Goal: Information Seeking & Learning: Learn about a topic

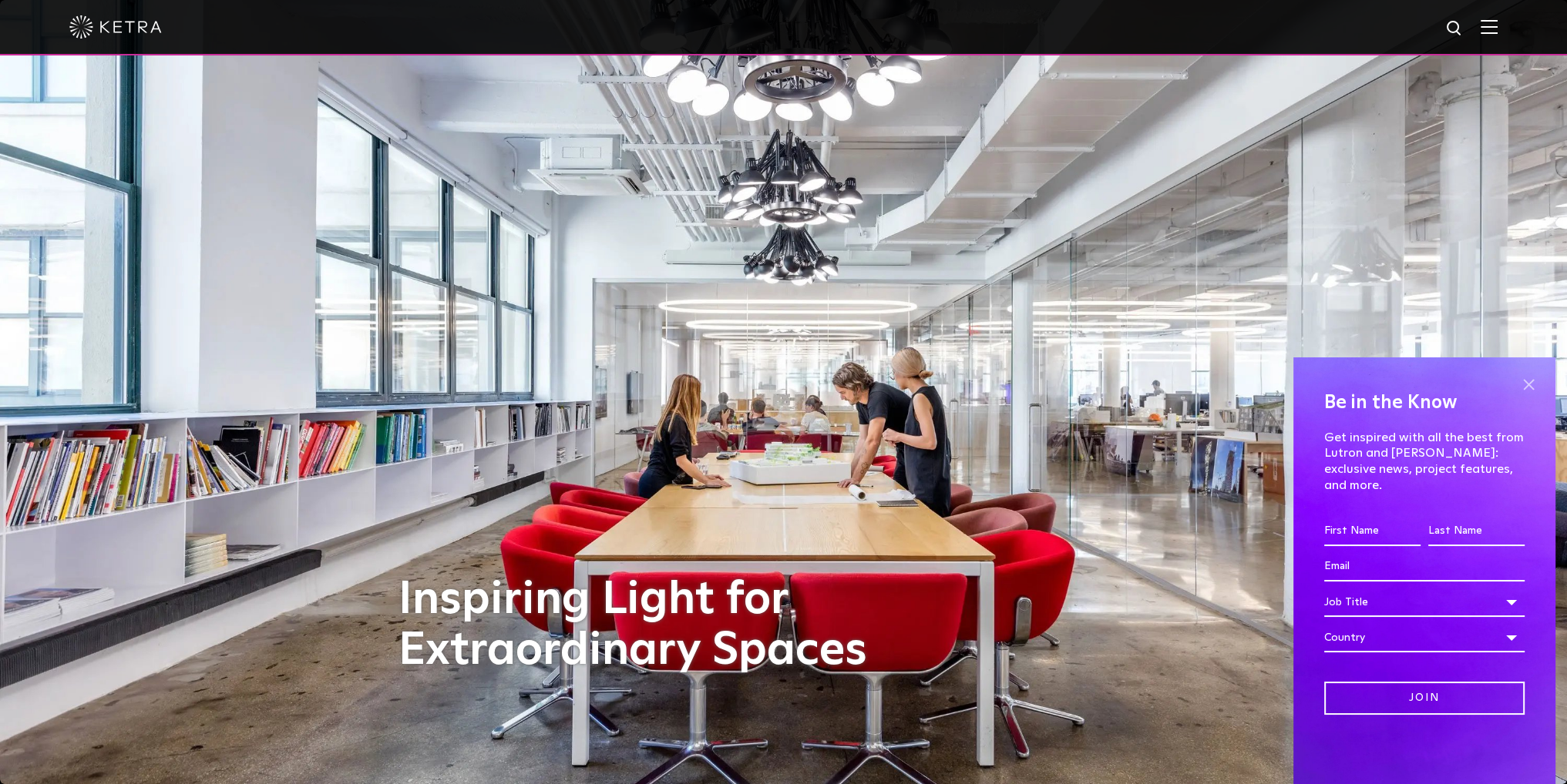
click at [1528, 396] on span at bounding box center [1528, 384] width 23 height 23
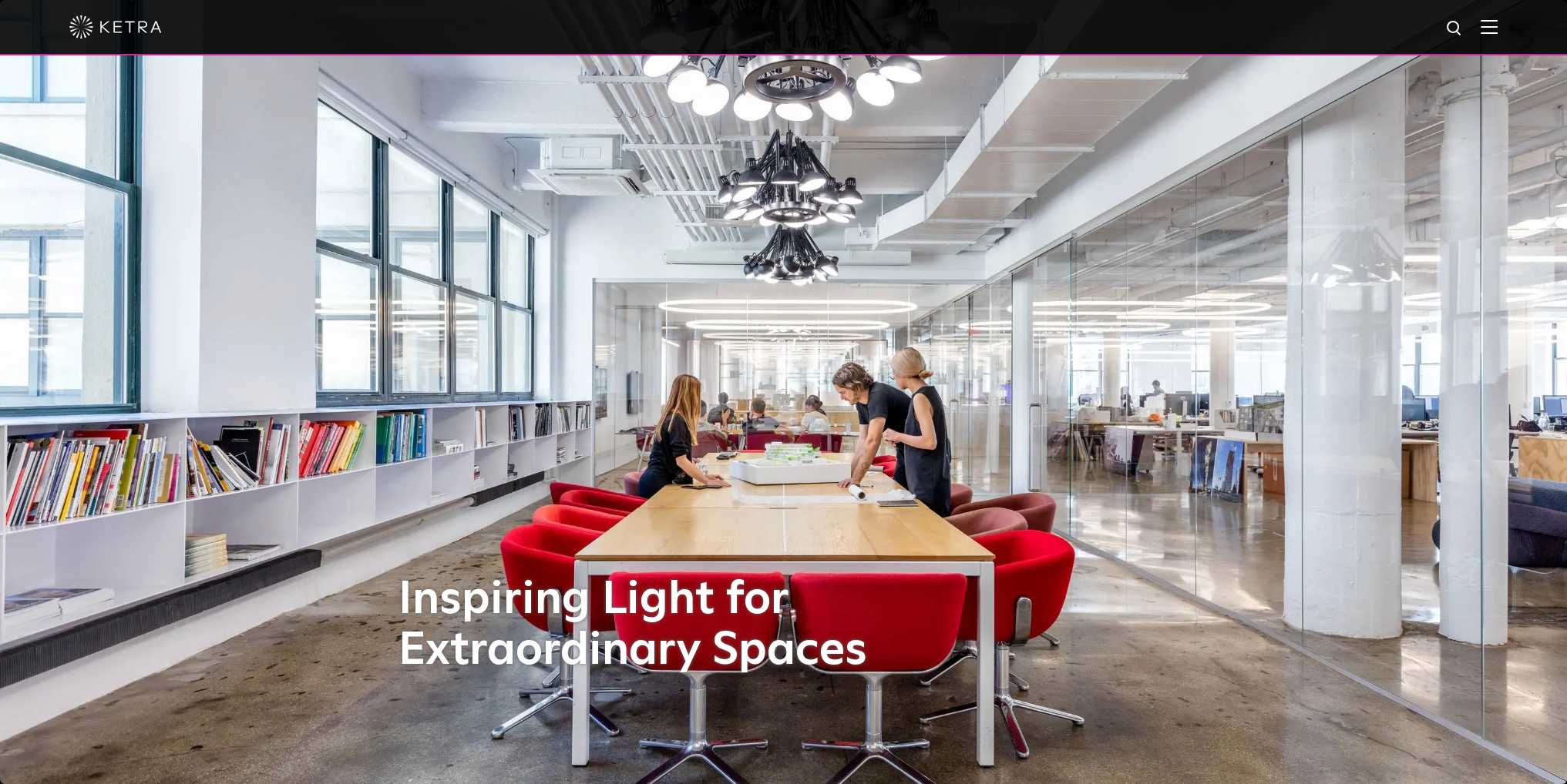
click at [356, 41] on div at bounding box center [783, 27] width 1428 height 54
click at [1497, 30] on img at bounding box center [1488, 26] width 17 height 14
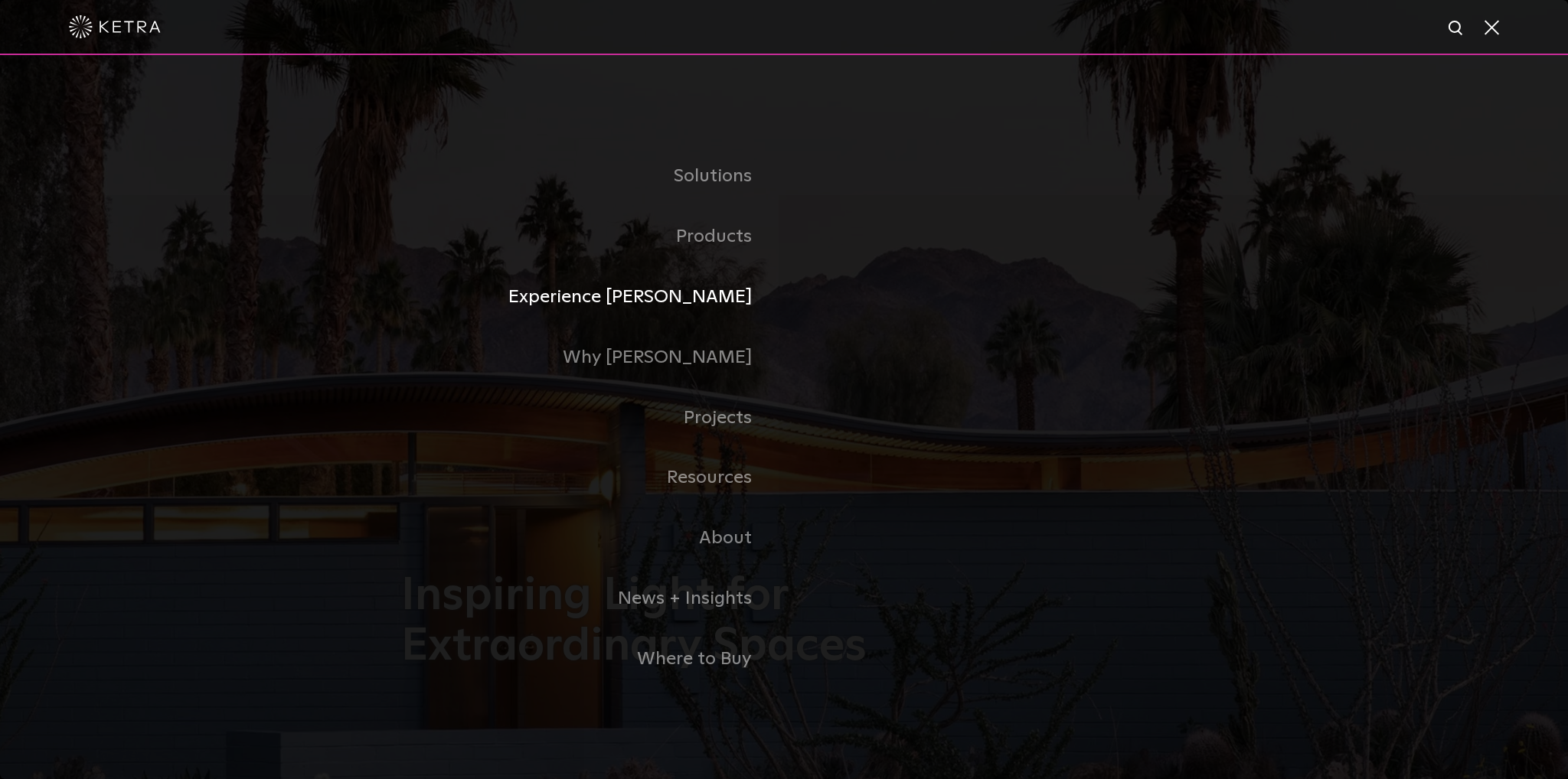
click at [722, 298] on link "Experience Ketra" at bounding box center [593, 298] width 382 height 61
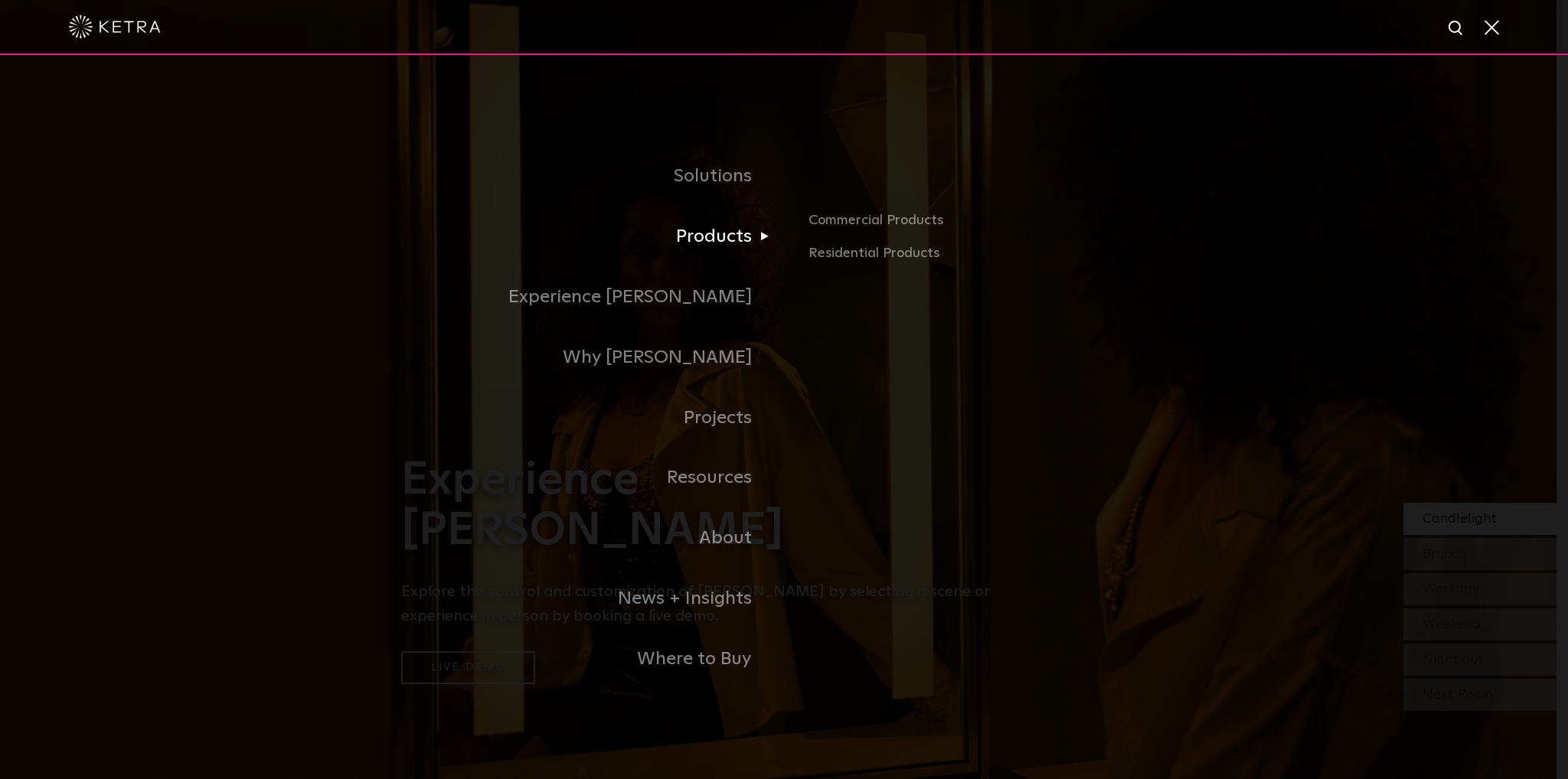
click at [727, 243] on link "Products" at bounding box center [593, 237] width 382 height 61
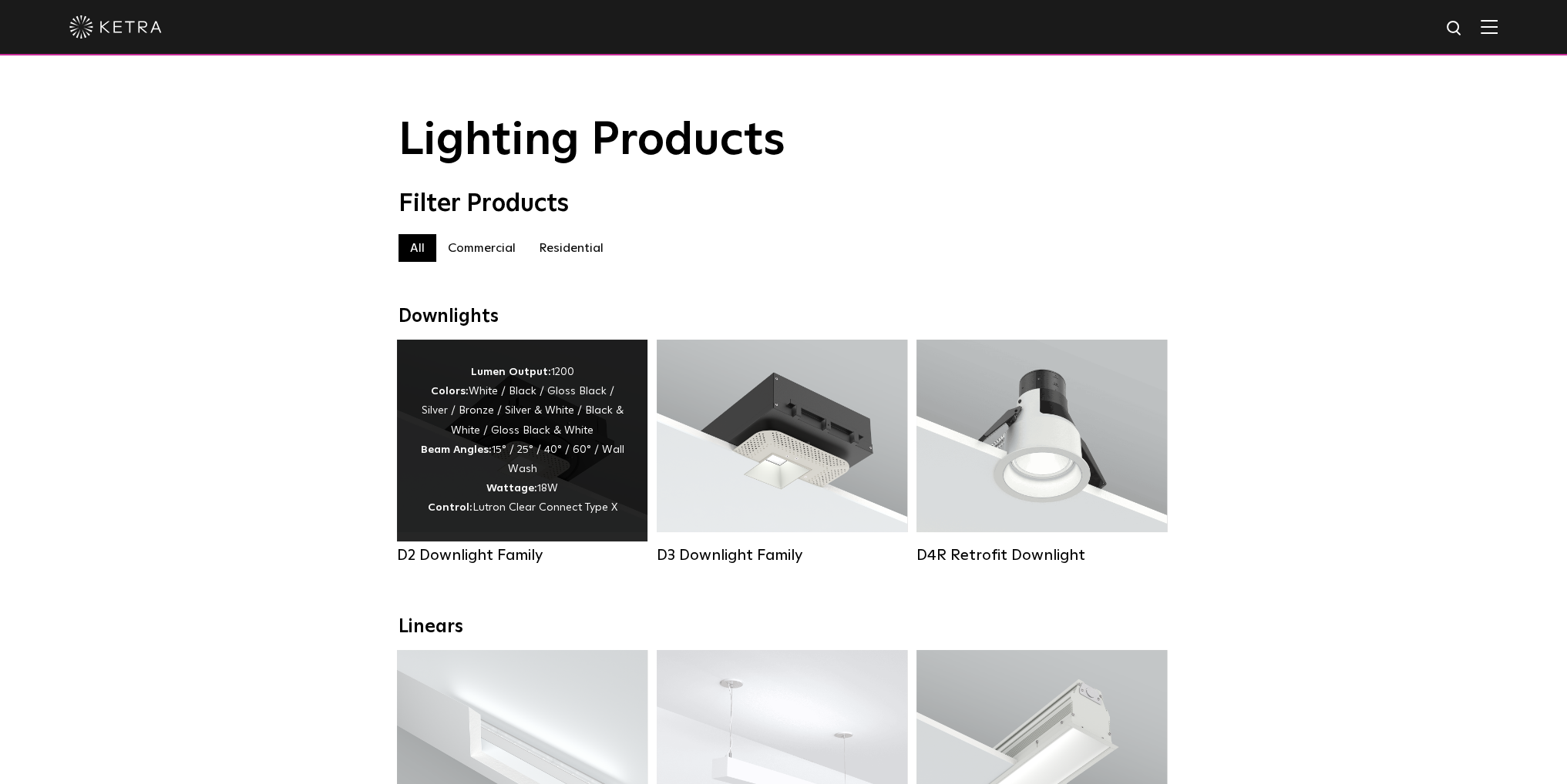
click at [530, 451] on div "Lumen Output: 1200 Colors: White / Black / Gloss Black / Silver / Bronze / Silv…" at bounding box center [521, 440] width 204 height 156
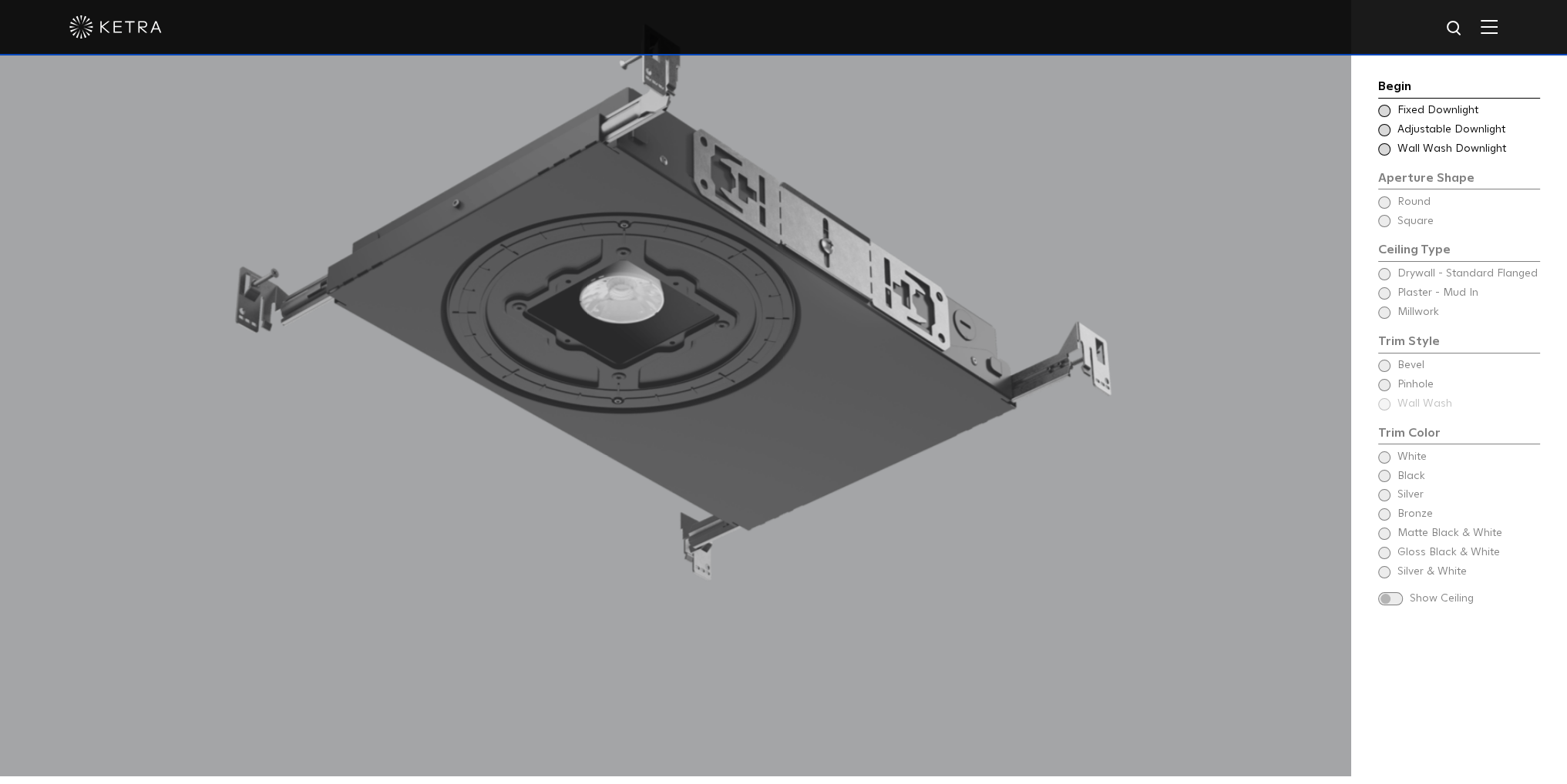
scroll to position [1694, 0]
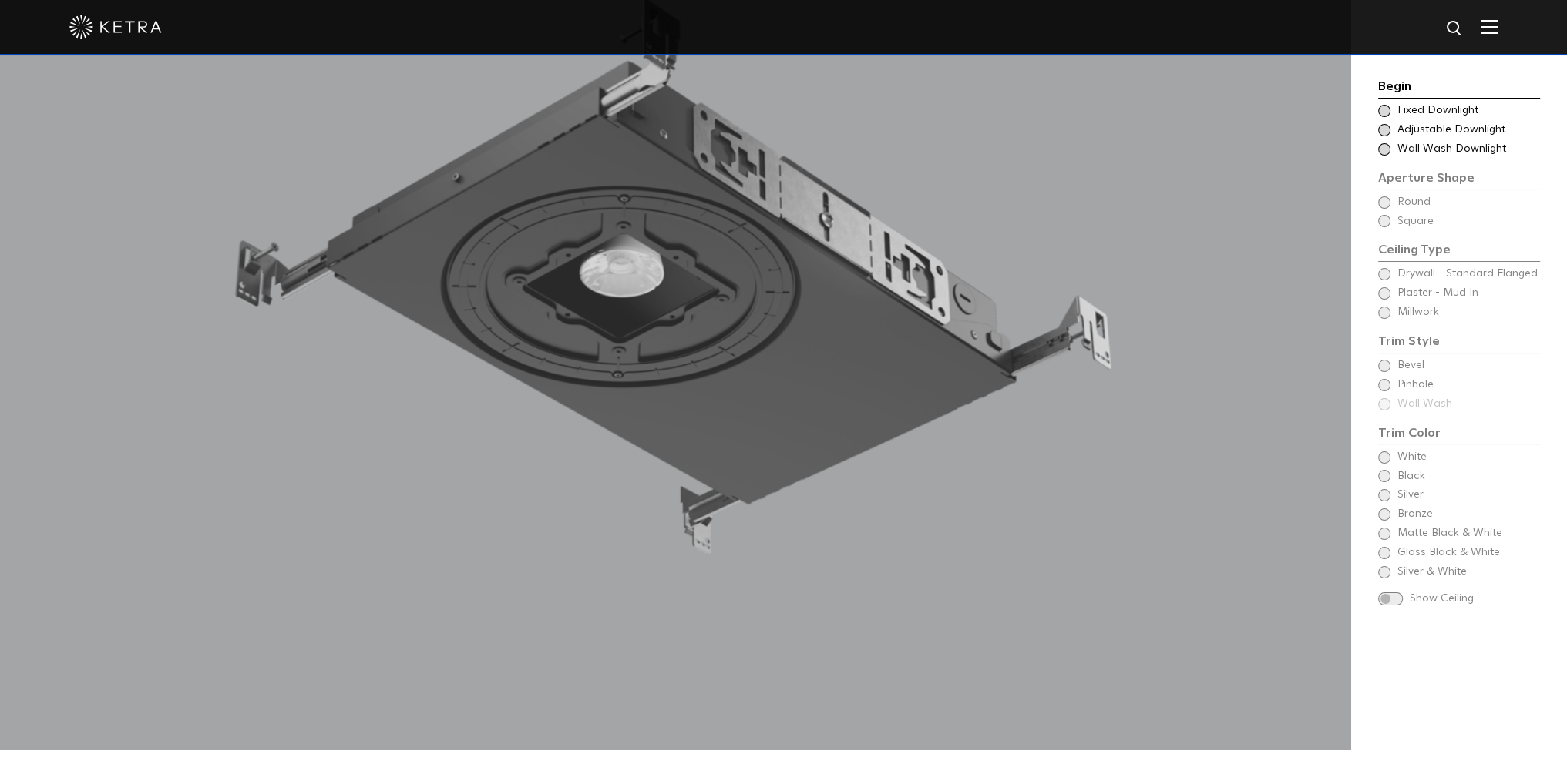
click at [1381, 110] on span at bounding box center [1383, 110] width 12 height 12
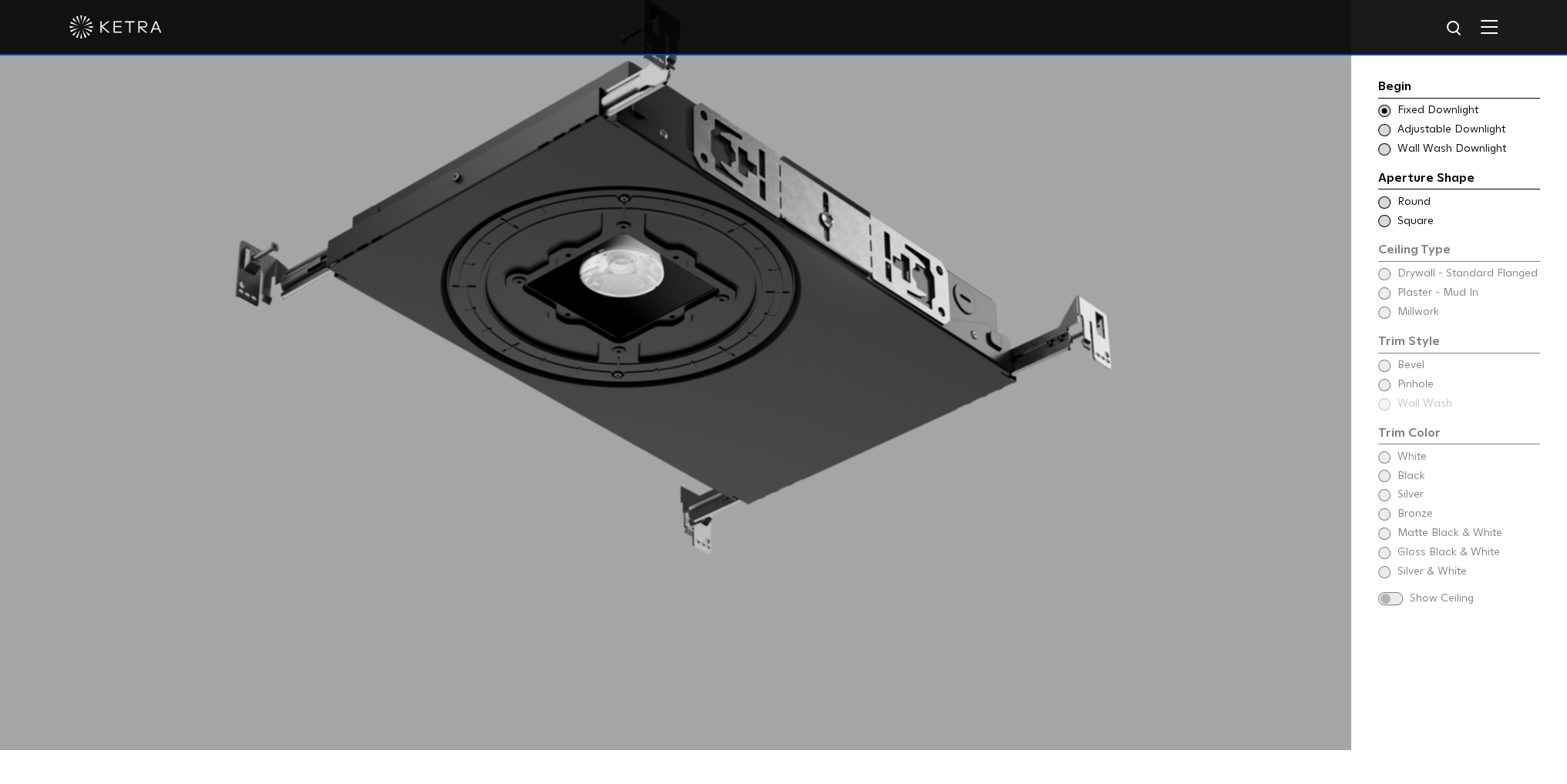
click at [1381, 131] on span at bounding box center [1383, 130] width 12 height 12
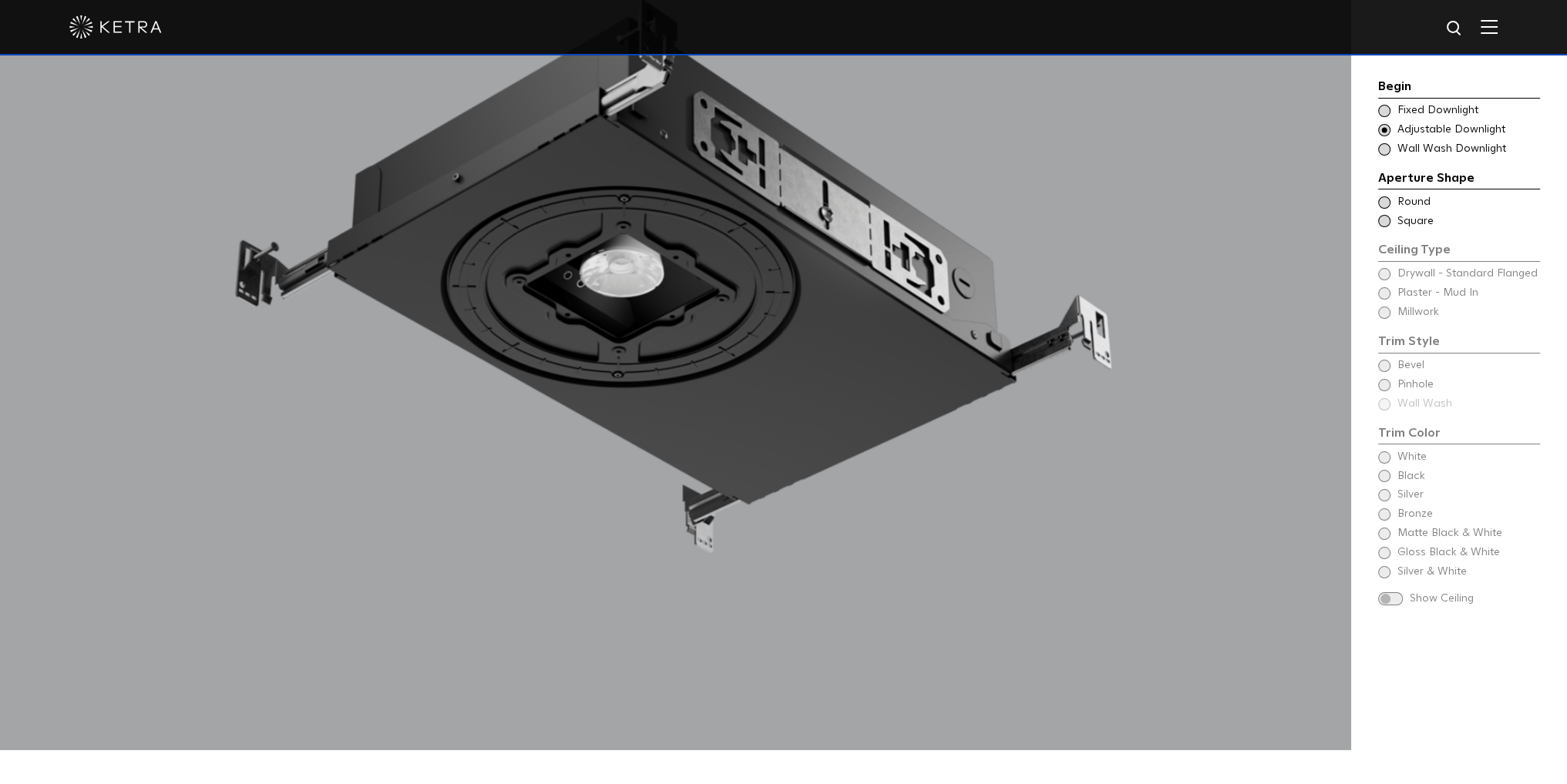
click at [1380, 151] on span at bounding box center [1383, 149] width 12 height 12
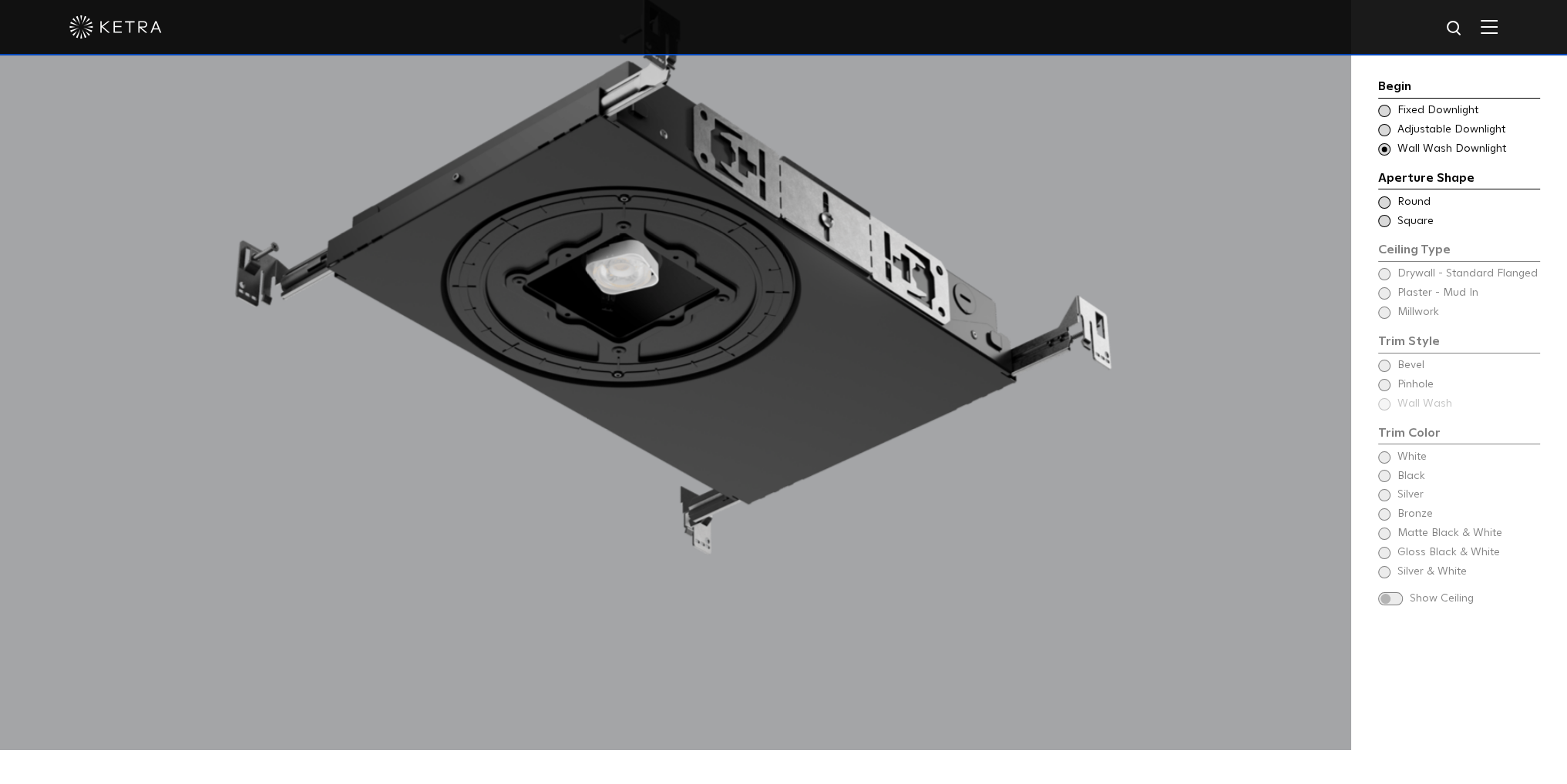
click at [1384, 132] on span at bounding box center [1383, 130] width 12 height 12
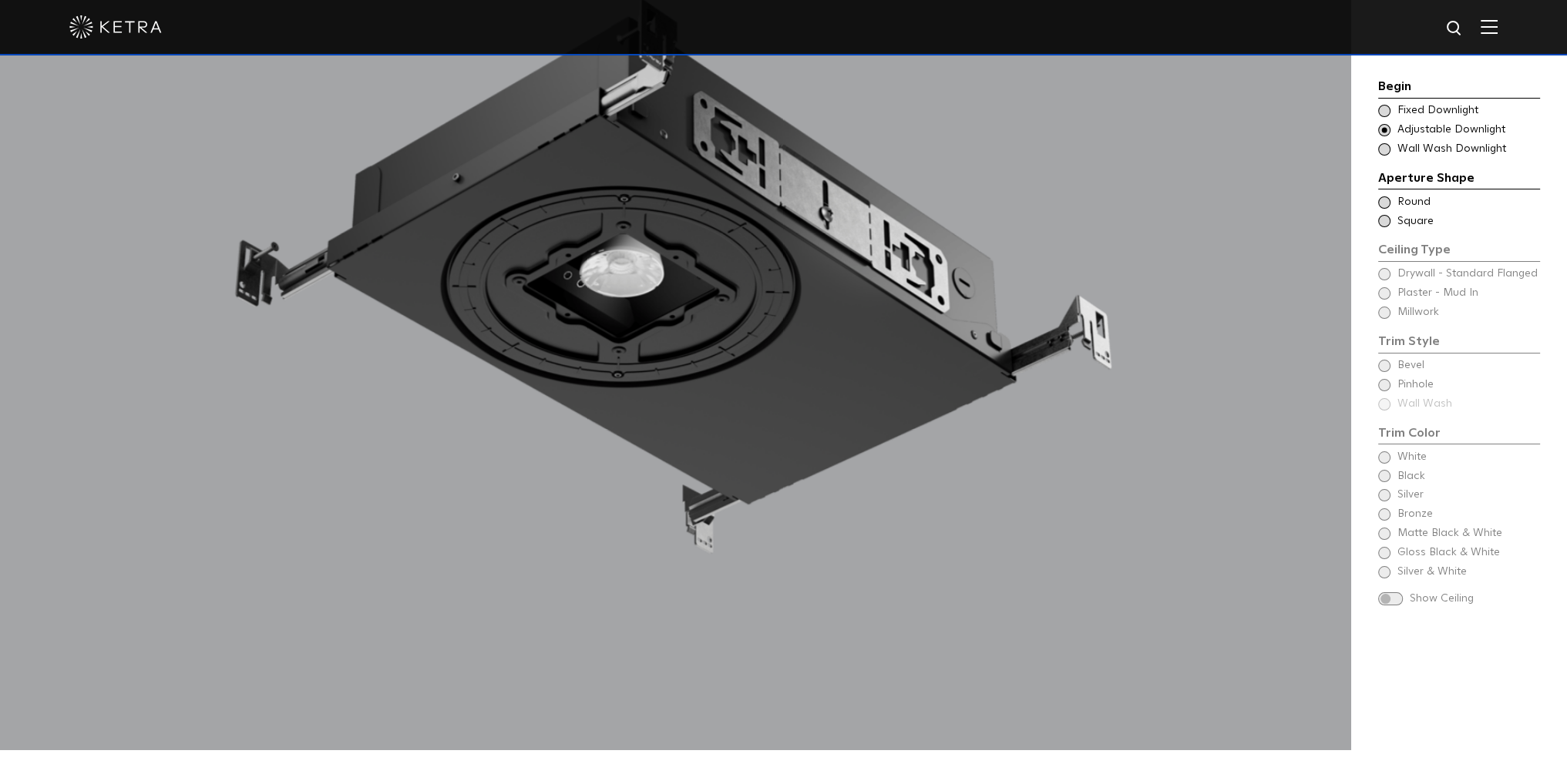
click at [1387, 149] on span at bounding box center [1383, 149] width 12 height 12
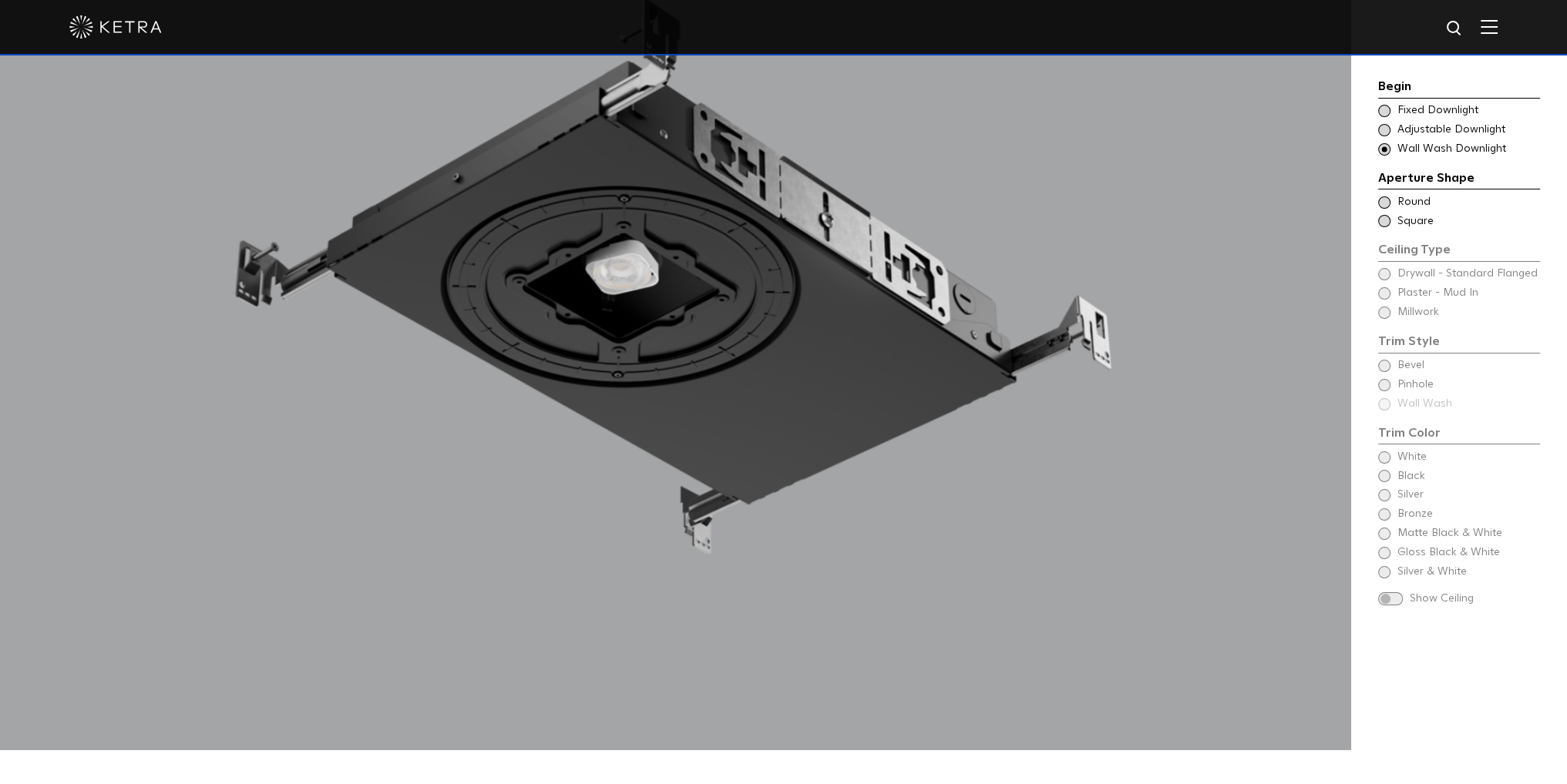
click at [1386, 199] on span at bounding box center [1383, 202] width 12 height 12
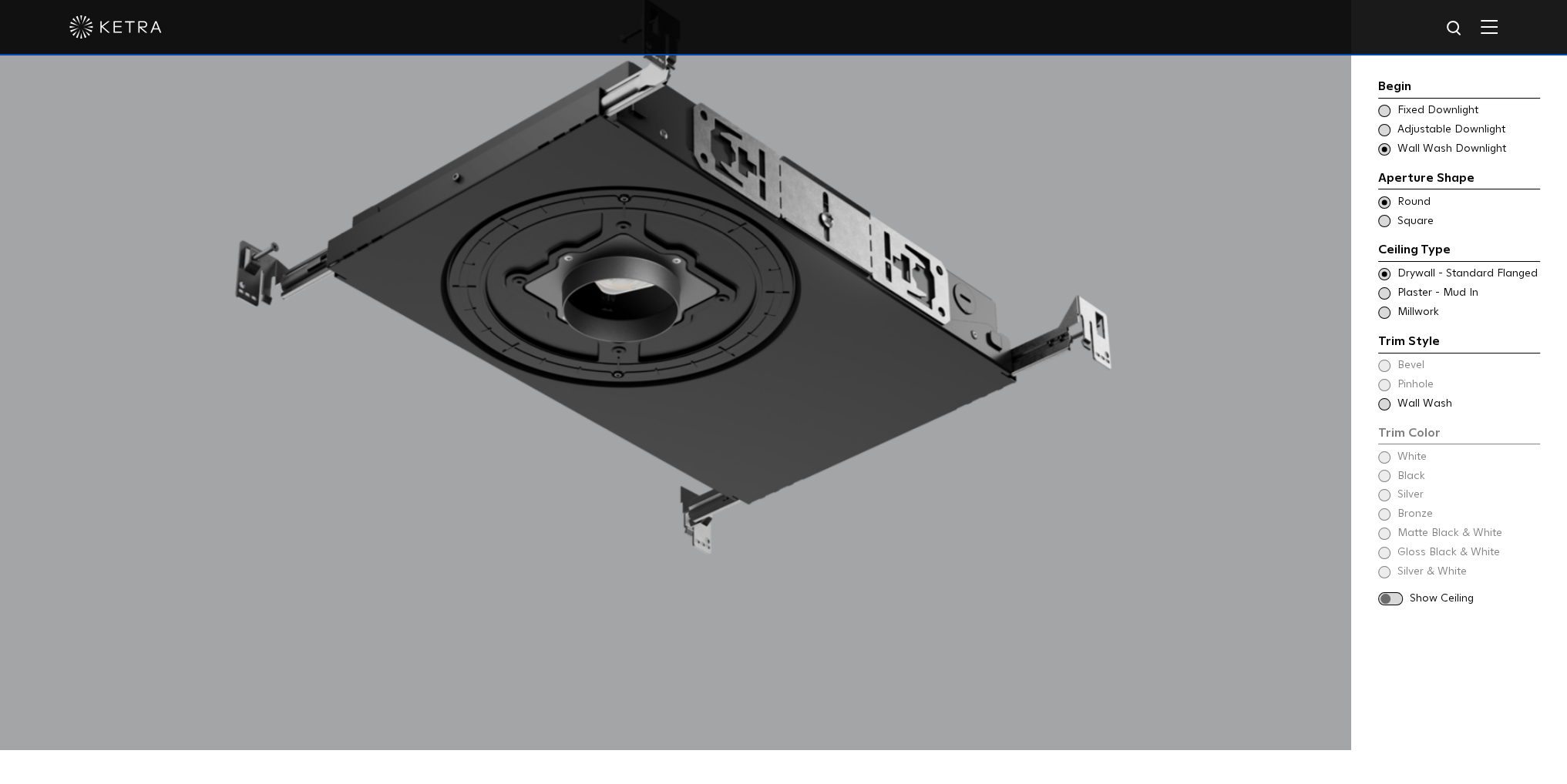
click at [1381, 295] on span at bounding box center [1383, 293] width 12 height 12
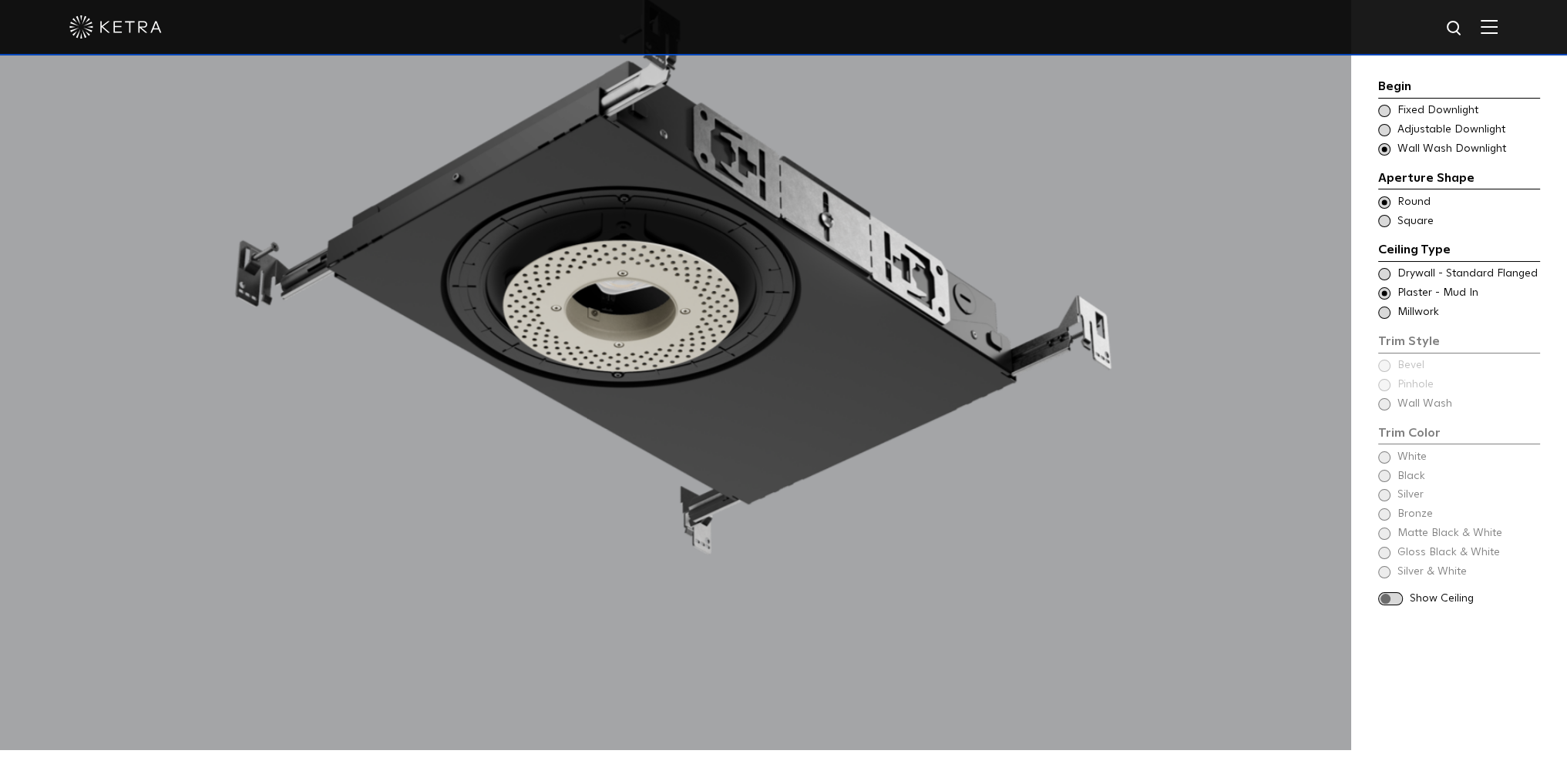
click at [1384, 318] on span at bounding box center [1383, 312] width 12 height 12
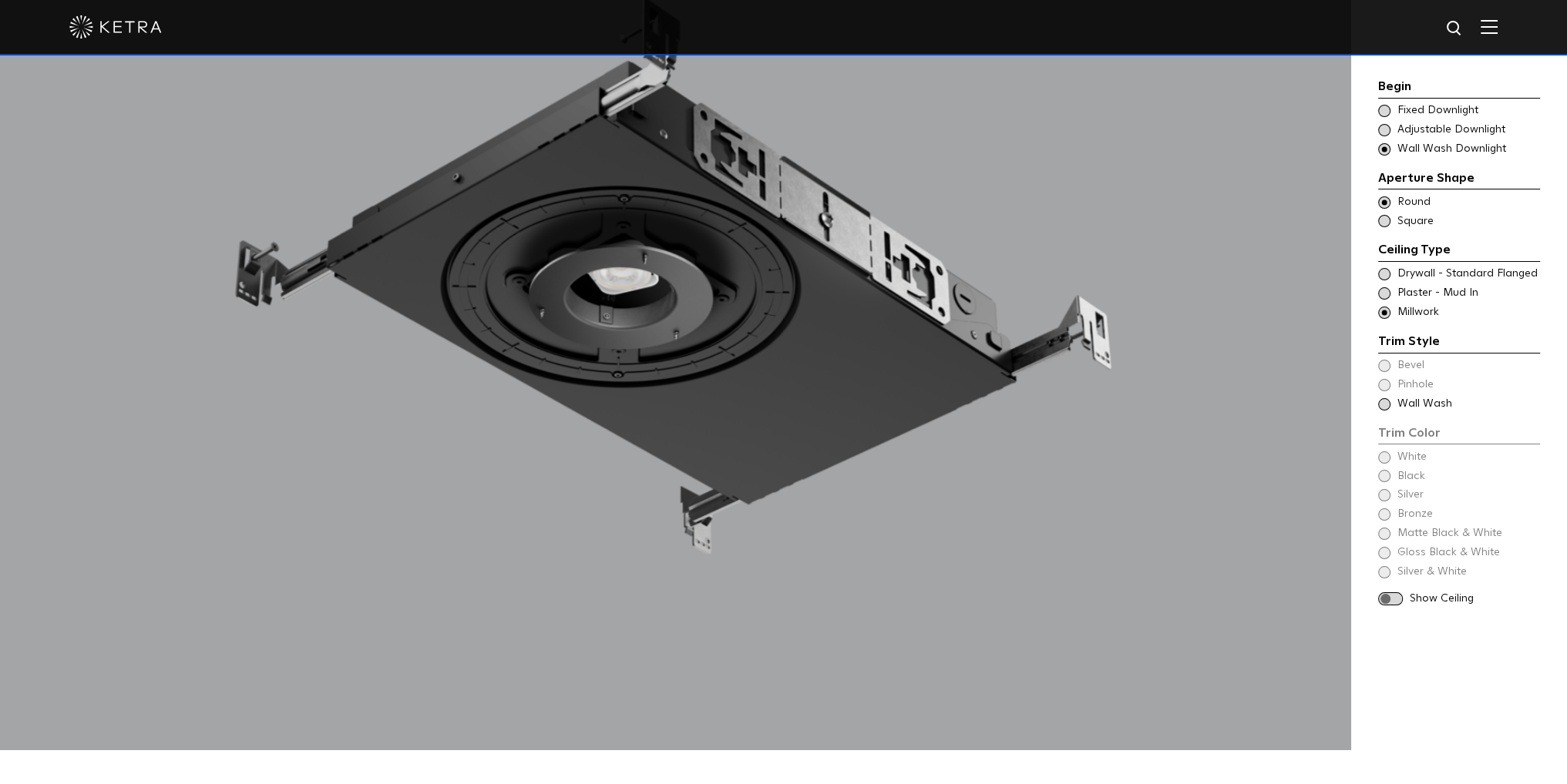
click at [1385, 289] on span at bounding box center [1383, 293] width 12 height 12
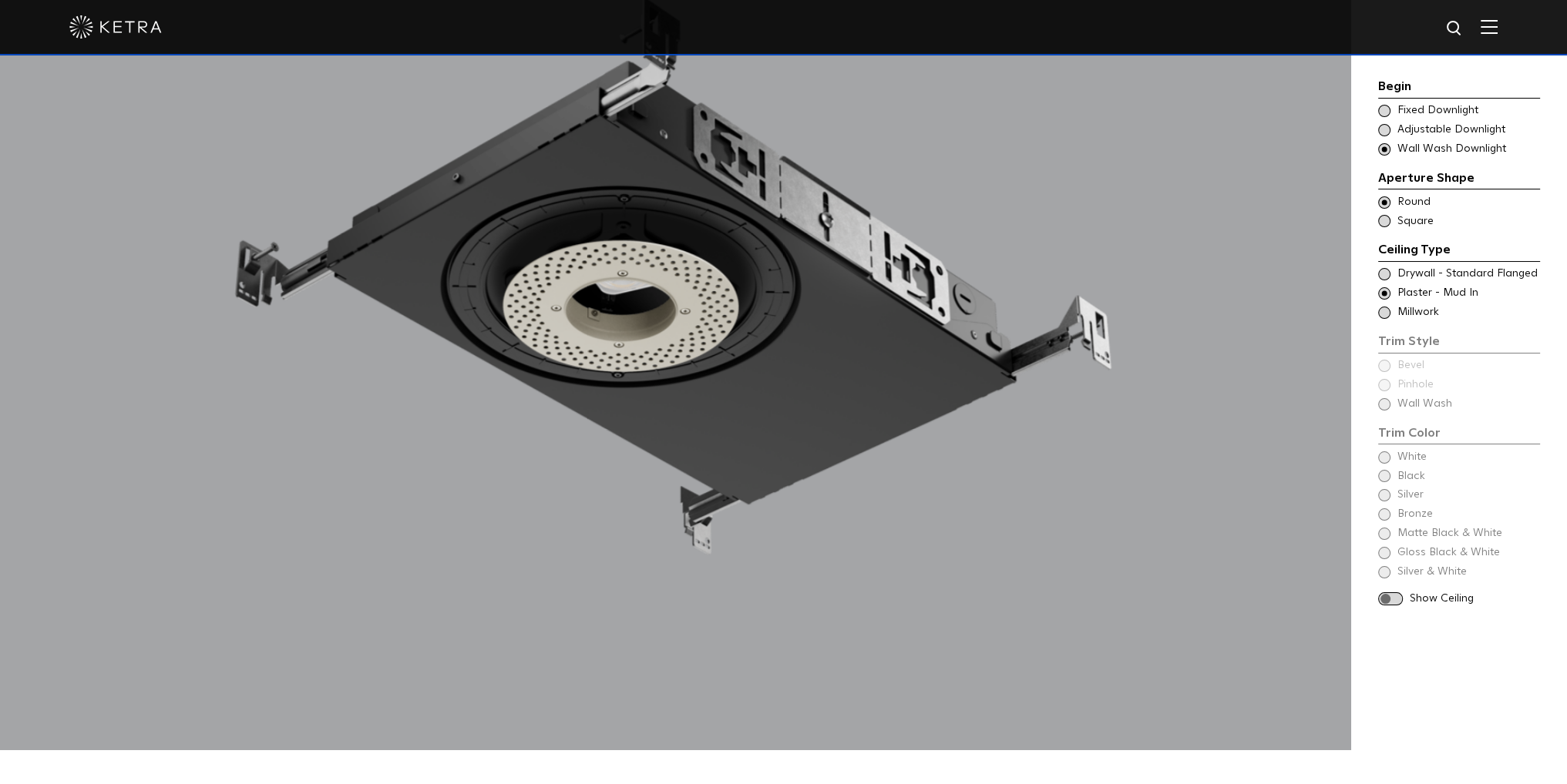
click at [1385, 400] on div "Begin Choose Aperture Shape Fixed Downlight Choose Aperture Shape Adjustable Do…" at bounding box center [1458, 344] width 162 height 534
click at [1387, 404] on div "Begin Choose Aperture Shape Fixed Downlight Choose Aperture Shape Adjustable Do…" at bounding box center [1458, 344] width 162 height 534
click at [1390, 596] on span at bounding box center [1390, 599] width 25 height 13
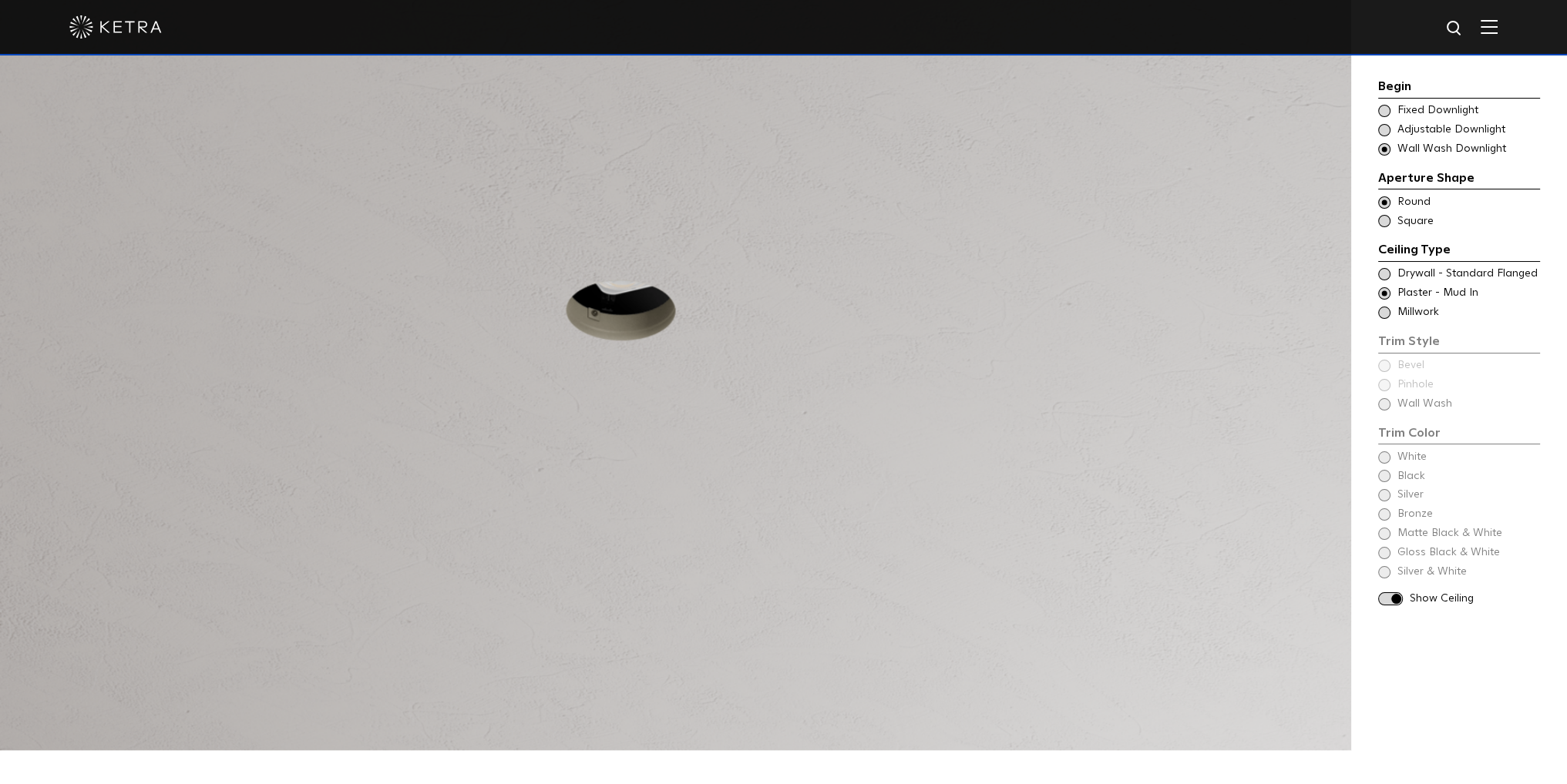
click at [1383, 131] on span at bounding box center [1383, 130] width 12 height 12
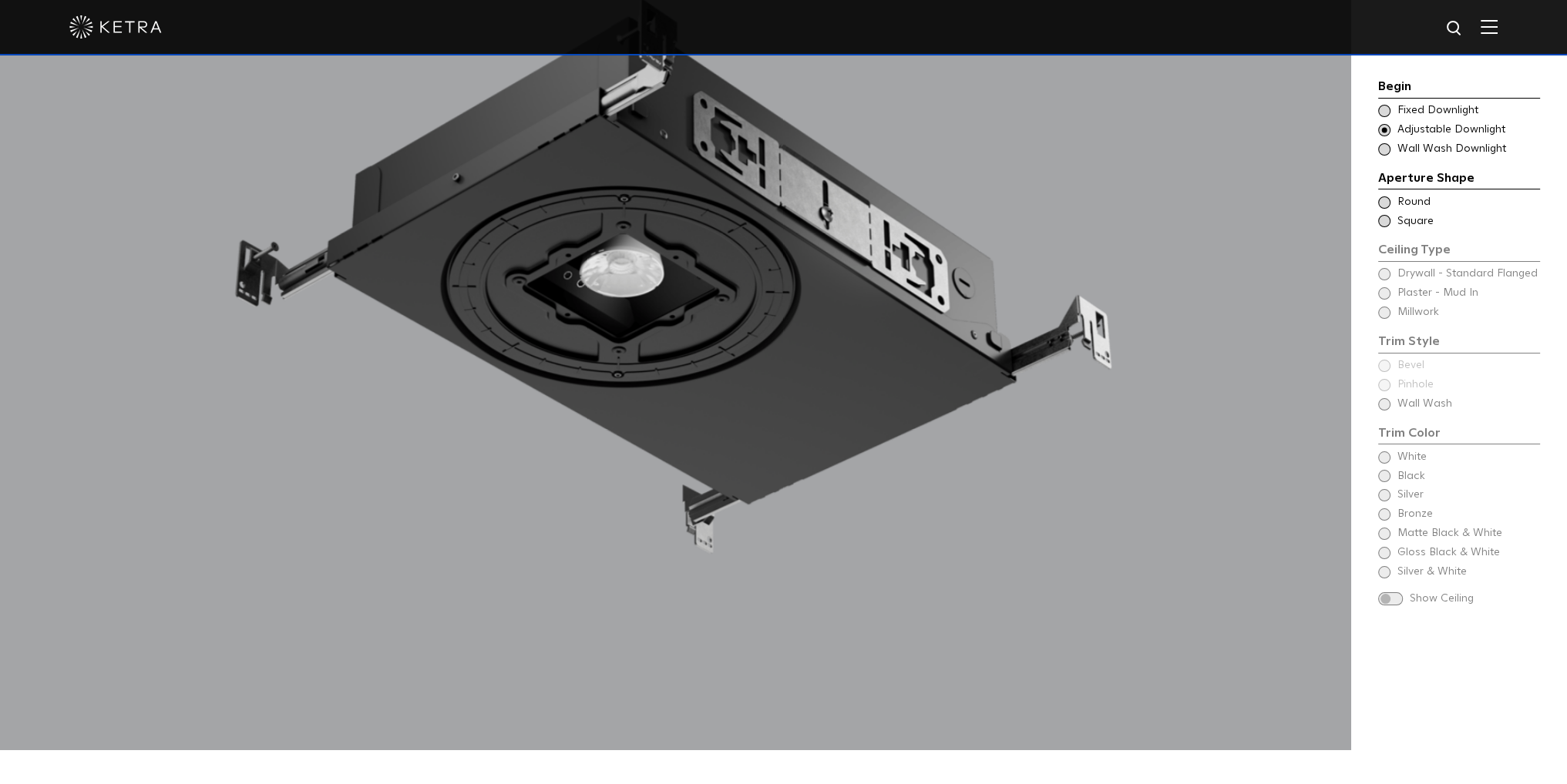
click at [1385, 109] on span at bounding box center [1383, 110] width 12 height 12
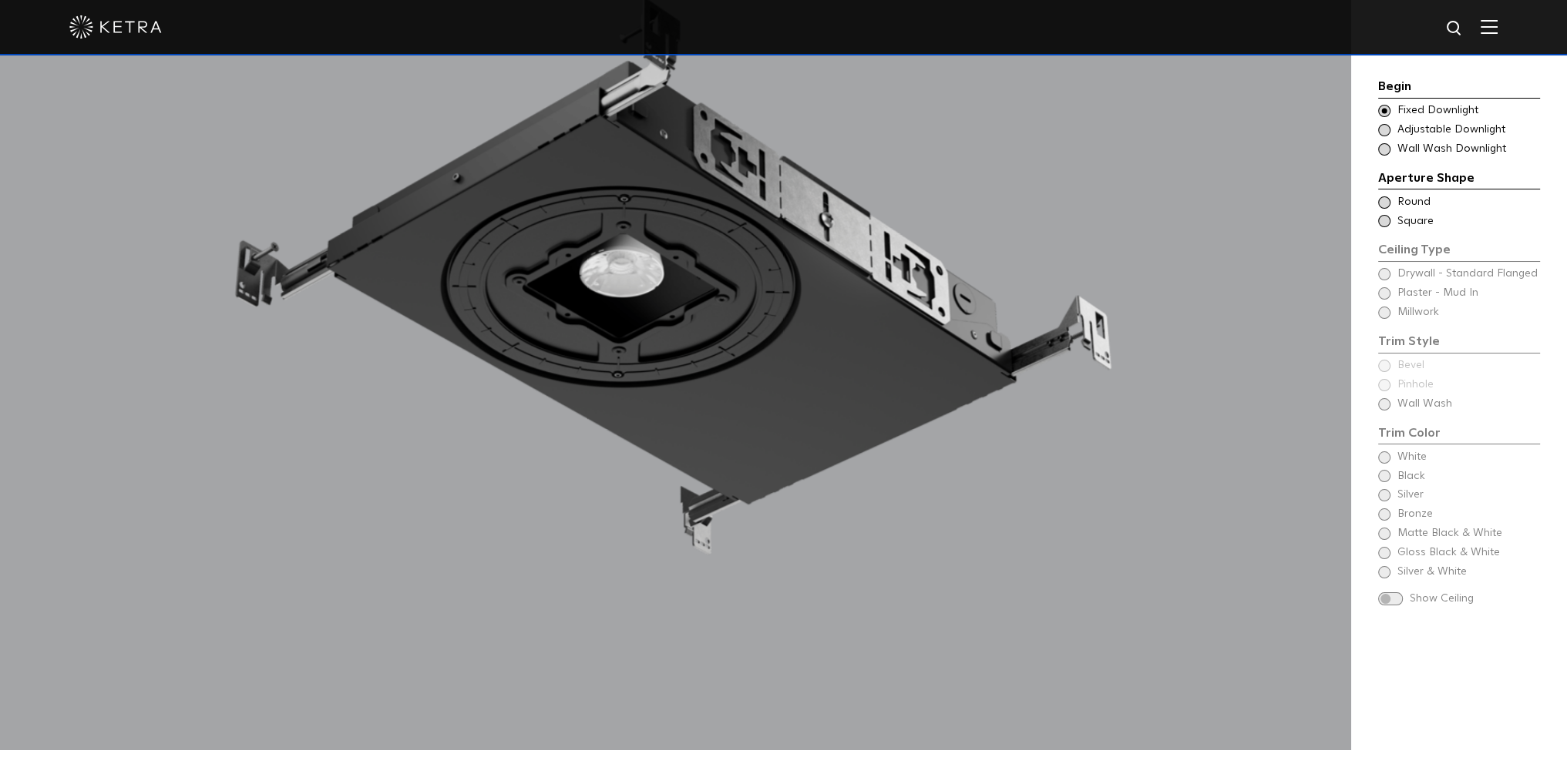
click at [1386, 199] on span at bounding box center [1383, 202] width 12 height 12
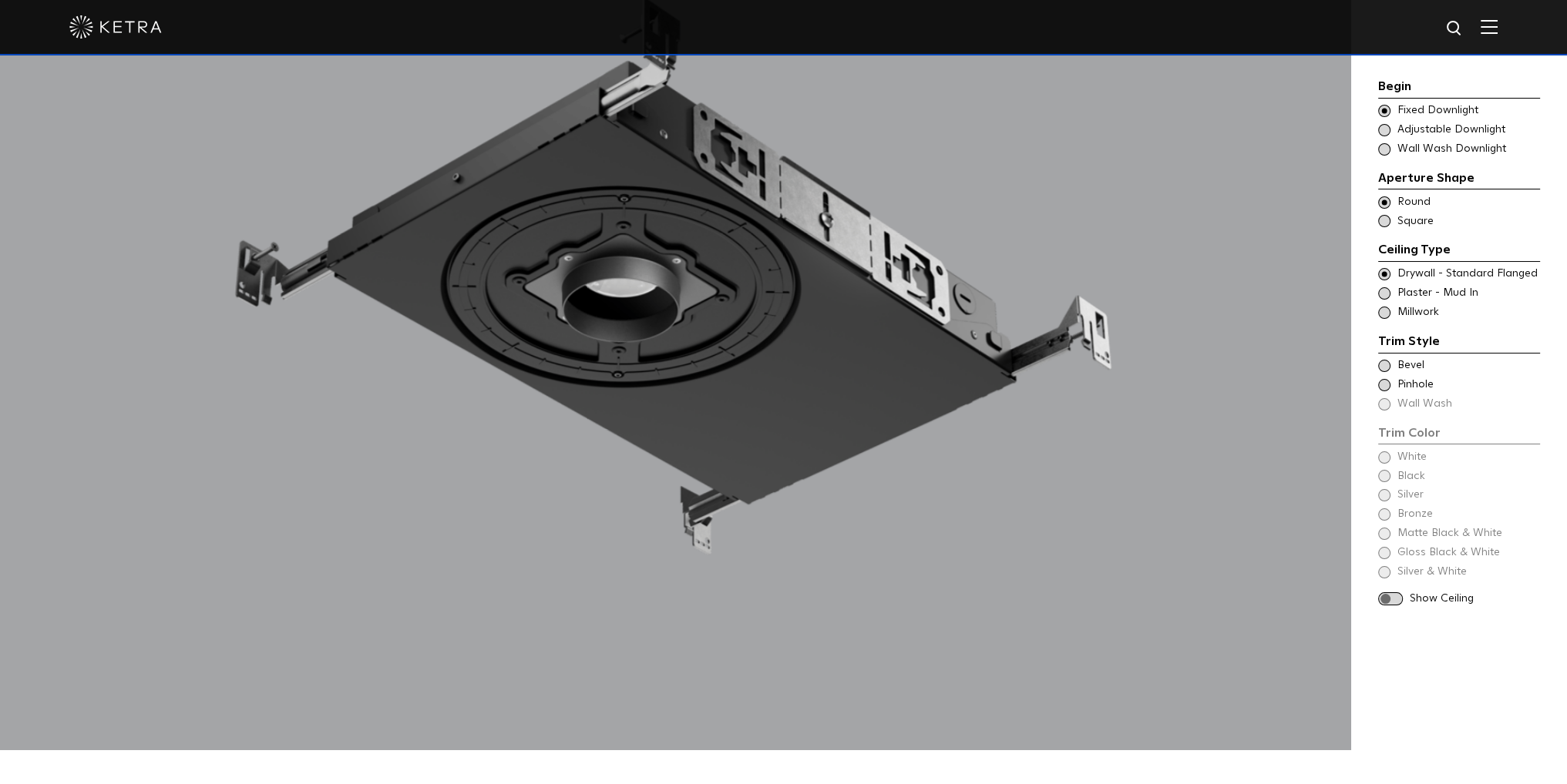
click at [1381, 382] on span at bounding box center [1383, 385] width 12 height 12
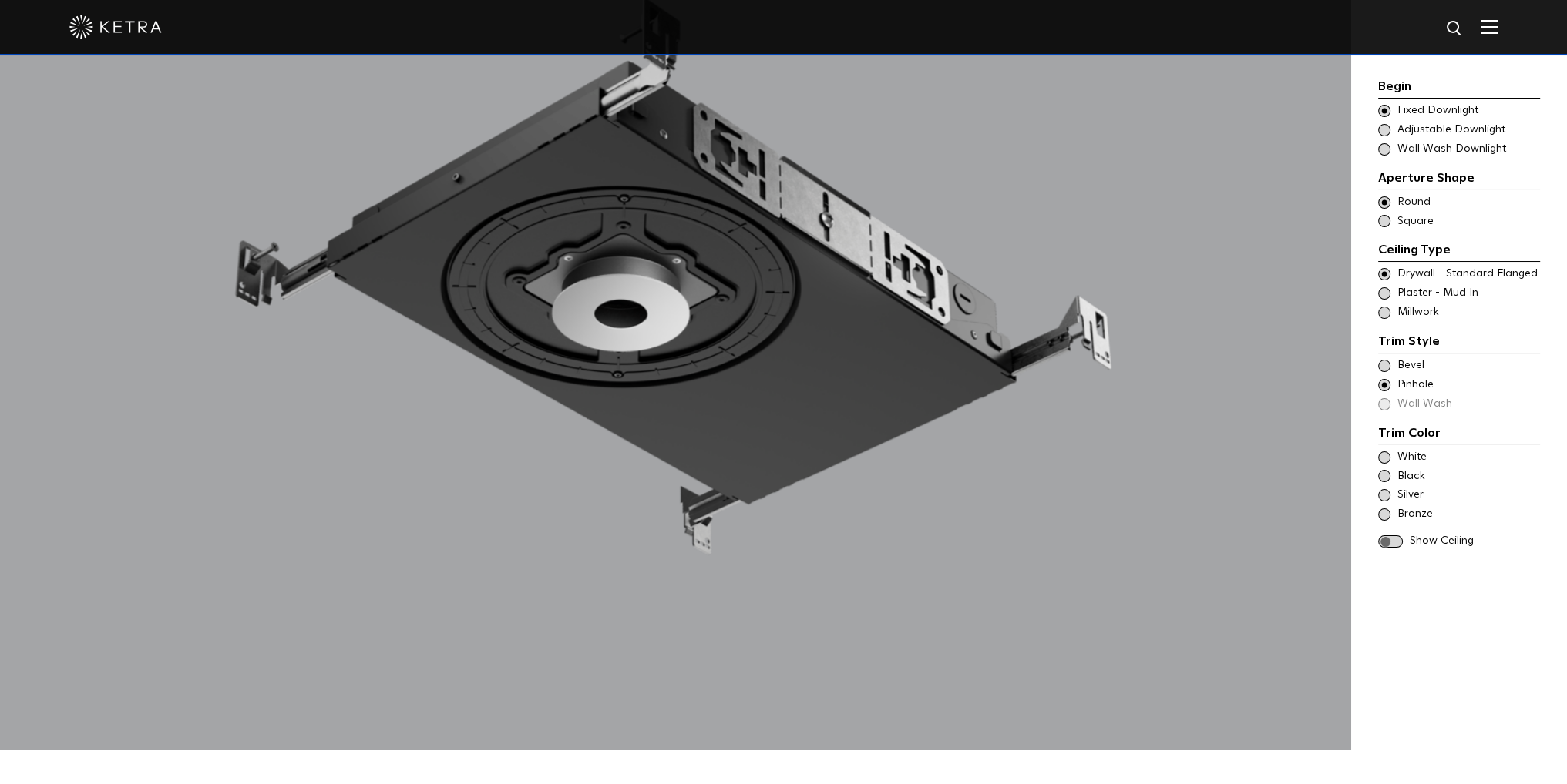
click at [1394, 540] on span at bounding box center [1390, 542] width 25 height 13
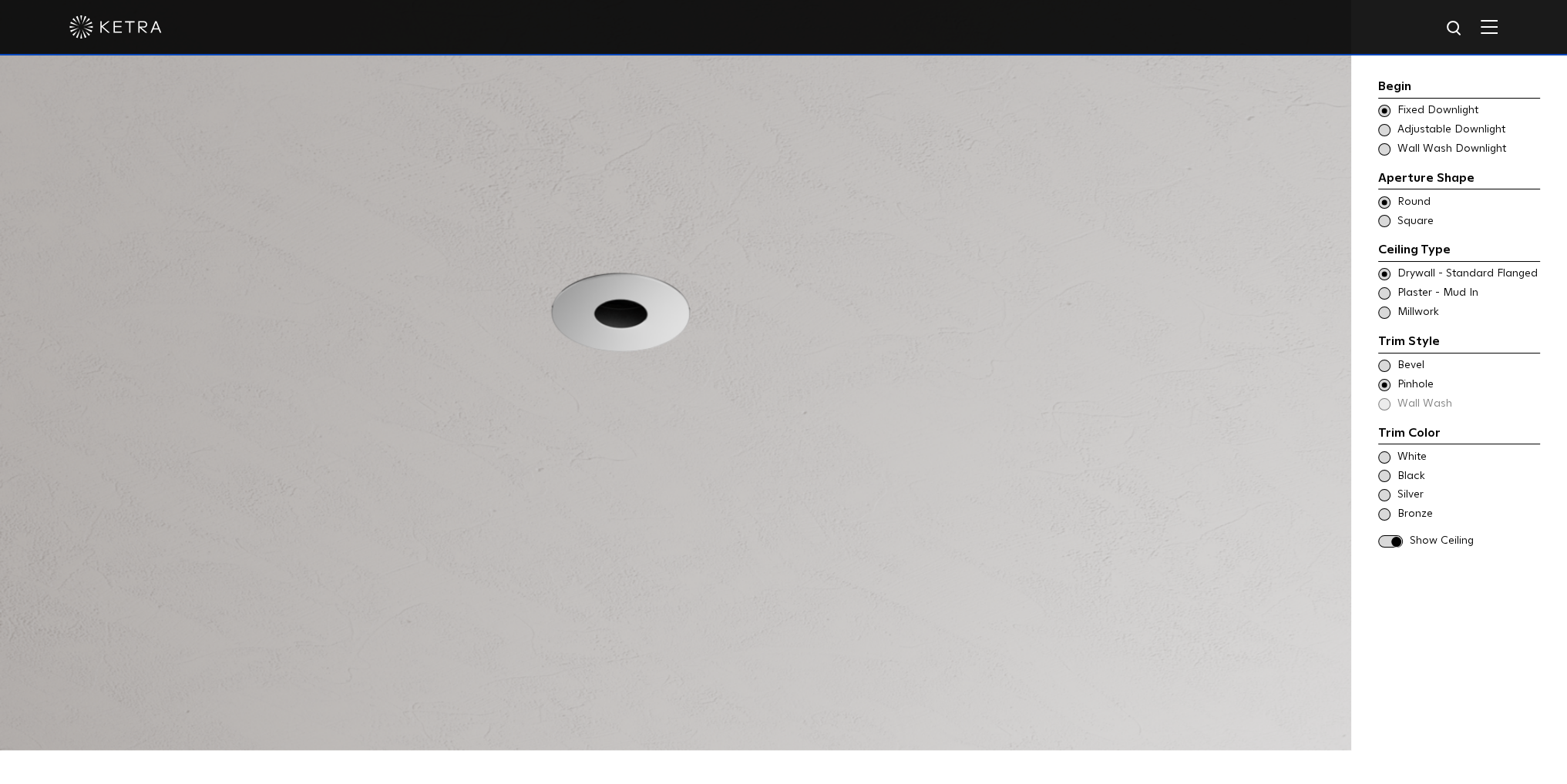
click at [1381, 361] on span at bounding box center [1383, 366] width 12 height 12
click at [1384, 222] on span at bounding box center [1383, 220] width 12 height 12
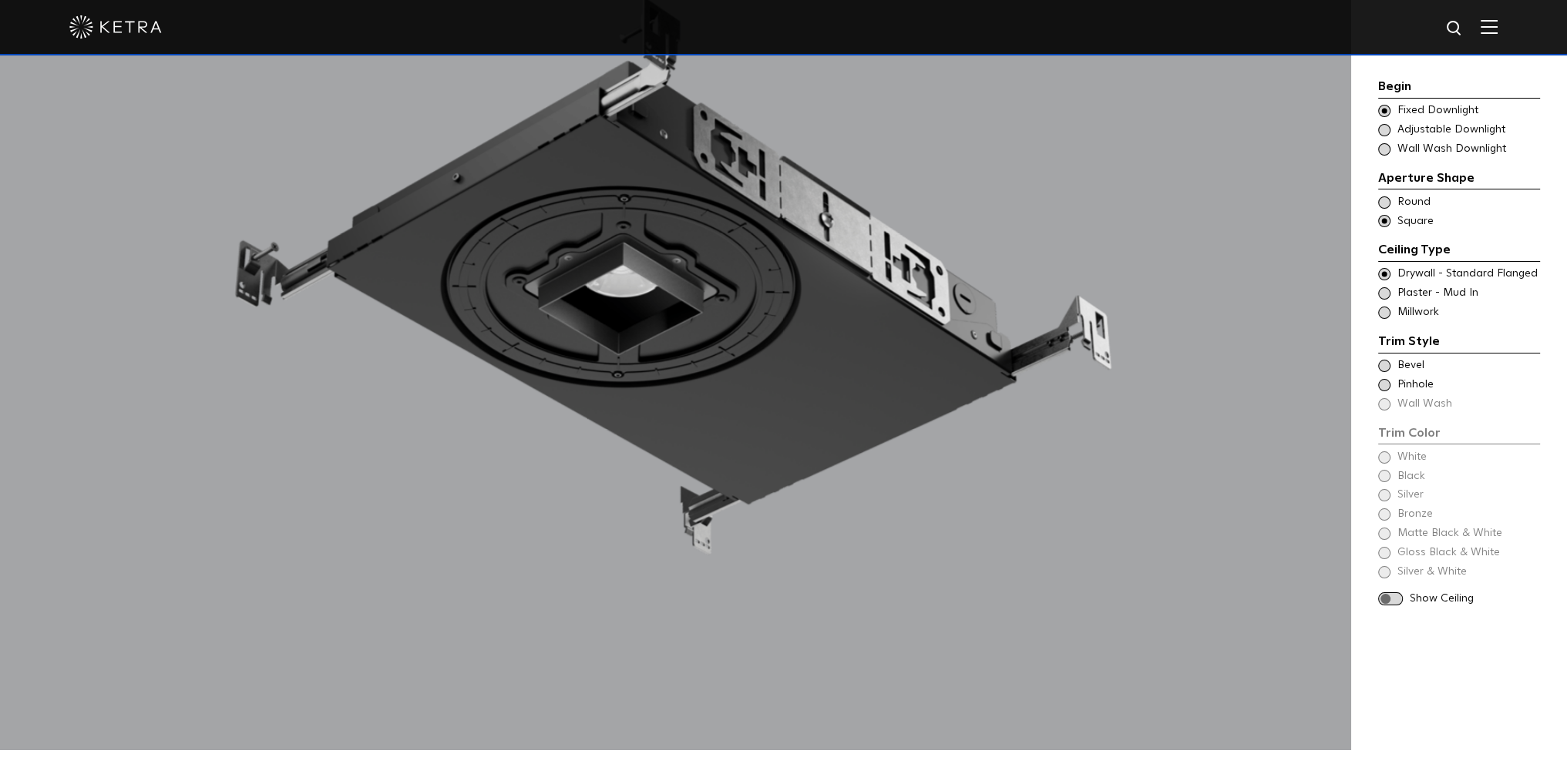
click at [1389, 199] on span at bounding box center [1383, 202] width 12 height 12
click at [1384, 147] on span at bounding box center [1383, 149] width 12 height 12
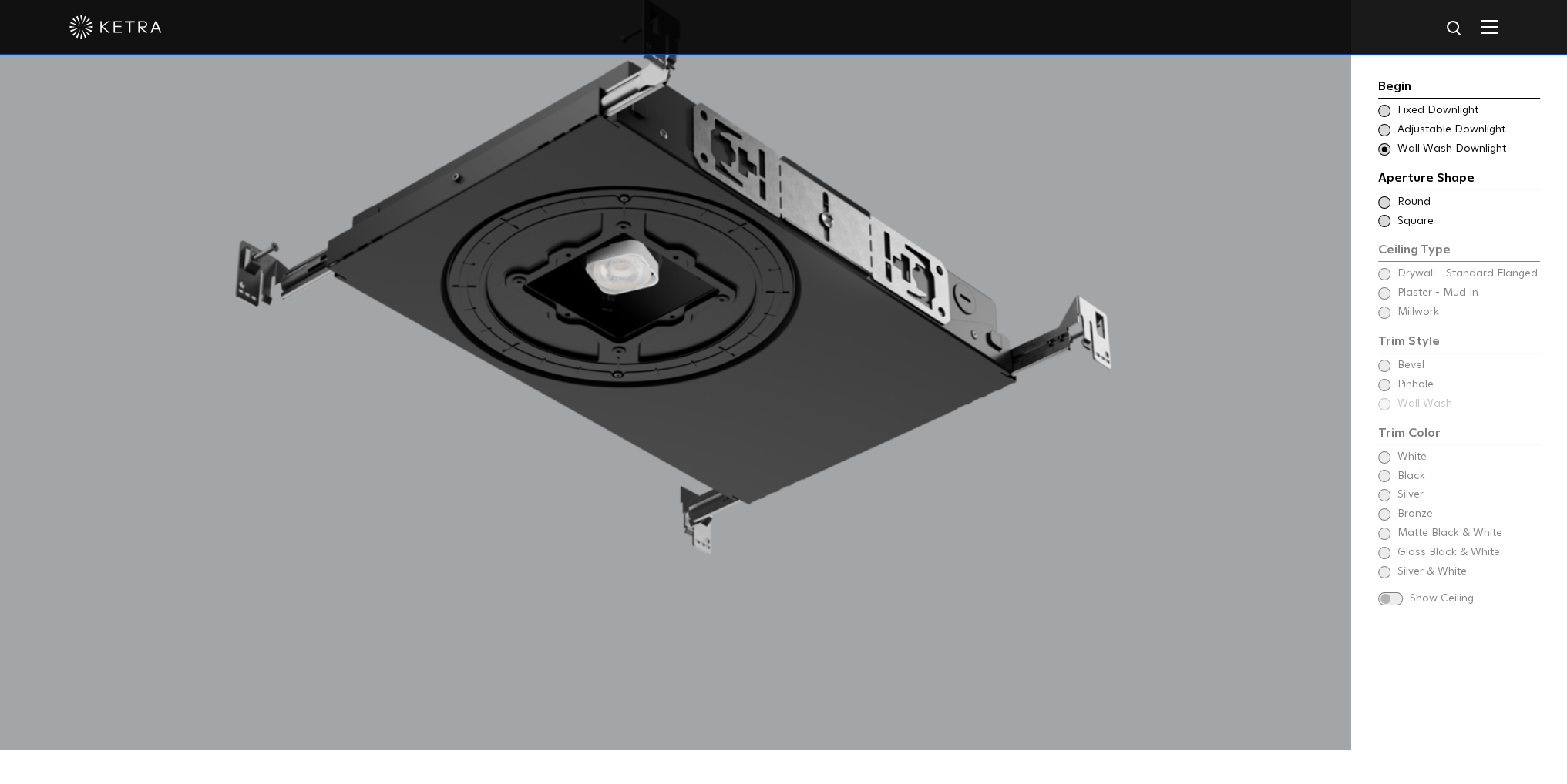
click at [1385, 112] on span at bounding box center [1383, 110] width 12 height 12
click at [1383, 148] on span at bounding box center [1383, 149] width 12 height 12
click at [1384, 201] on span at bounding box center [1383, 202] width 12 height 12
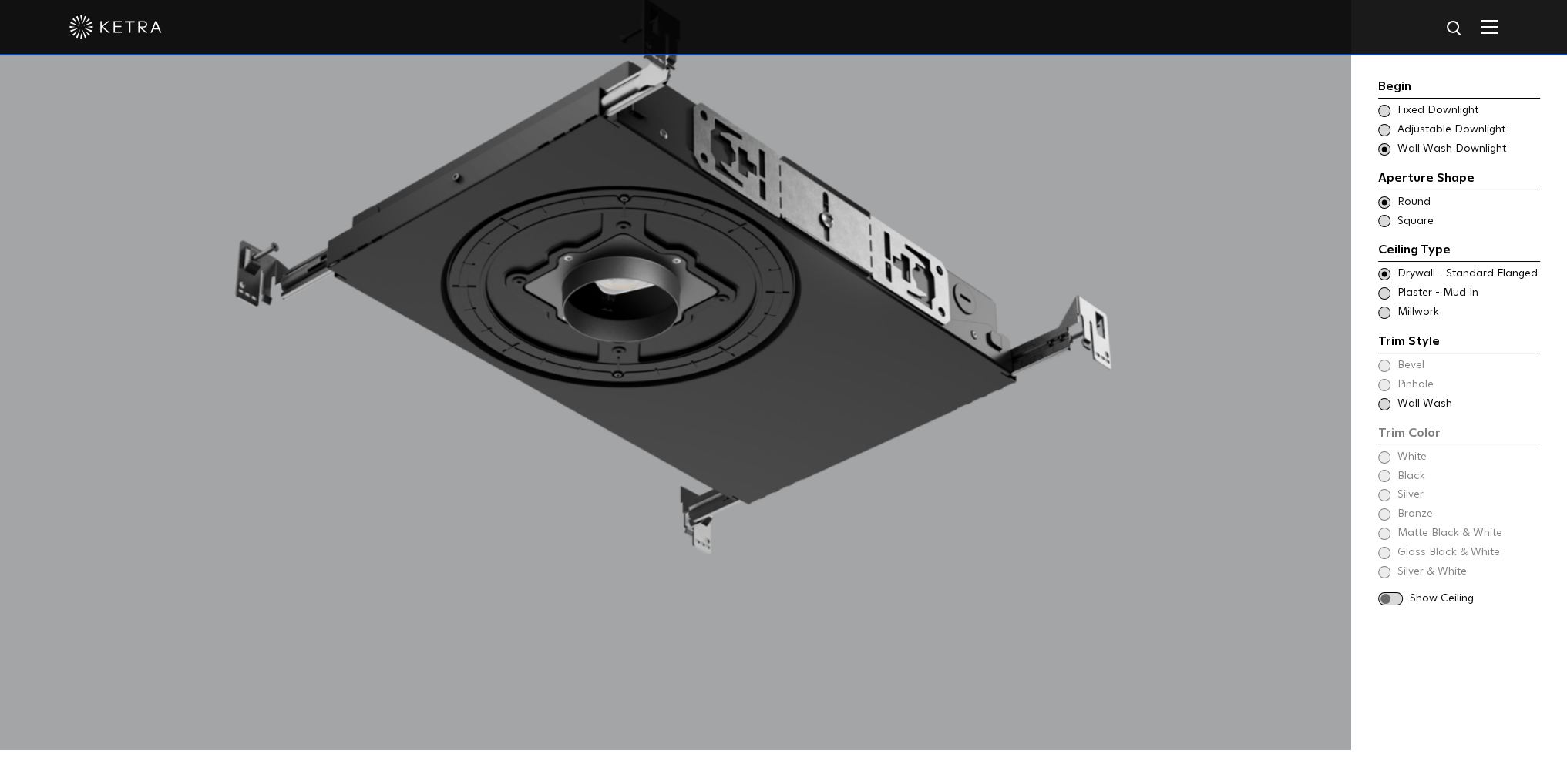
click at [1384, 400] on span at bounding box center [1383, 404] width 12 height 12
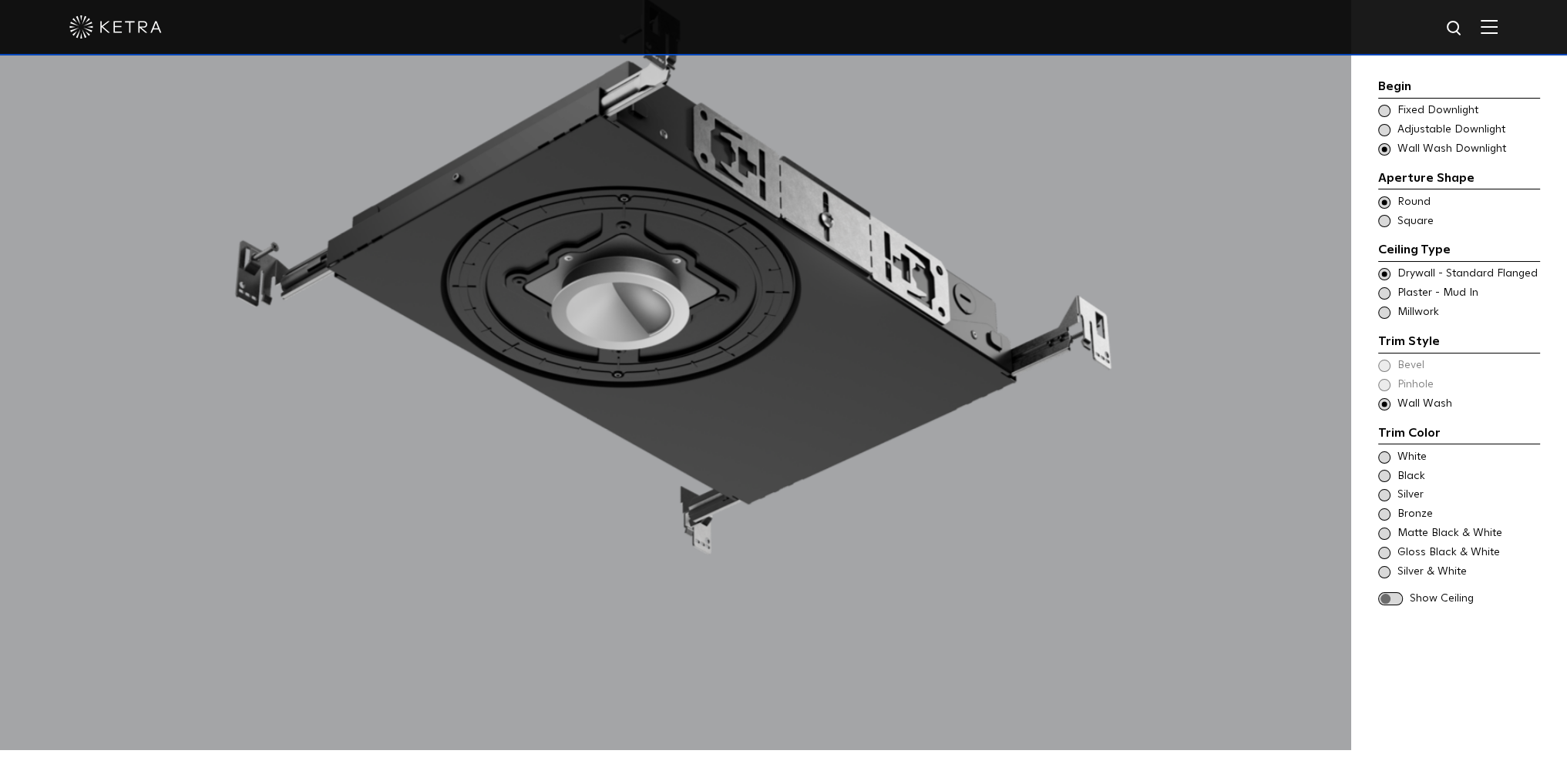
click at [1394, 601] on span at bounding box center [1390, 599] width 25 height 13
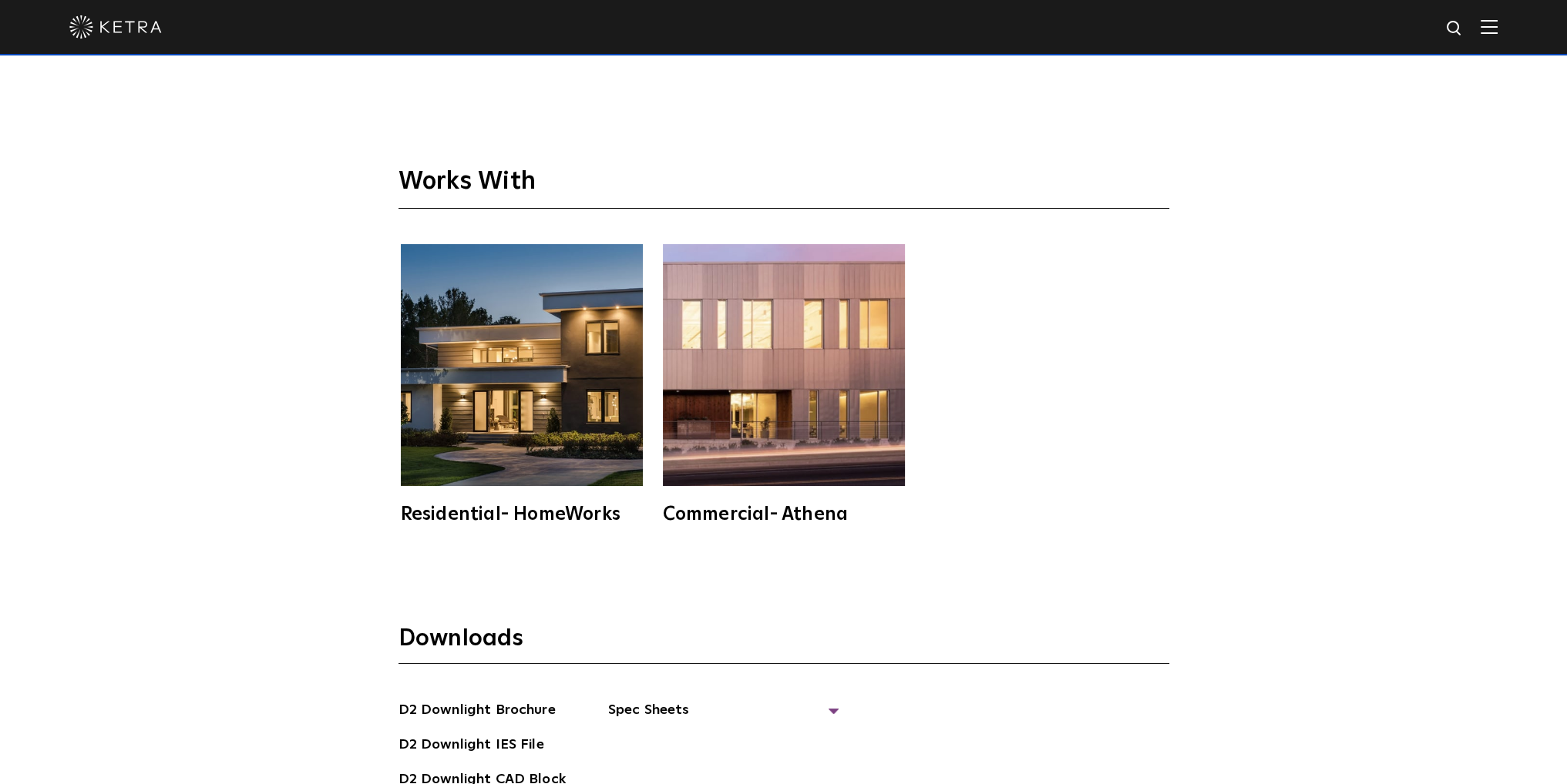
scroll to position [4236, 0]
click at [581, 290] on img at bounding box center [521, 364] width 242 height 242
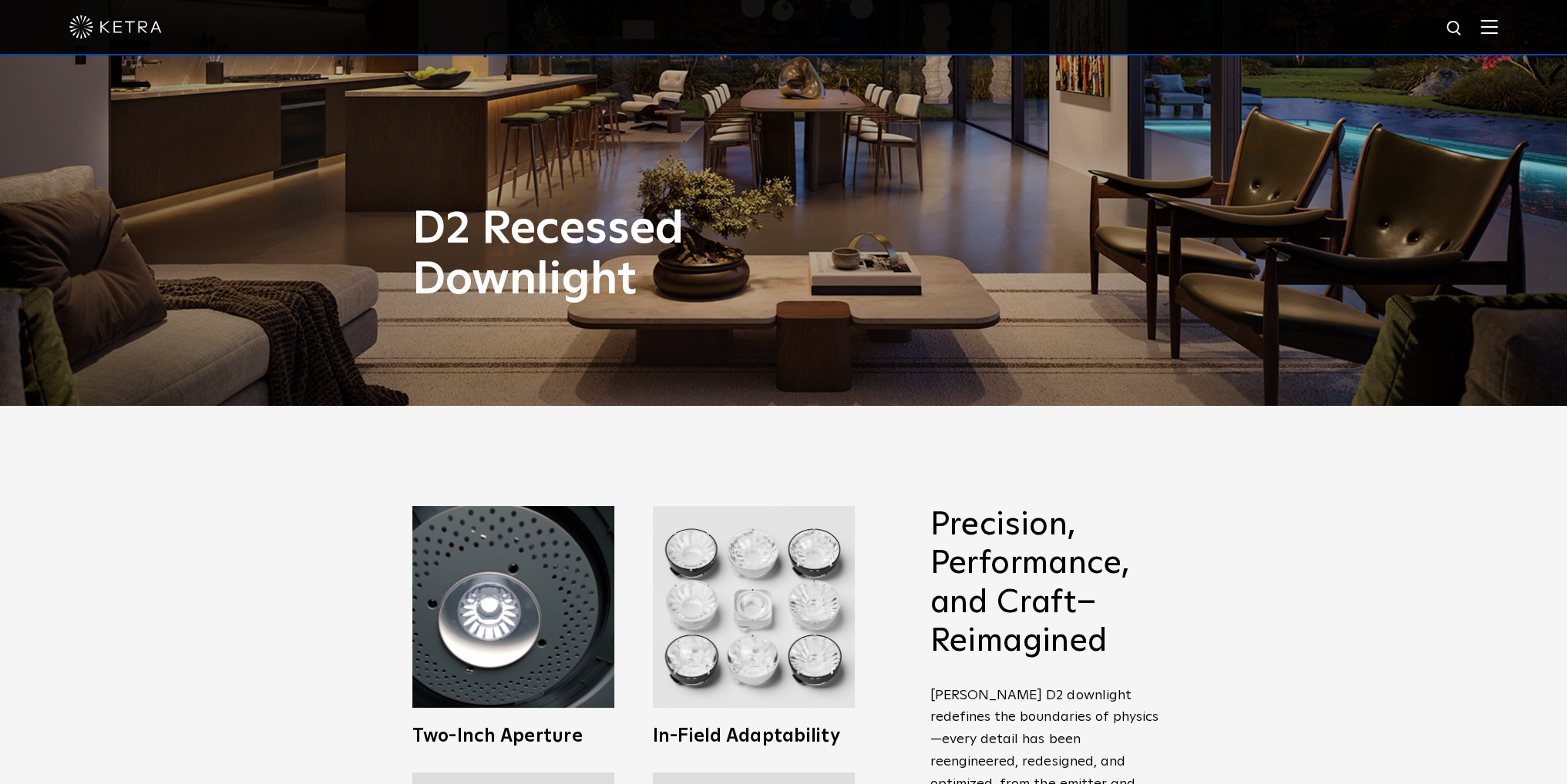
scroll to position [0, 0]
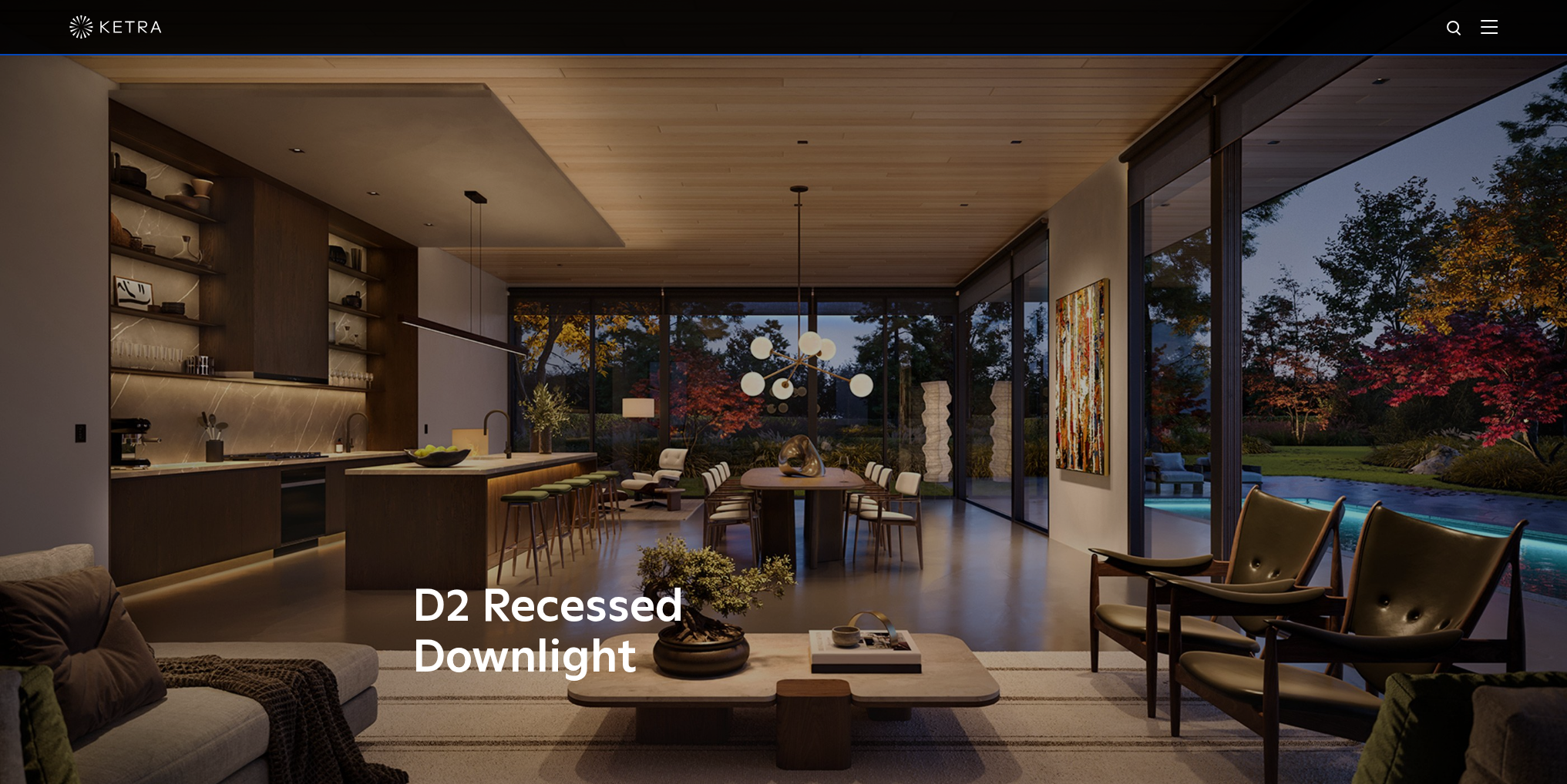
drag, startPoint x: 1014, startPoint y: 223, endPoint x: 951, endPoint y: 332, distance: 125.9
click at [953, 332] on div "D2 Recessed Downlight" at bounding box center [784, 392] width 1567 height 784
click at [1497, 31] on img at bounding box center [1488, 26] width 17 height 14
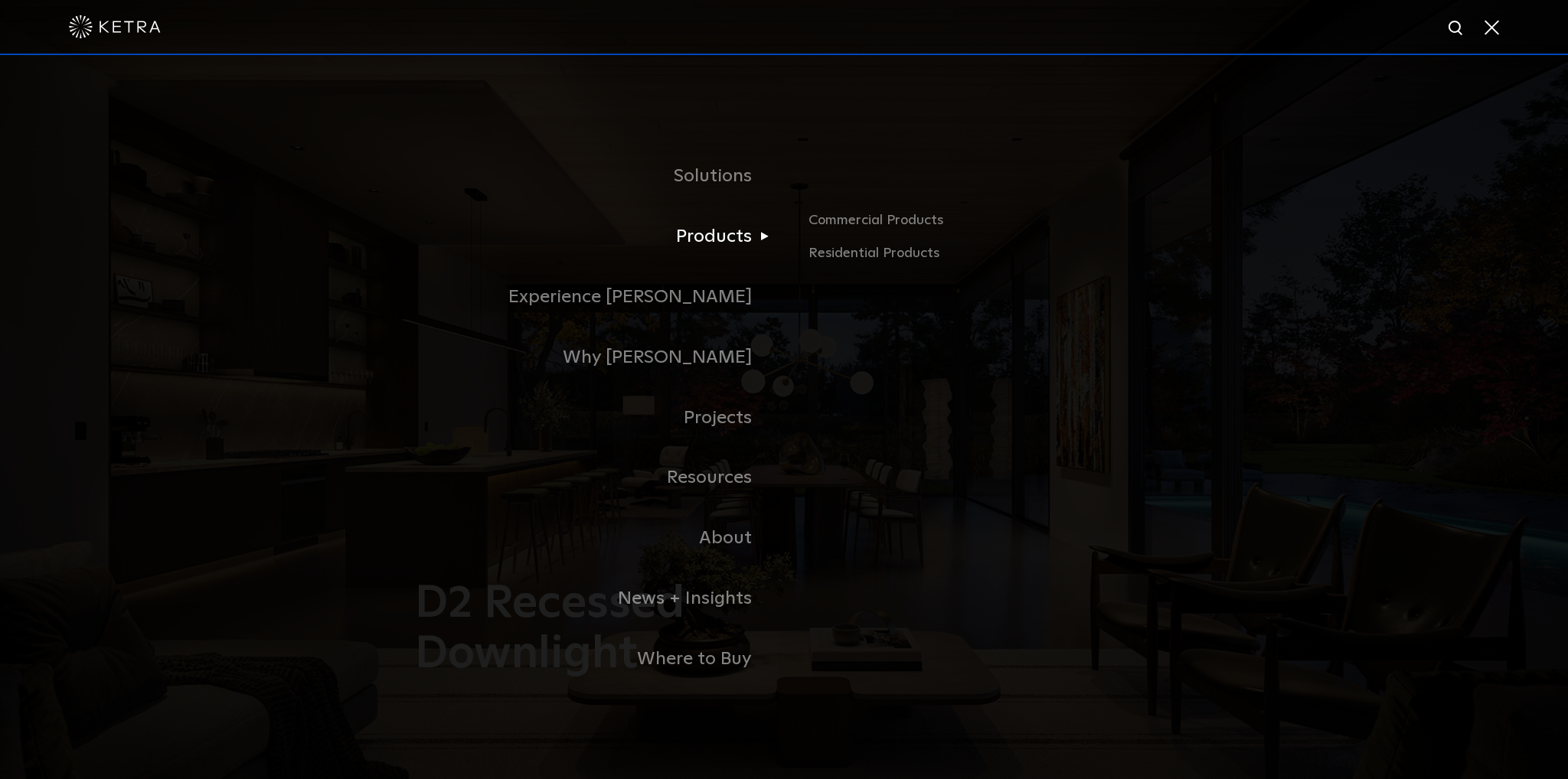
click at [704, 252] on link "Products" at bounding box center [593, 237] width 382 height 61
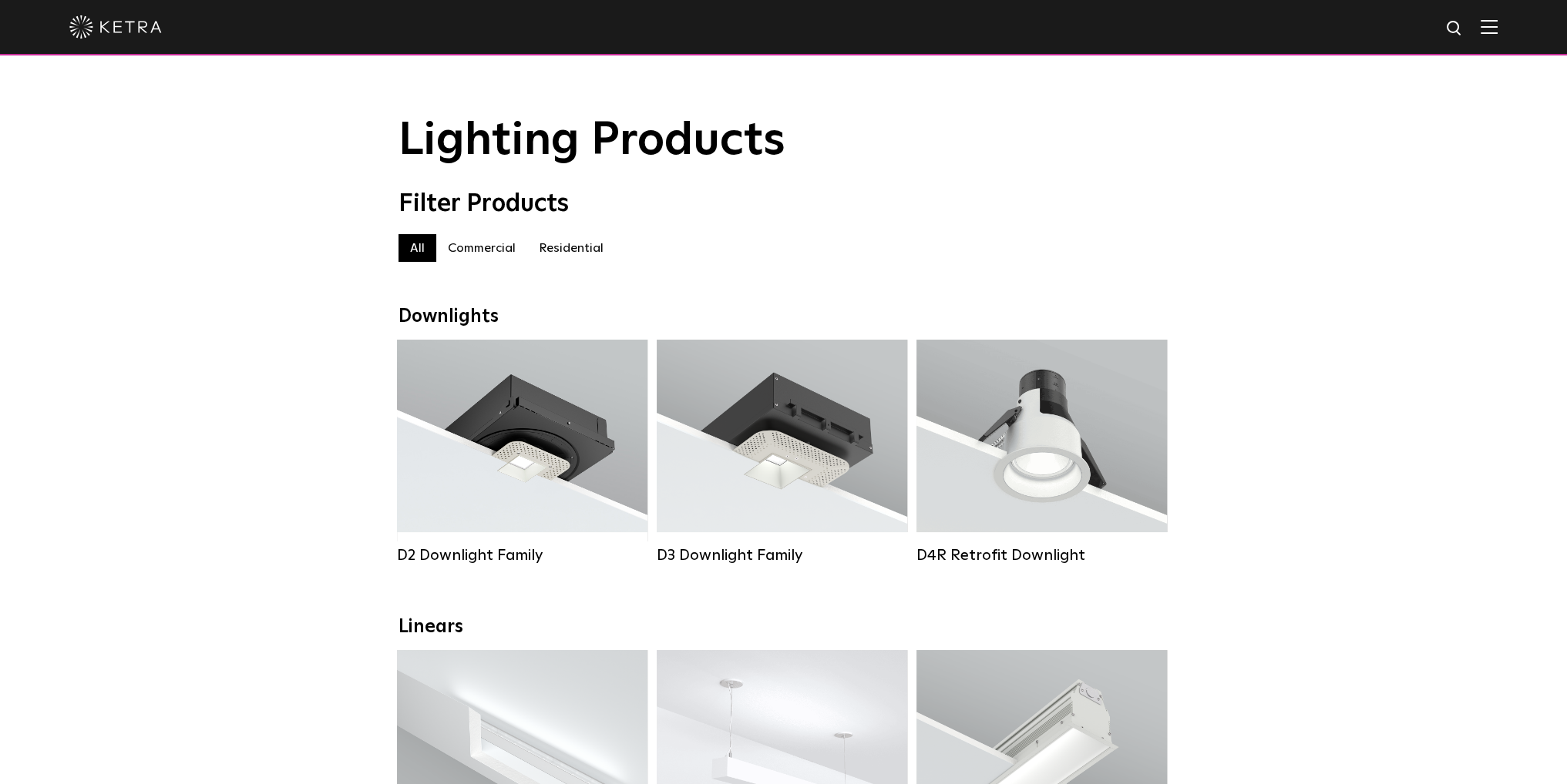
click at [1512, 28] on div at bounding box center [784, 28] width 1567 height 56
click at [1497, 26] on img at bounding box center [1488, 26] width 17 height 14
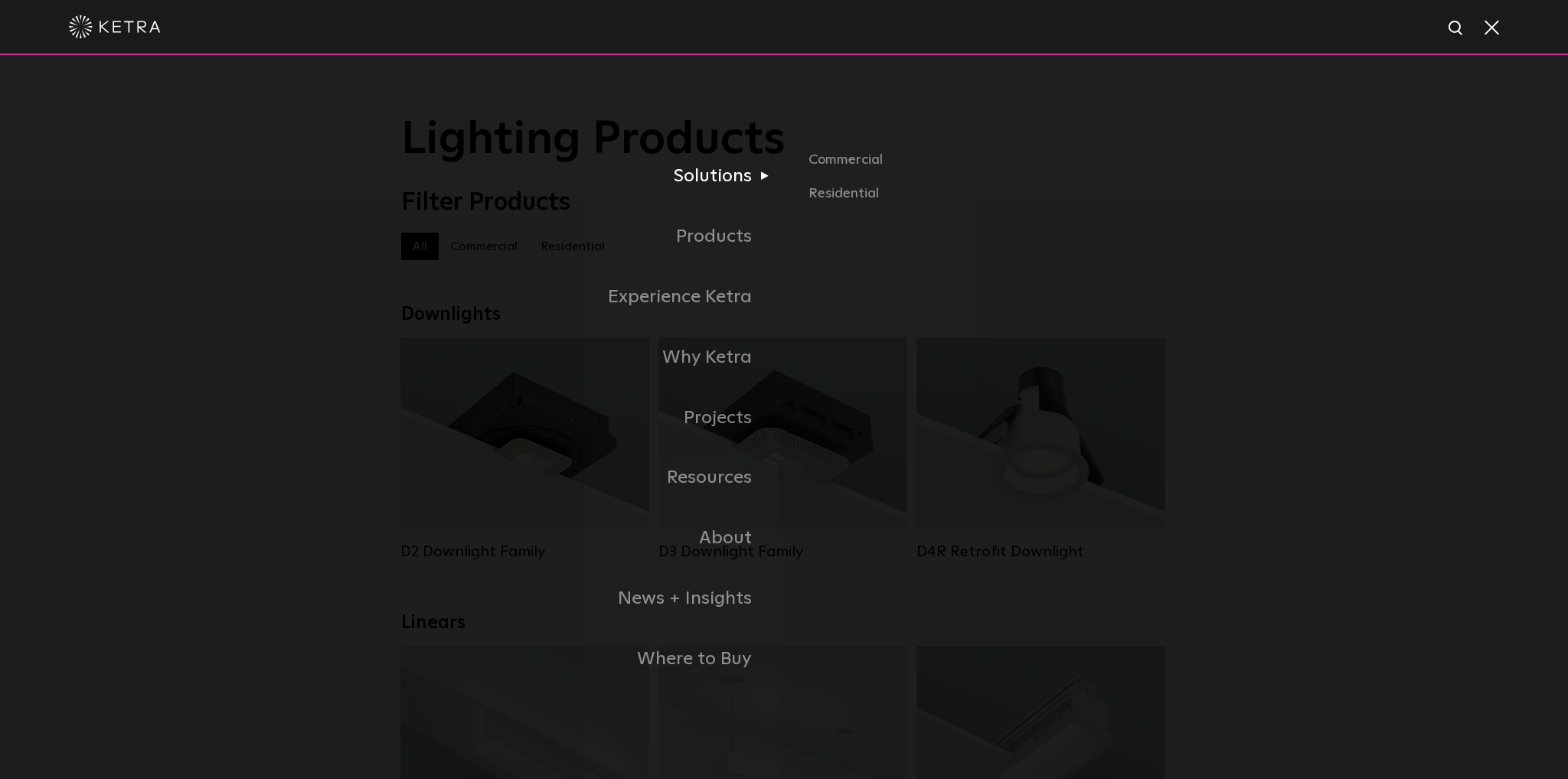
click at [804, 186] on ul "Commercial Residential" at bounding box center [975, 177] width 382 height 56
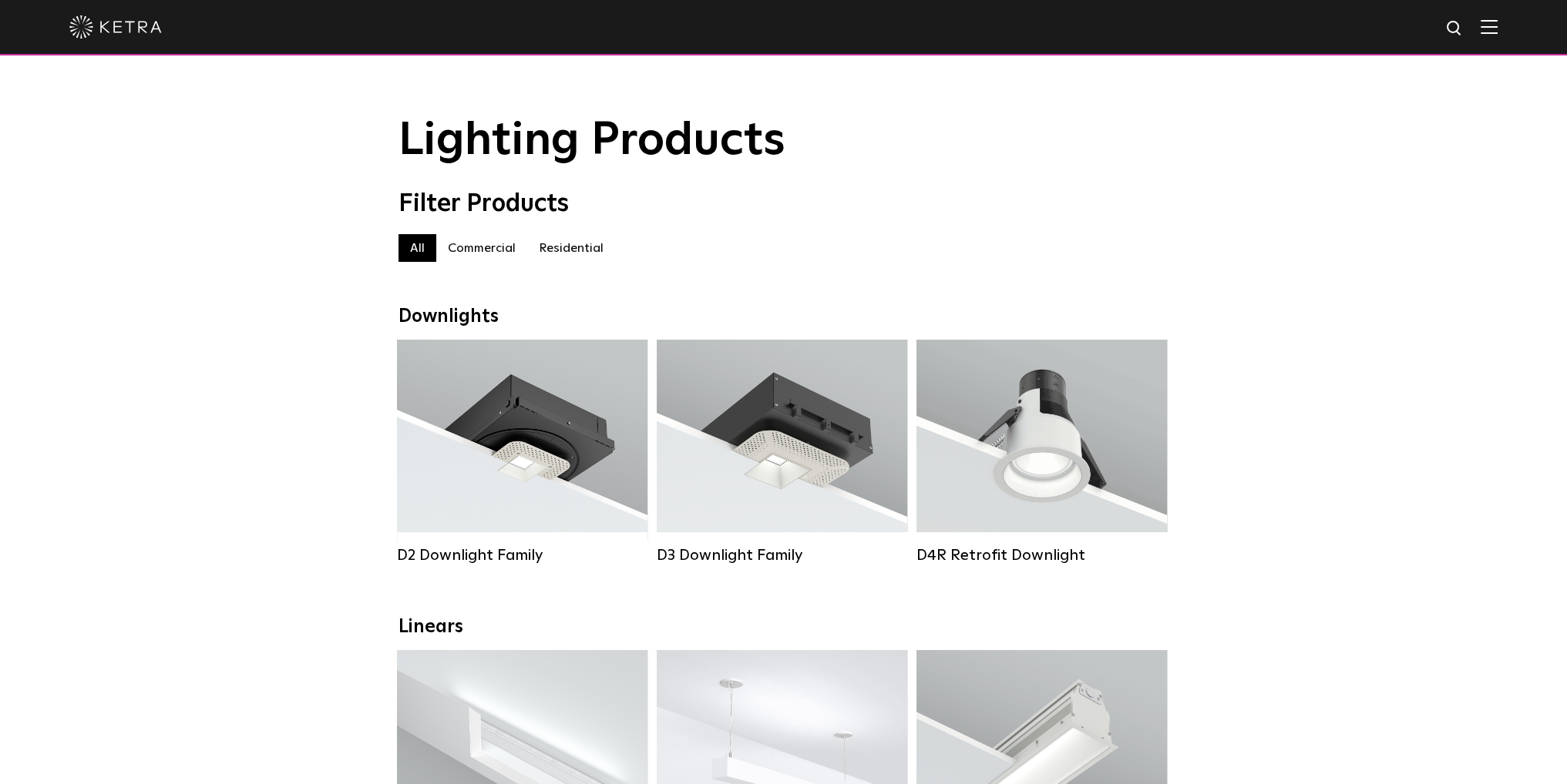
click at [825, 195] on div "Filter Products" at bounding box center [784, 204] width 770 height 30
click at [1493, 25] on img at bounding box center [1488, 26] width 17 height 14
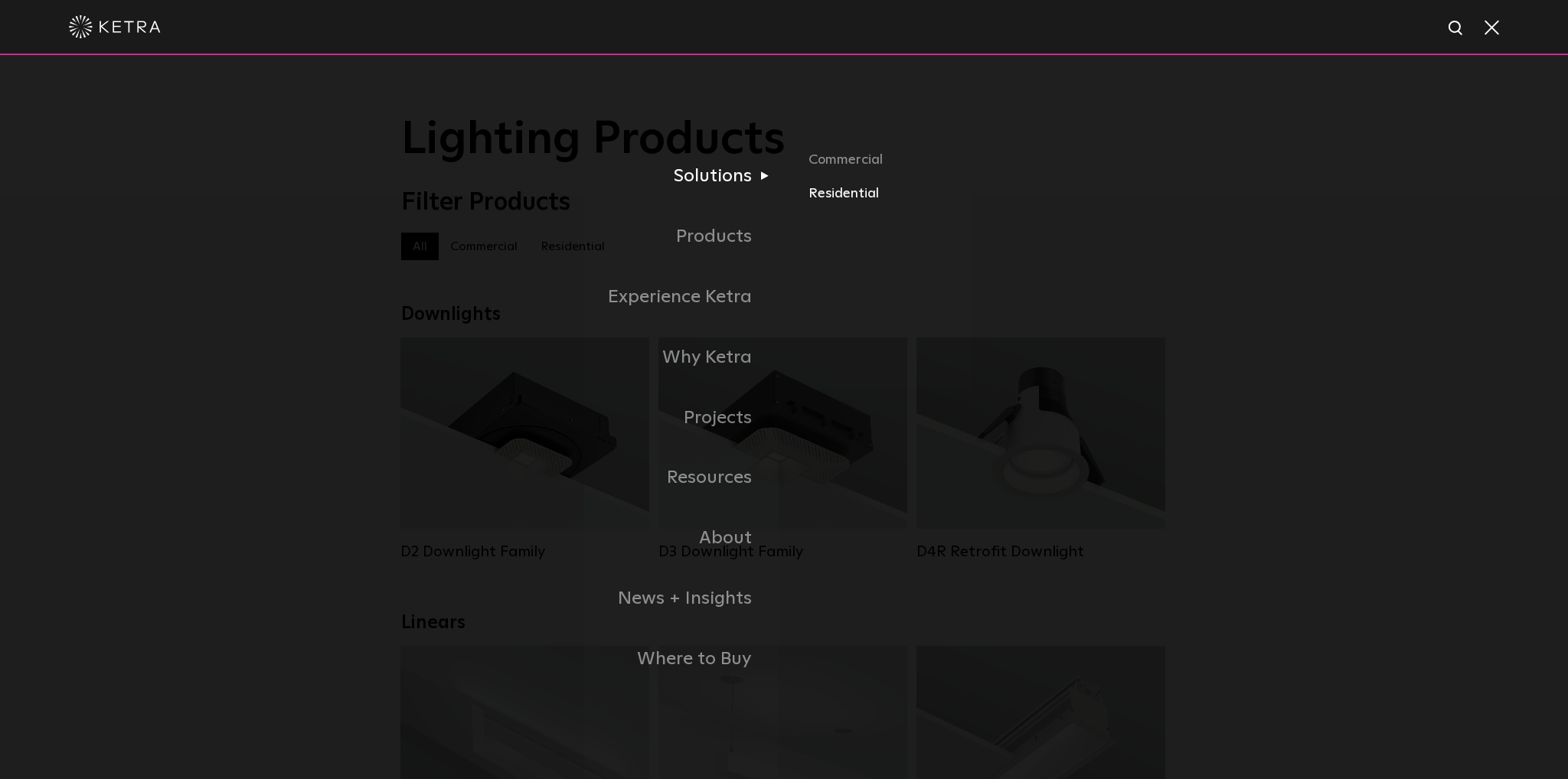
click at [820, 197] on link "Residential" at bounding box center [988, 192] width 359 height 22
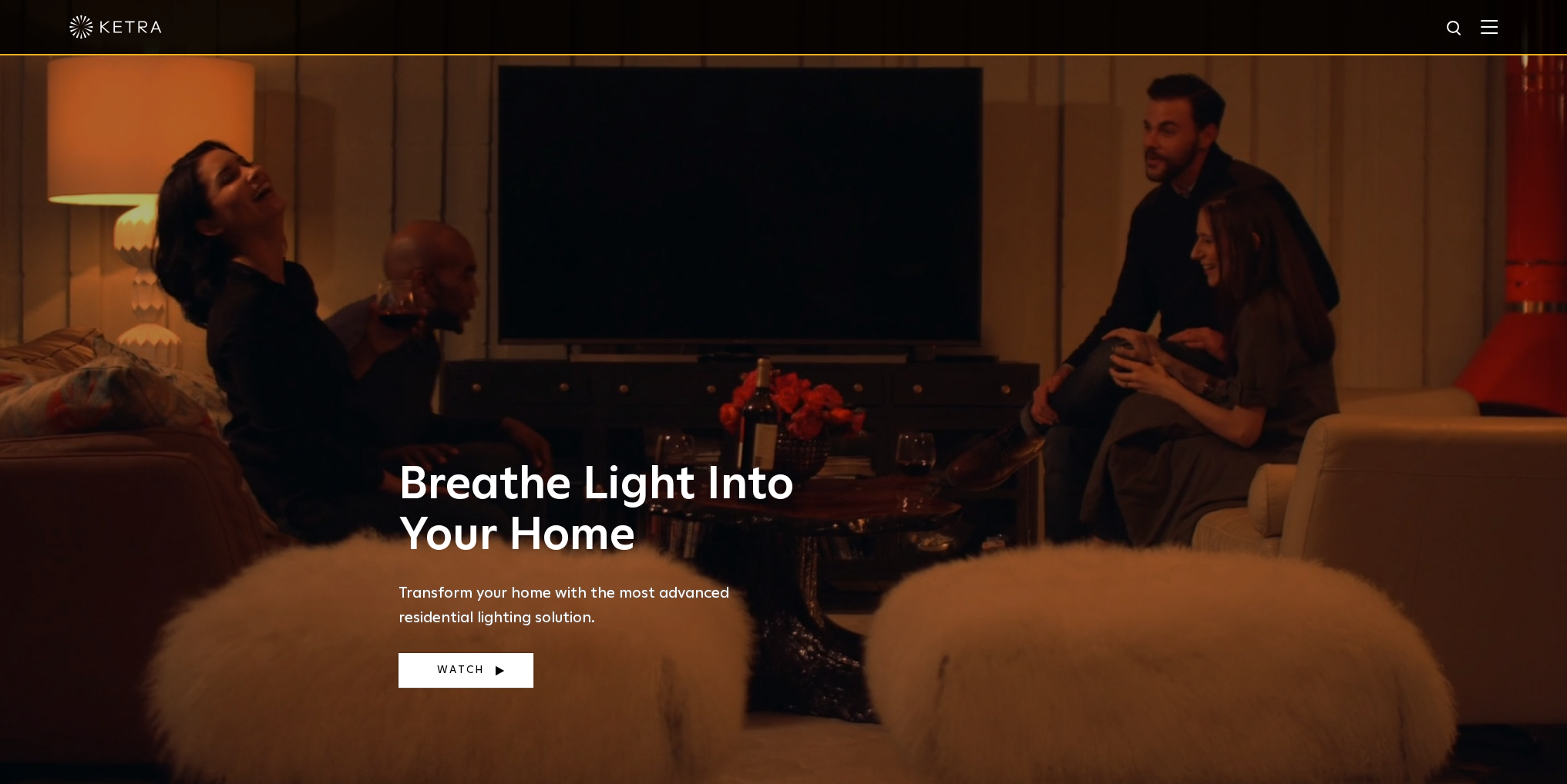
click at [482, 672] on link "Watch" at bounding box center [466, 670] width 135 height 34
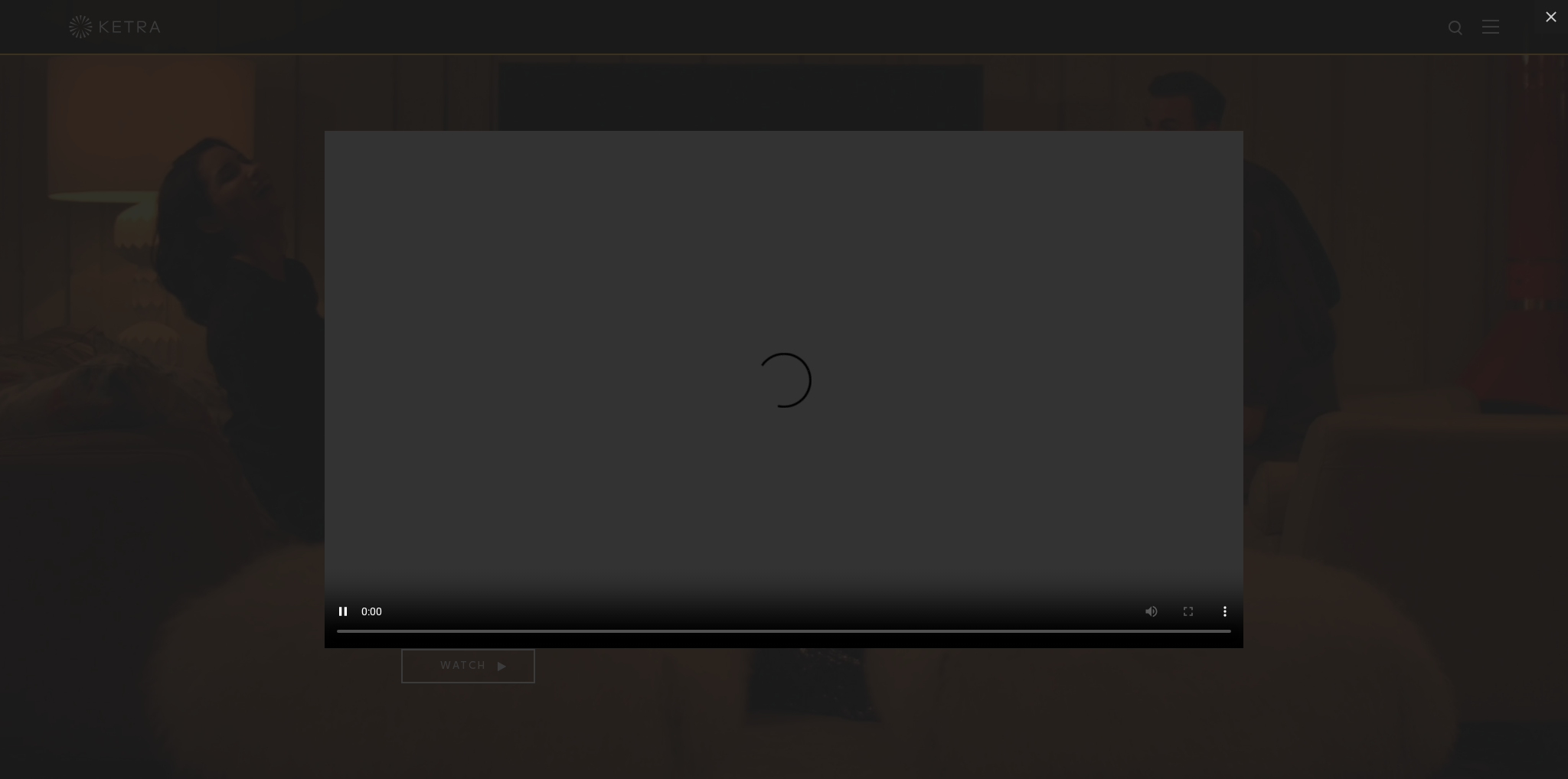
click at [1411, 320] on div "Your browser doesn't support HTML5 video" at bounding box center [784, 389] width 1568 height 779
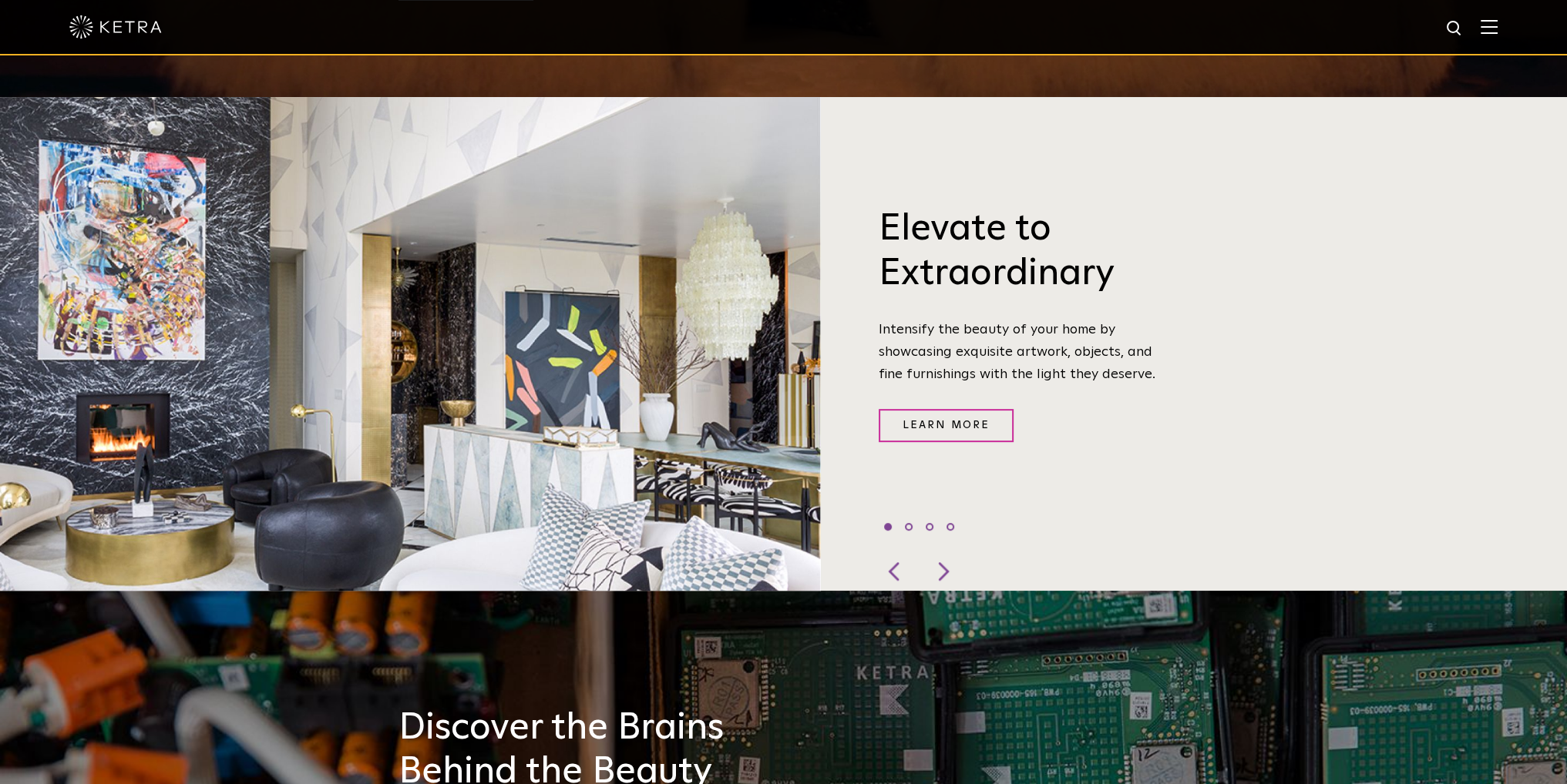
scroll to position [616, 0]
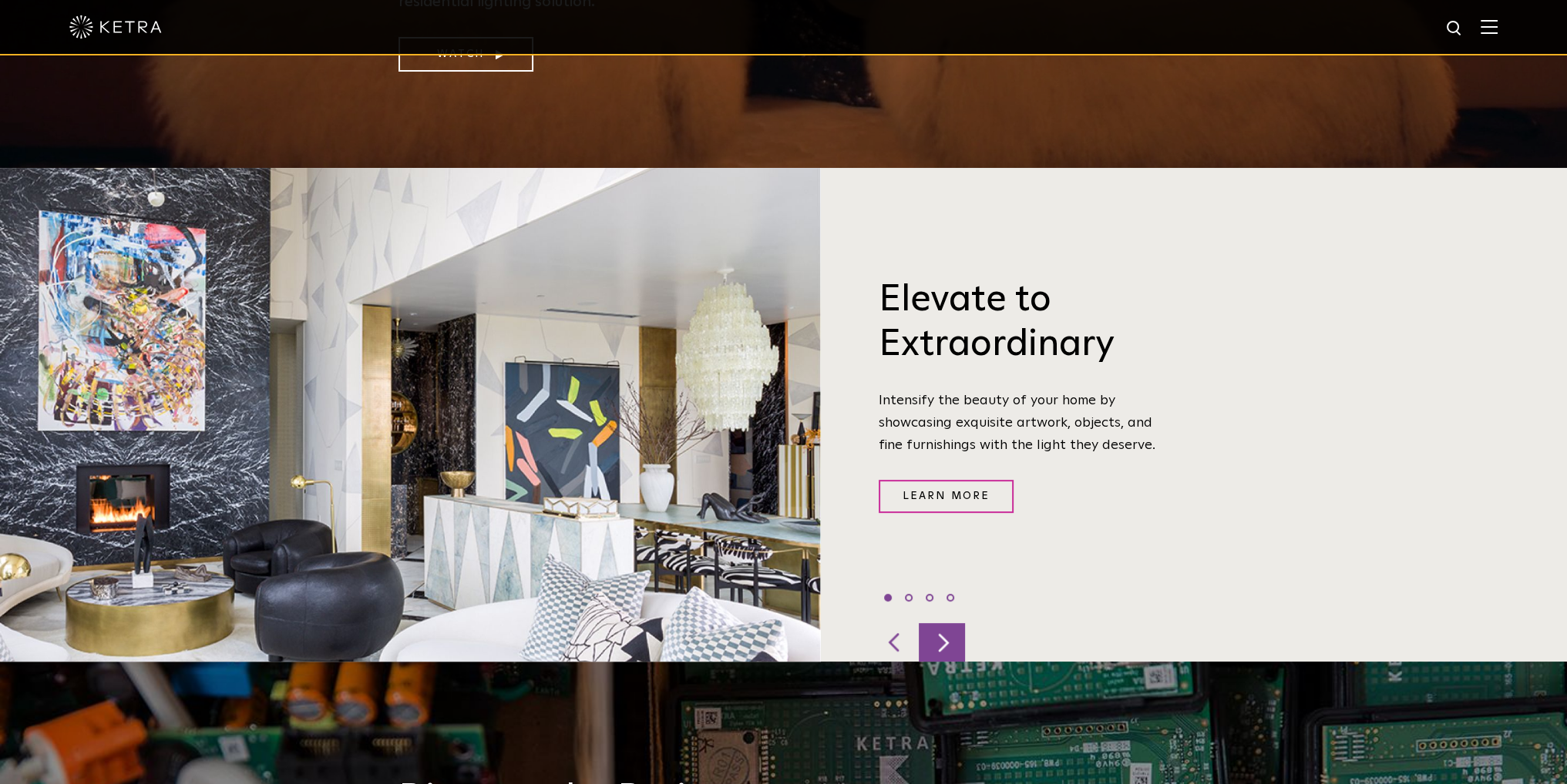
click at [942, 623] on div at bounding box center [942, 642] width 46 height 38
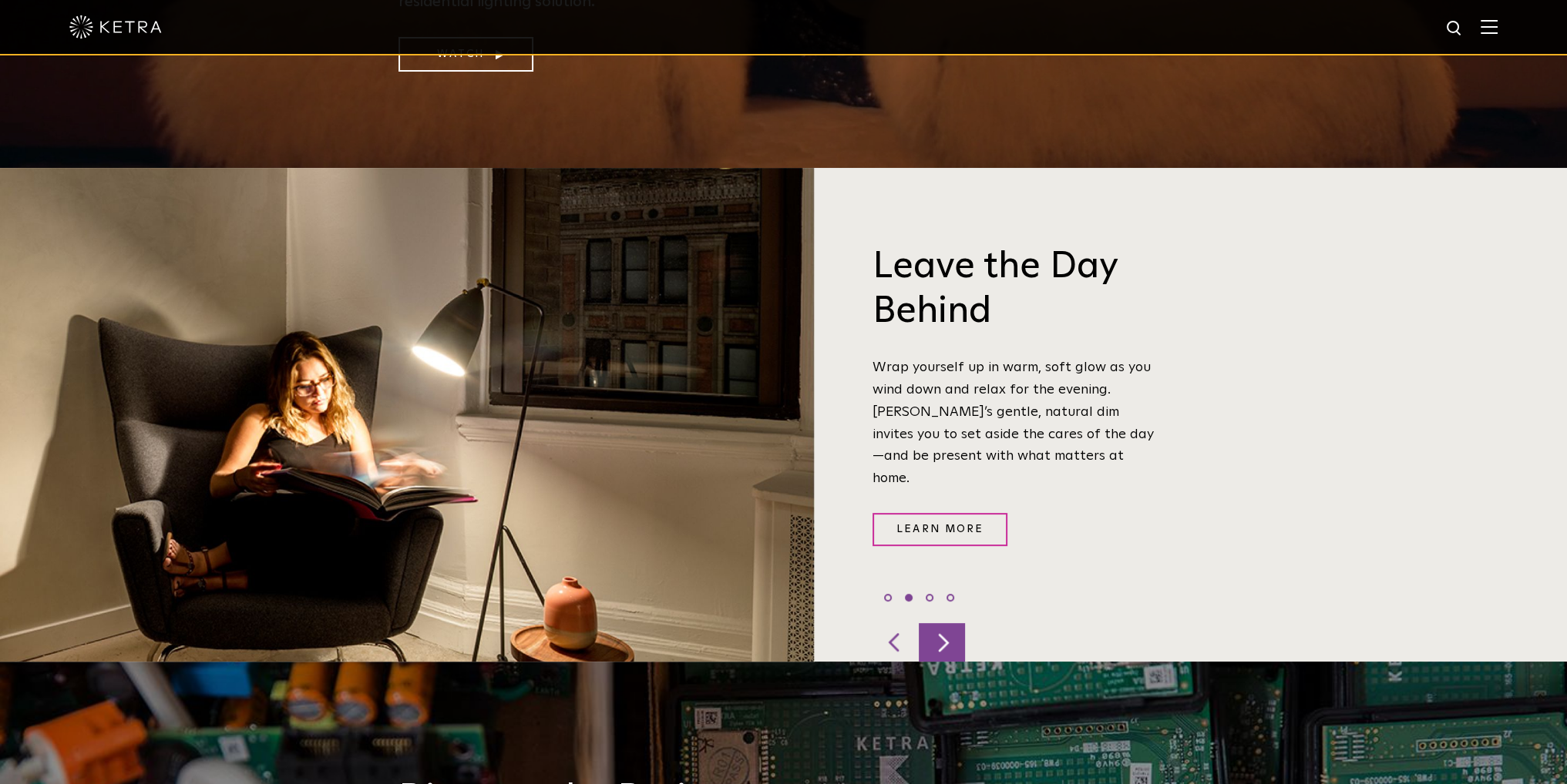
click at [942, 623] on div at bounding box center [942, 642] width 46 height 38
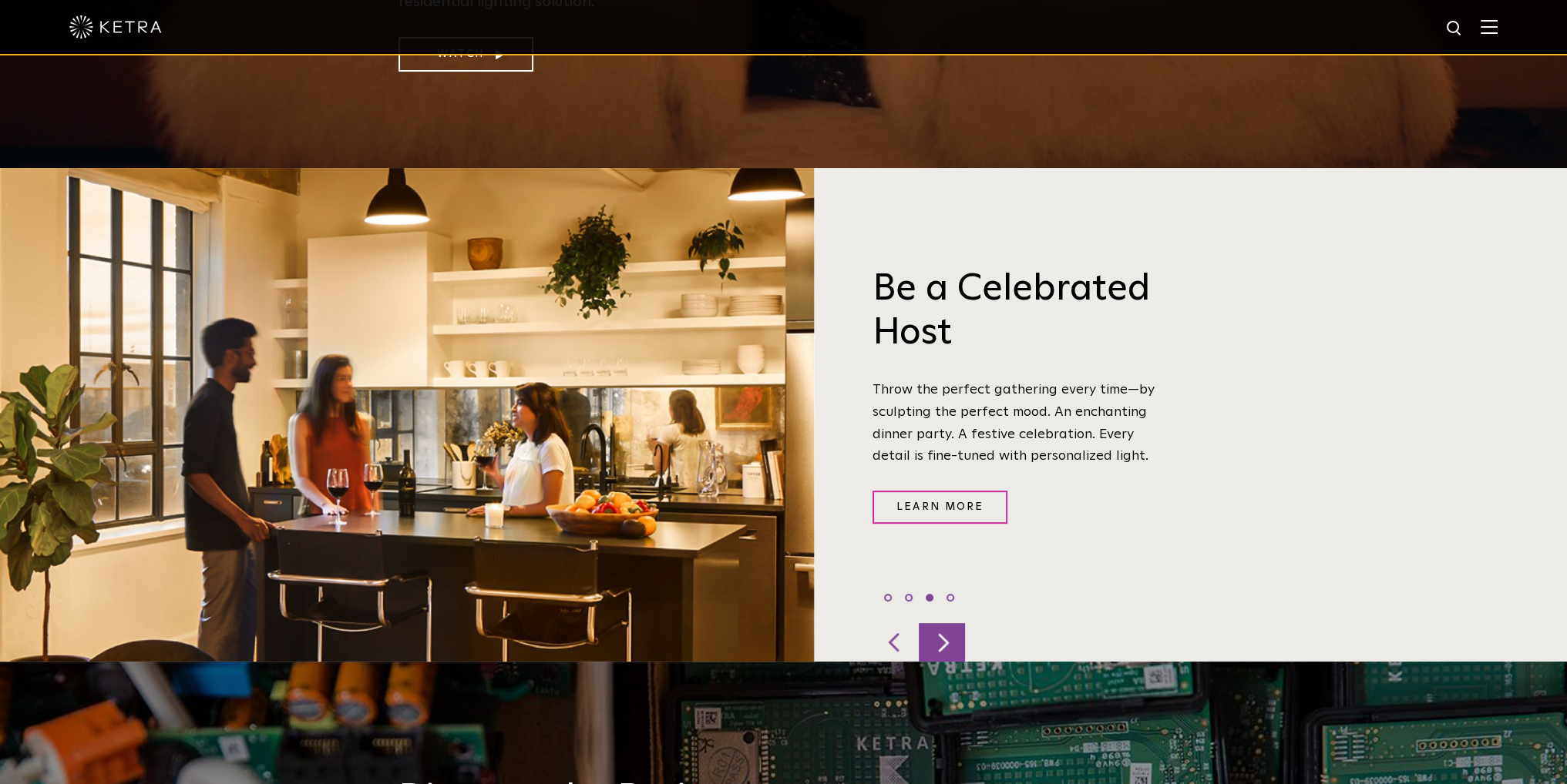
click at [942, 623] on div at bounding box center [942, 642] width 46 height 38
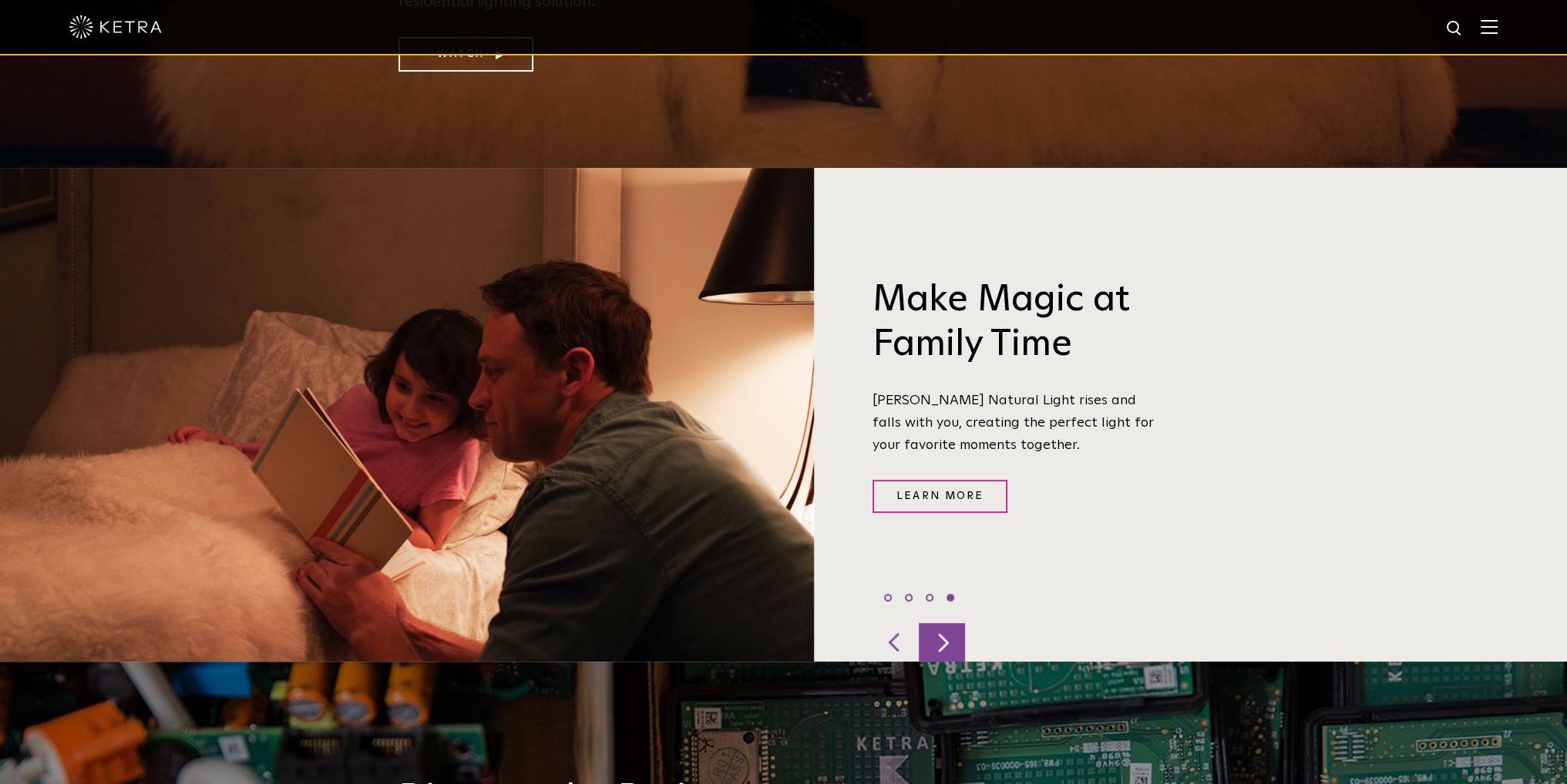
click at [942, 623] on div at bounding box center [942, 642] width 46 height 38
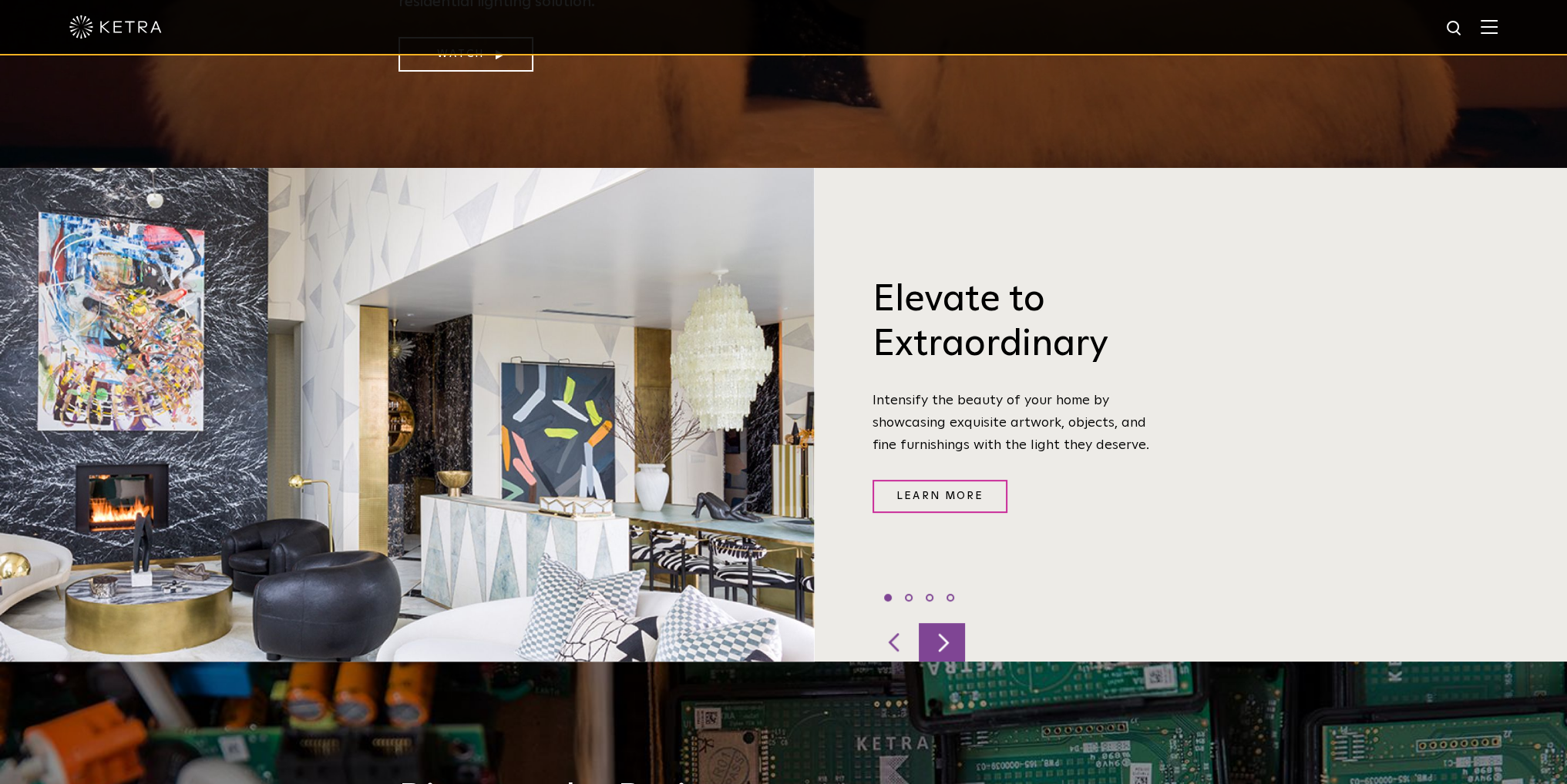
click at [942, 623] on div at bounding box center [942, 642] width 46 height 38
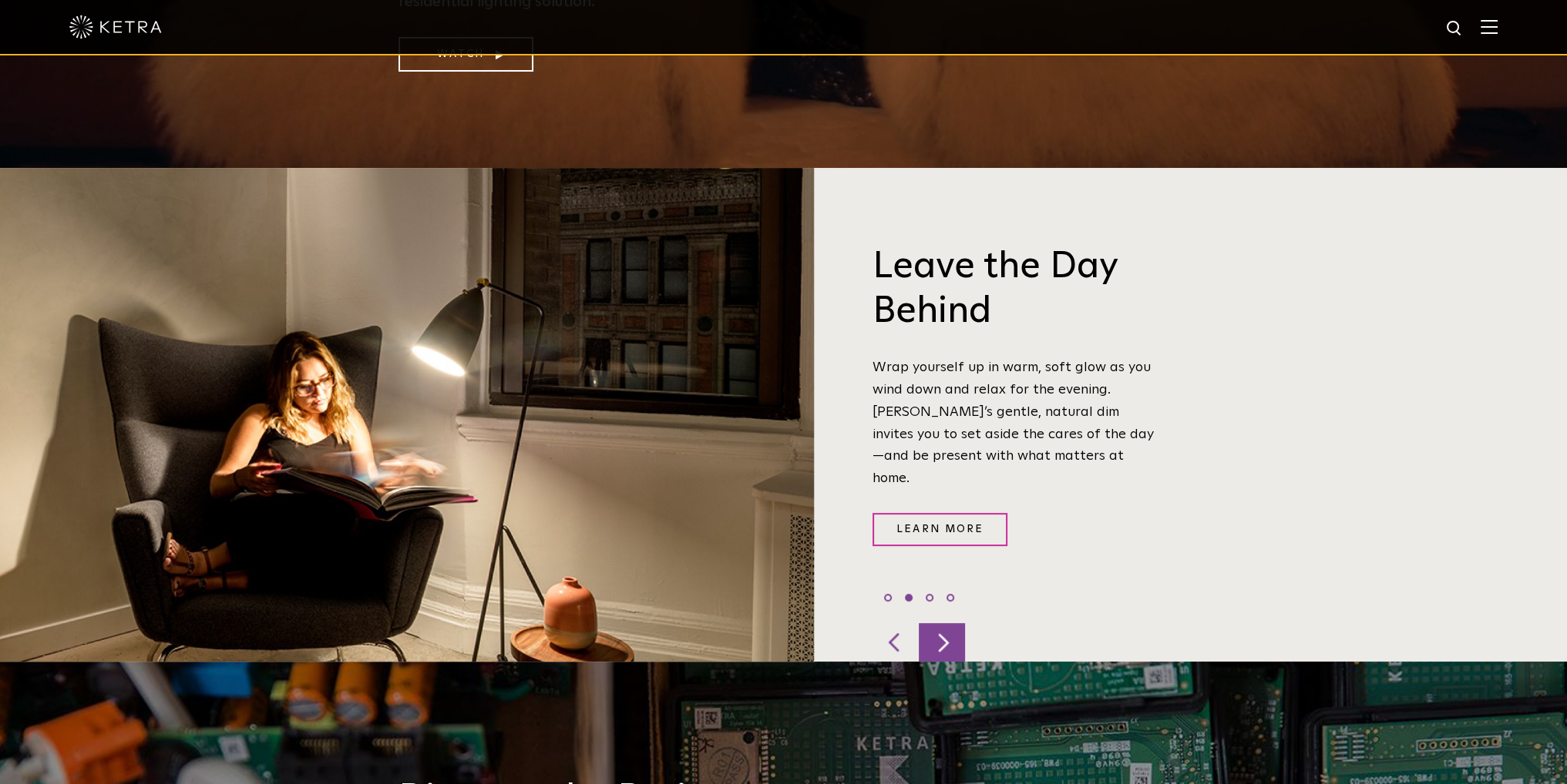
click at [941, 623] on div at bounding box center [942, 642] width 46 height 38
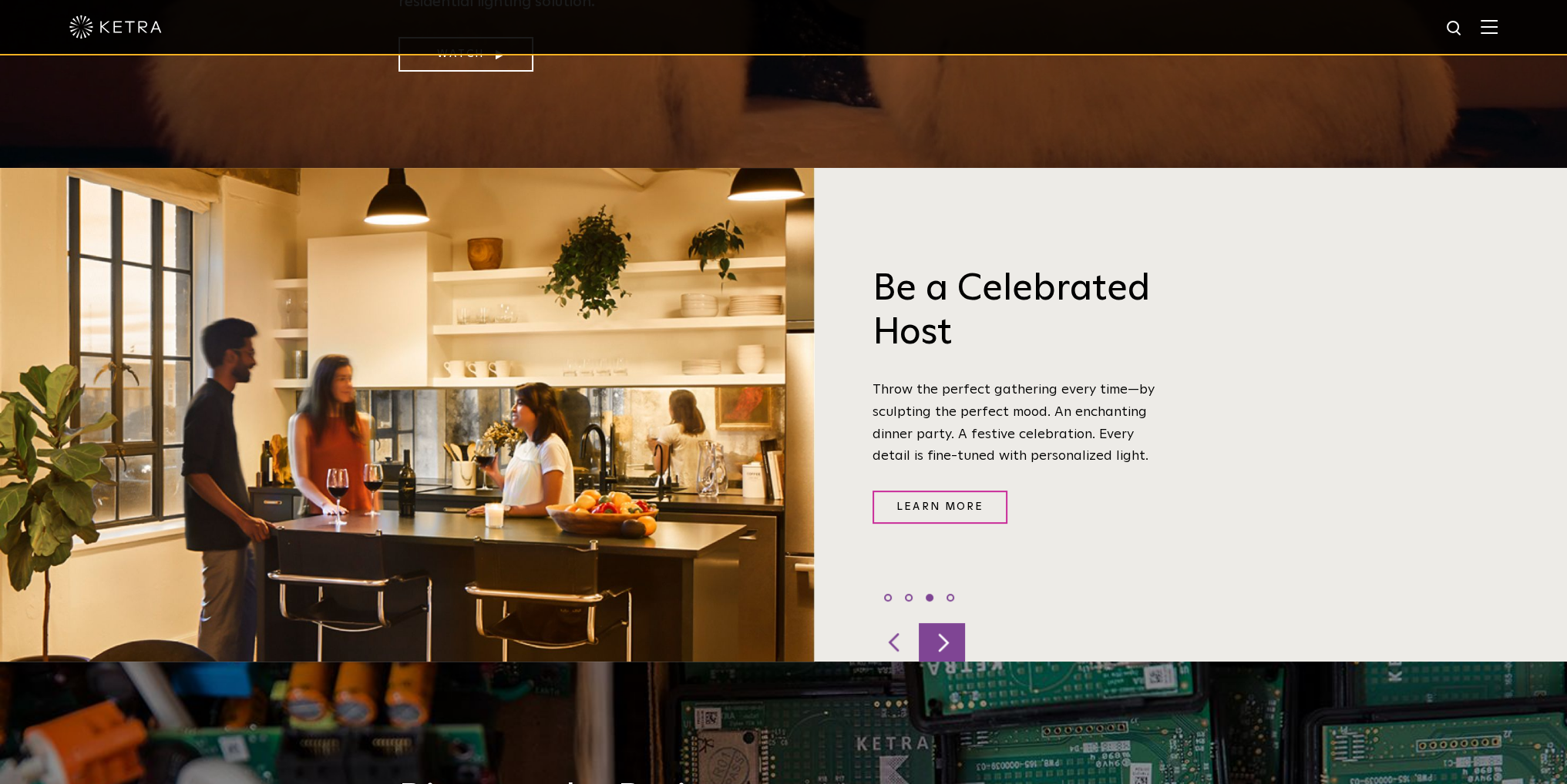
click at [941, 623] on div at bounding box center [942, 642] width 46 height 38
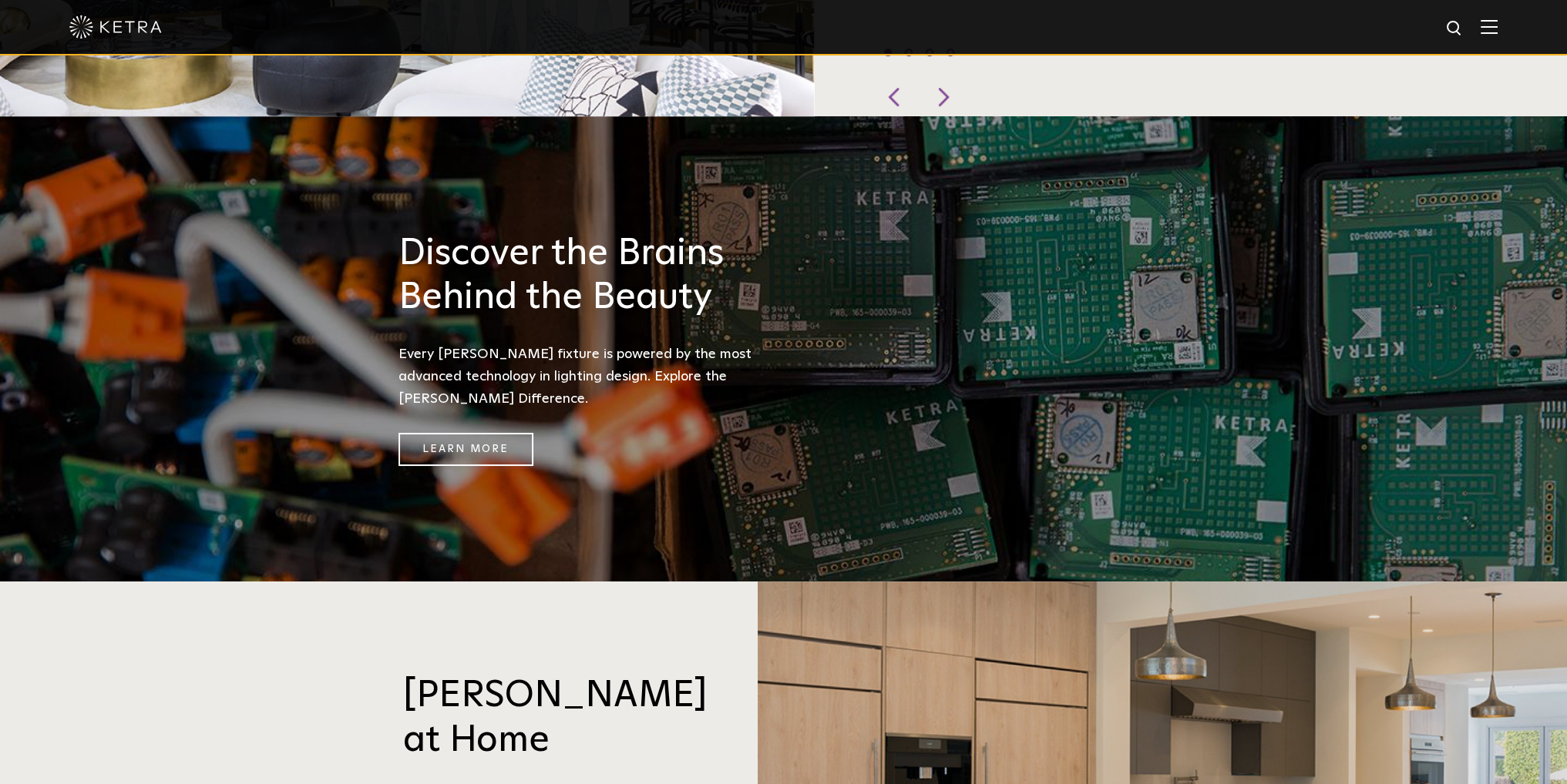
scroll to position [0, 0]
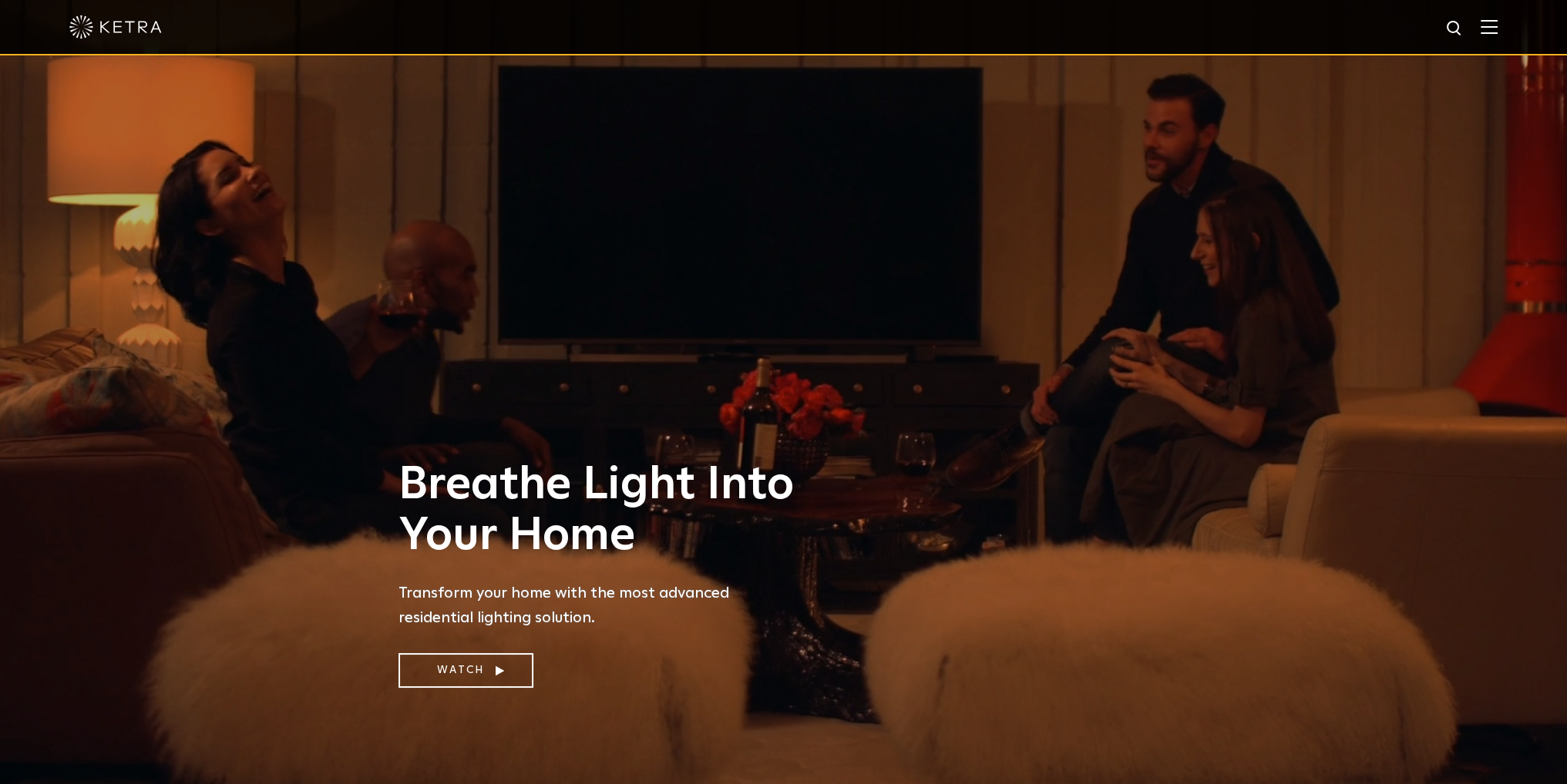
click at [138, 34] on img at bounding box center [115, 27] width 93 height 23
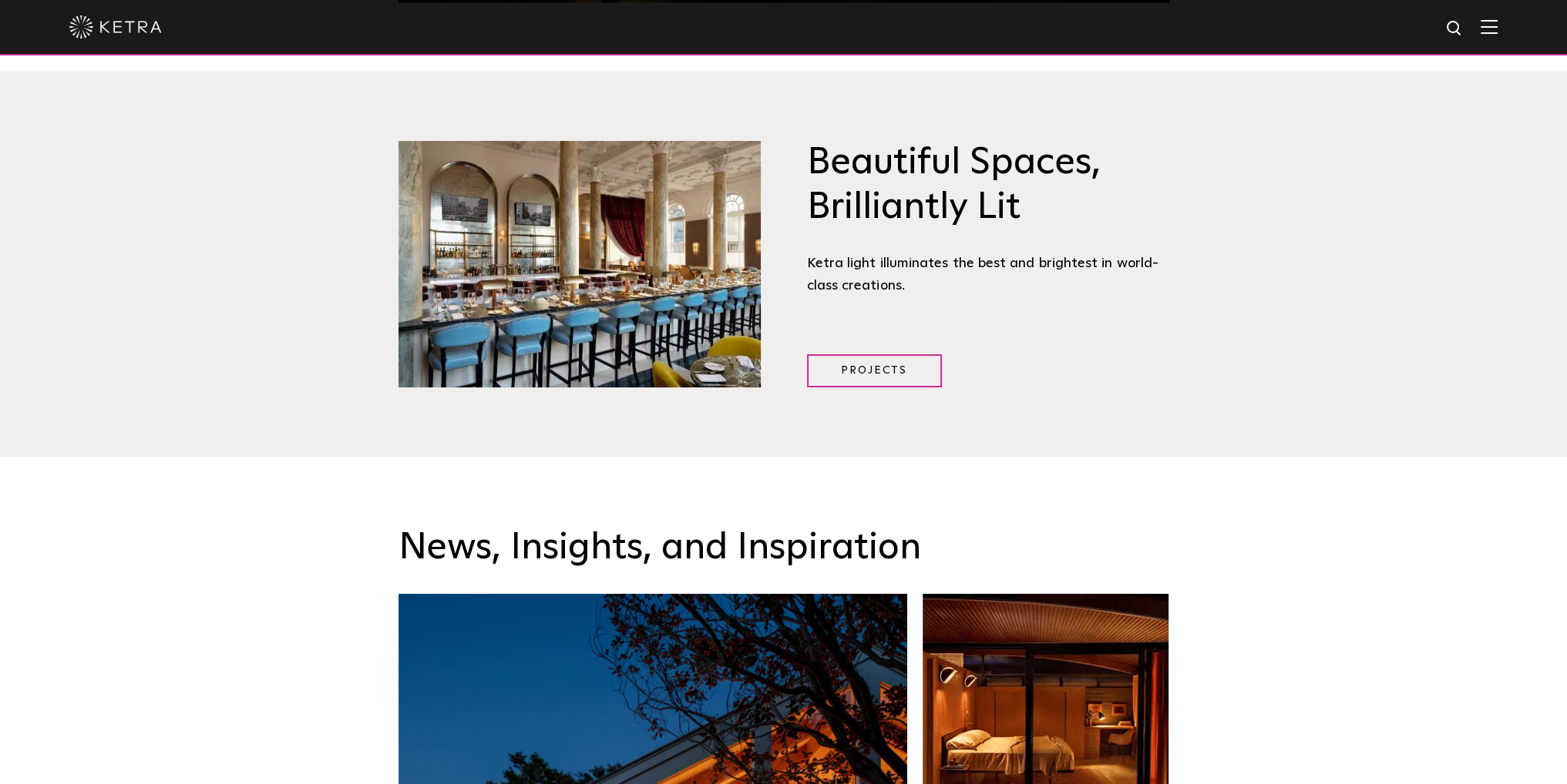
scroll to position [2079, 0]
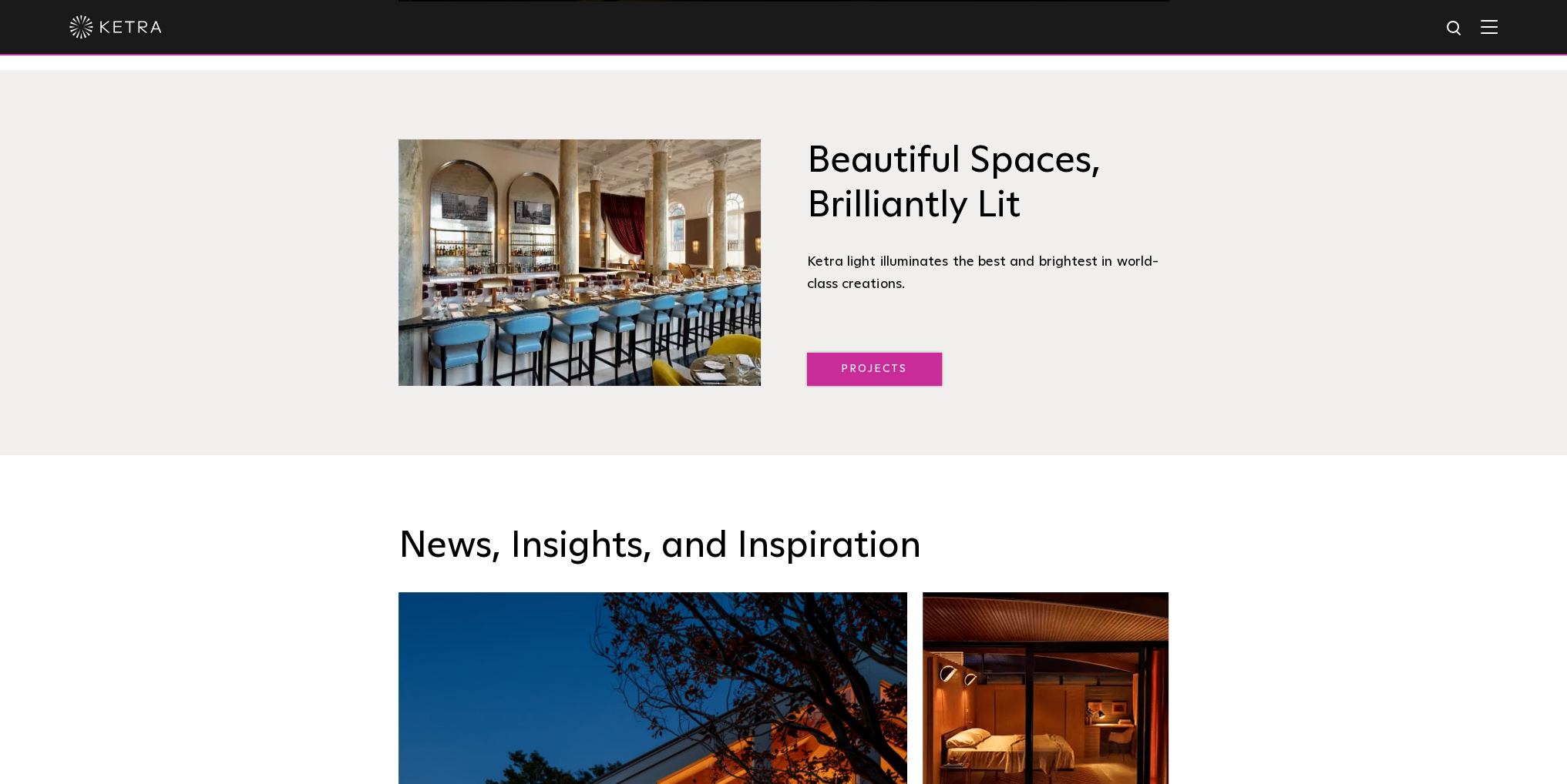
click at [881, 365] on link "Projects" at bounding box center [874, 369] width 135 height 34
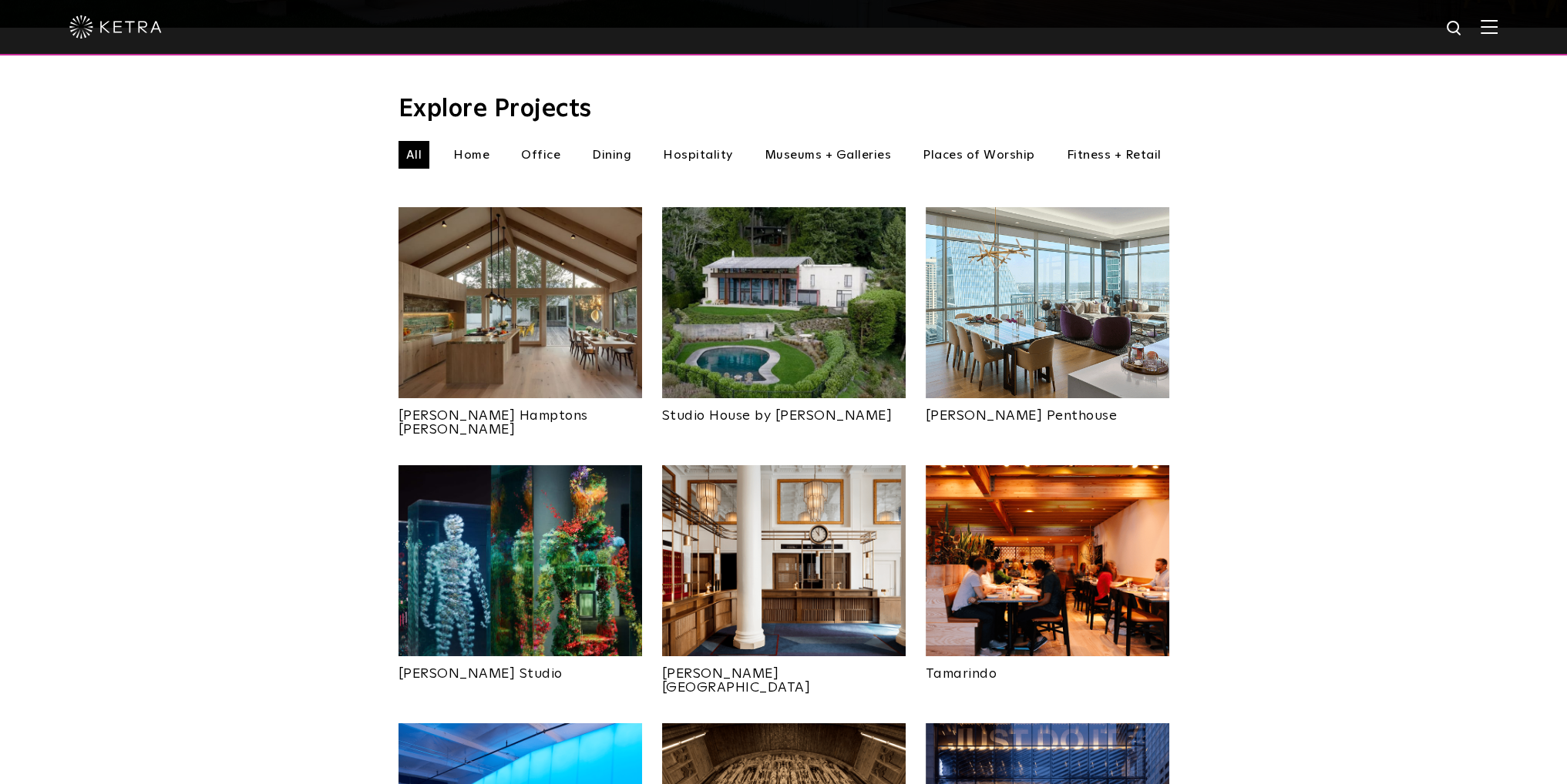
scroll to position [462, 0]
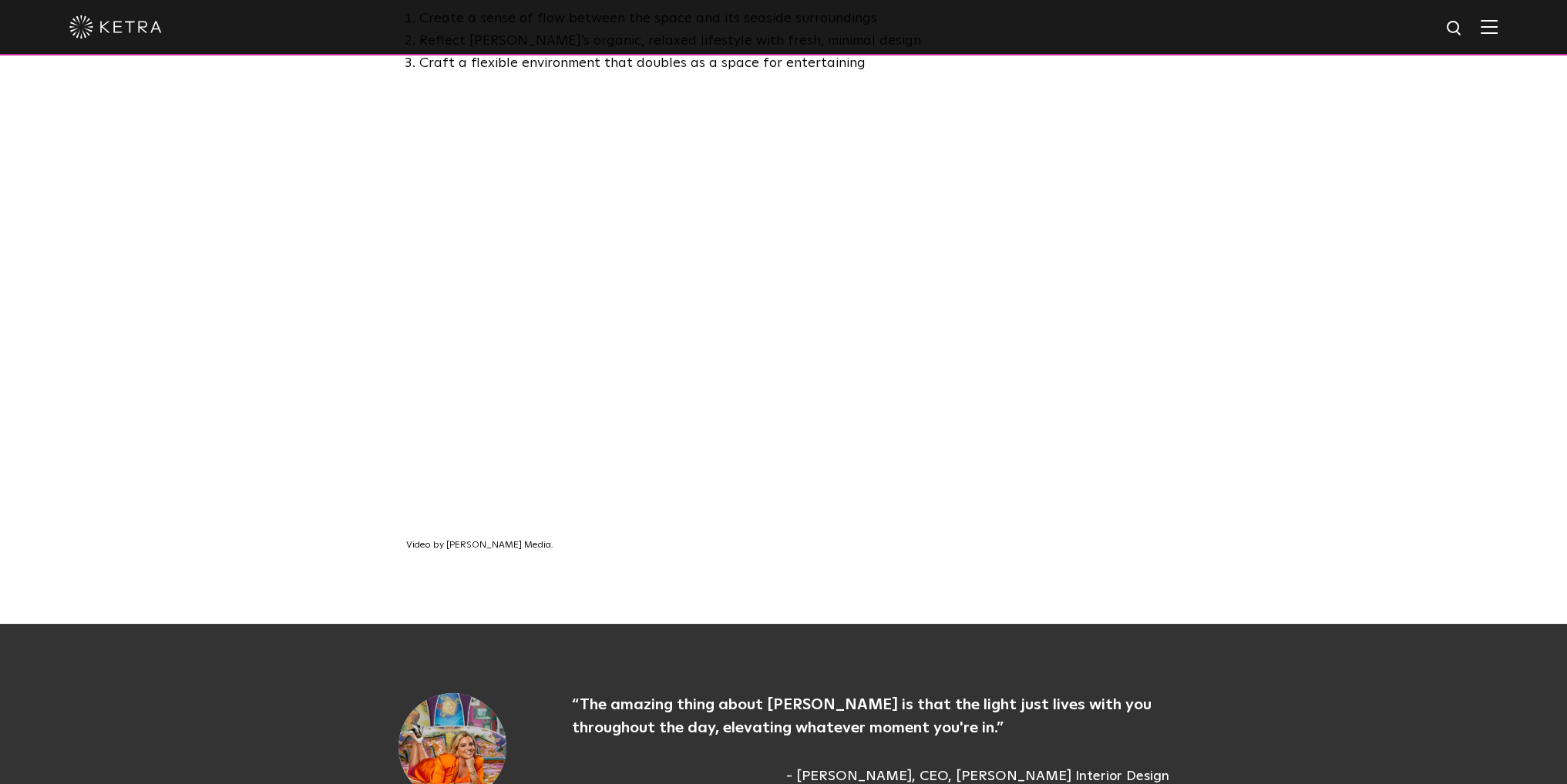
scroll to position [1078, 0]
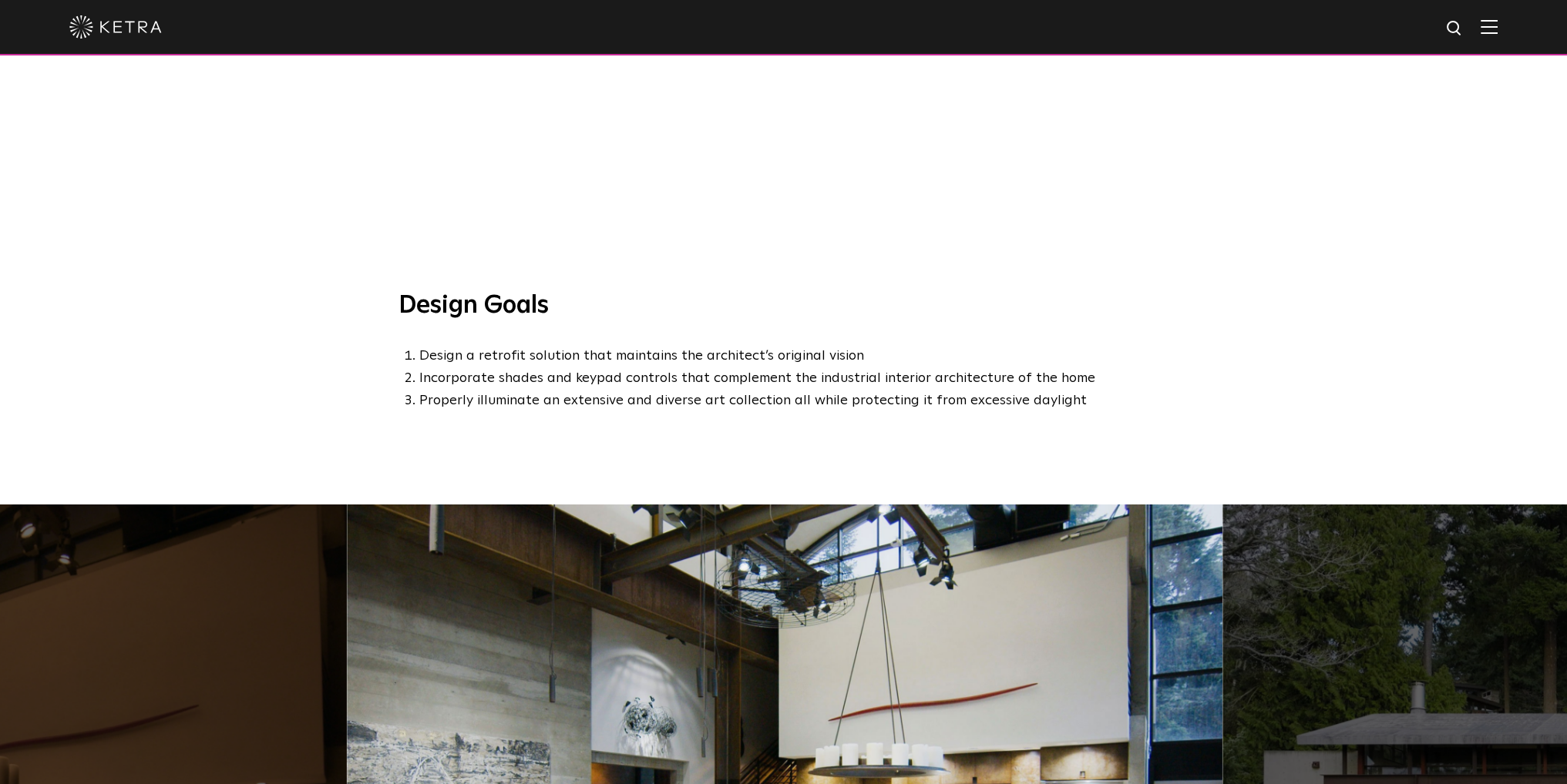
scroll to position [847, 0]
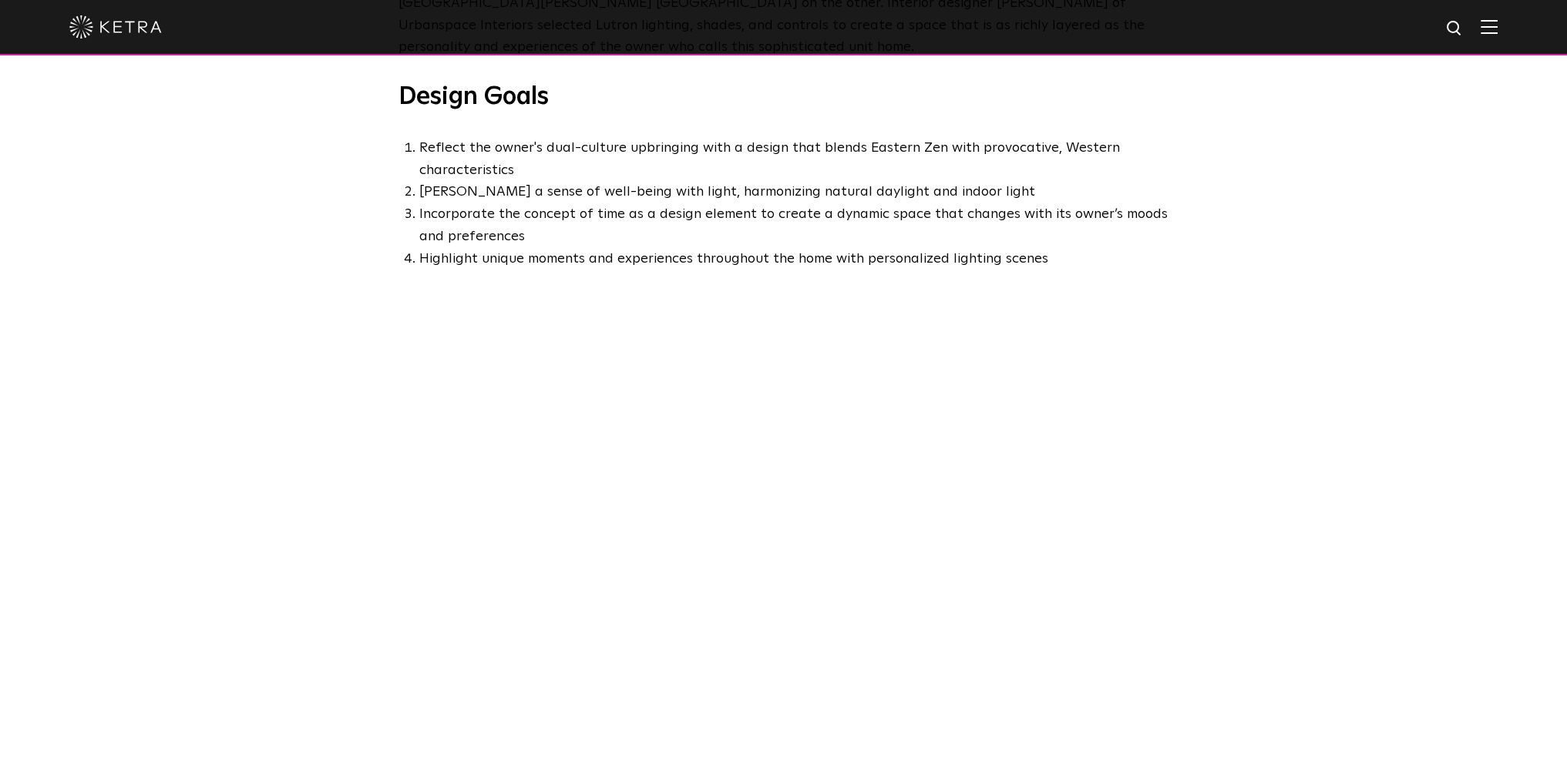
scroll to position [924, 0]
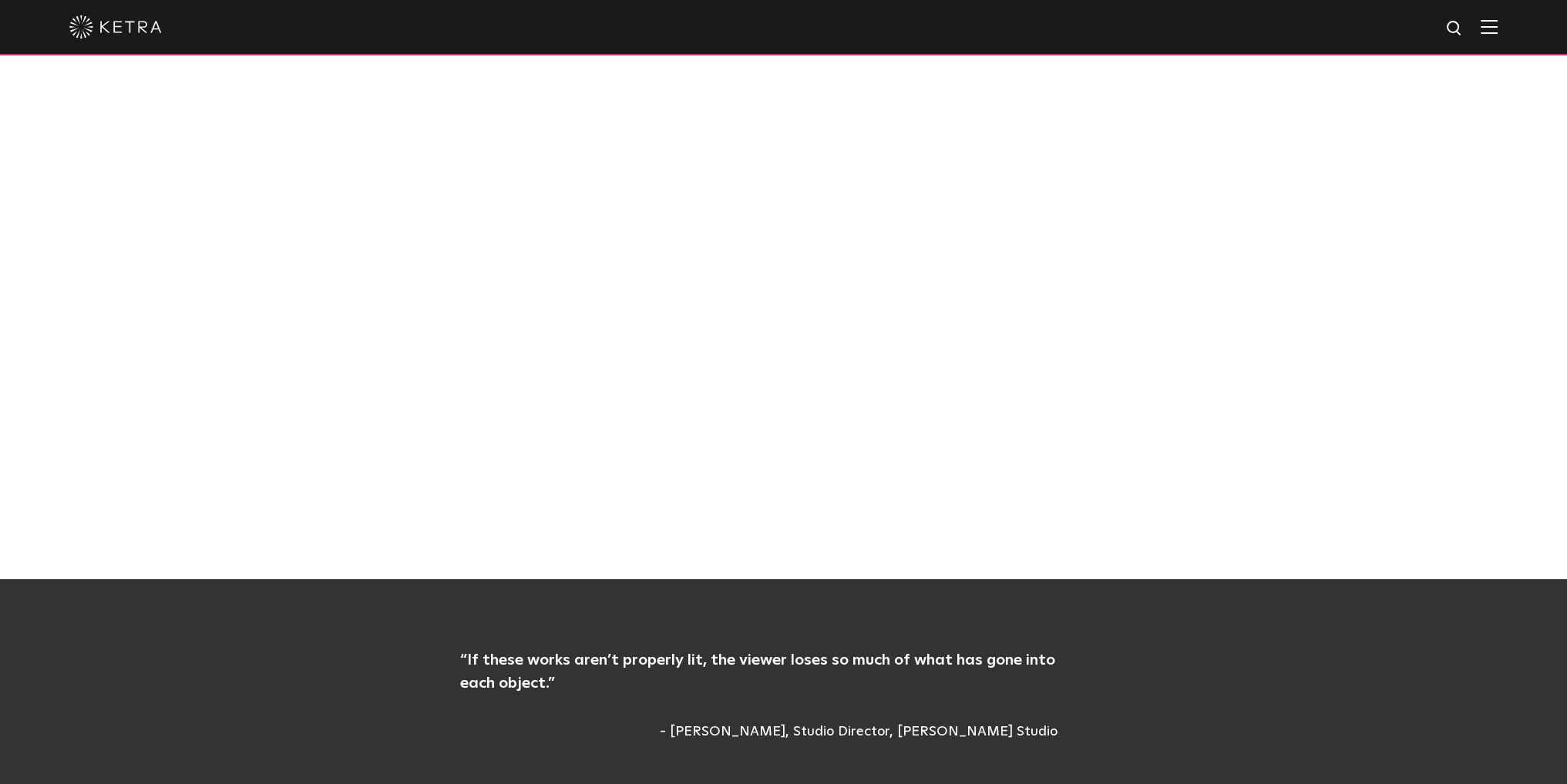
scroll to position [1001, 0]
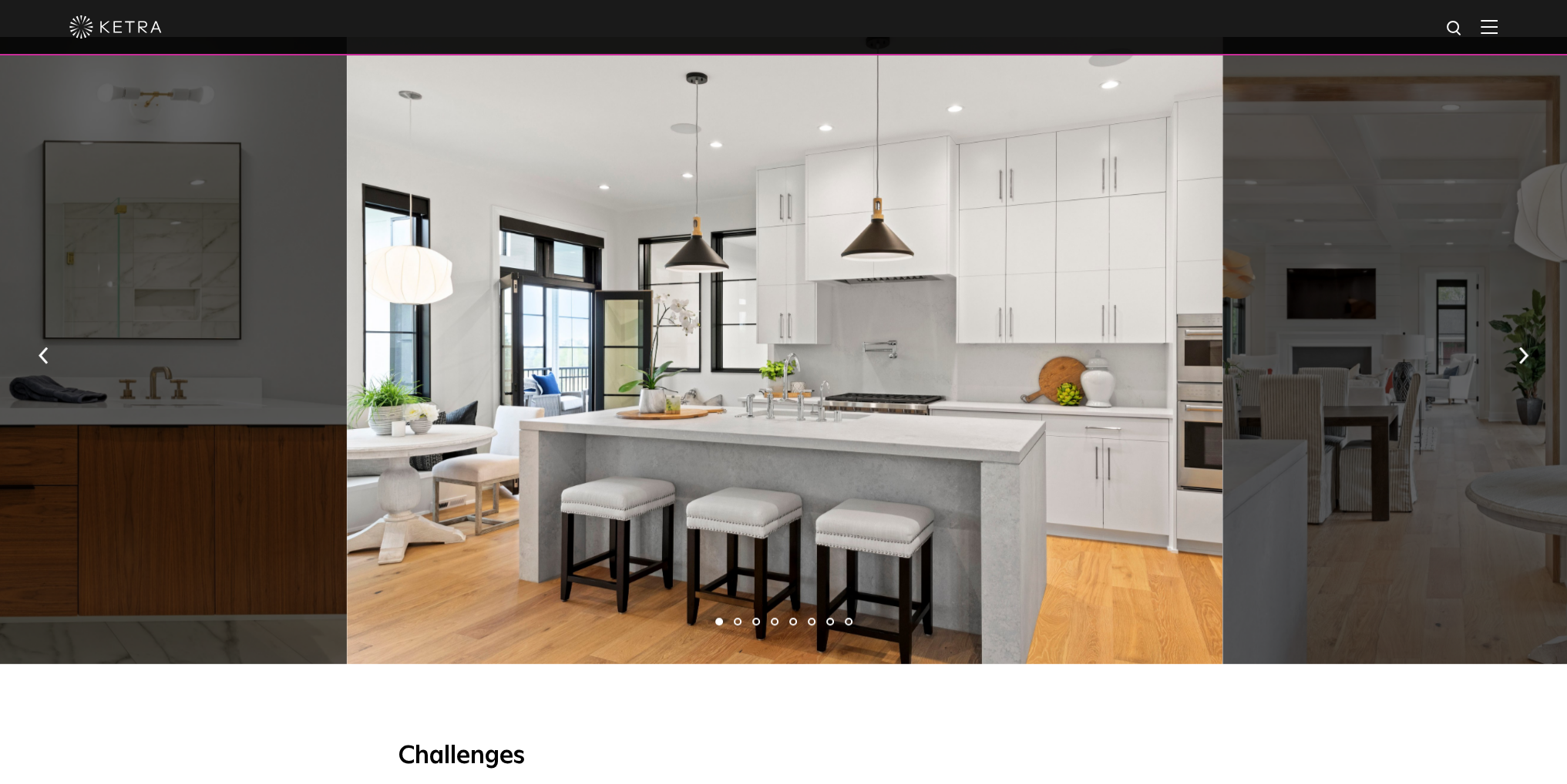
scroll to position [1155, 0]
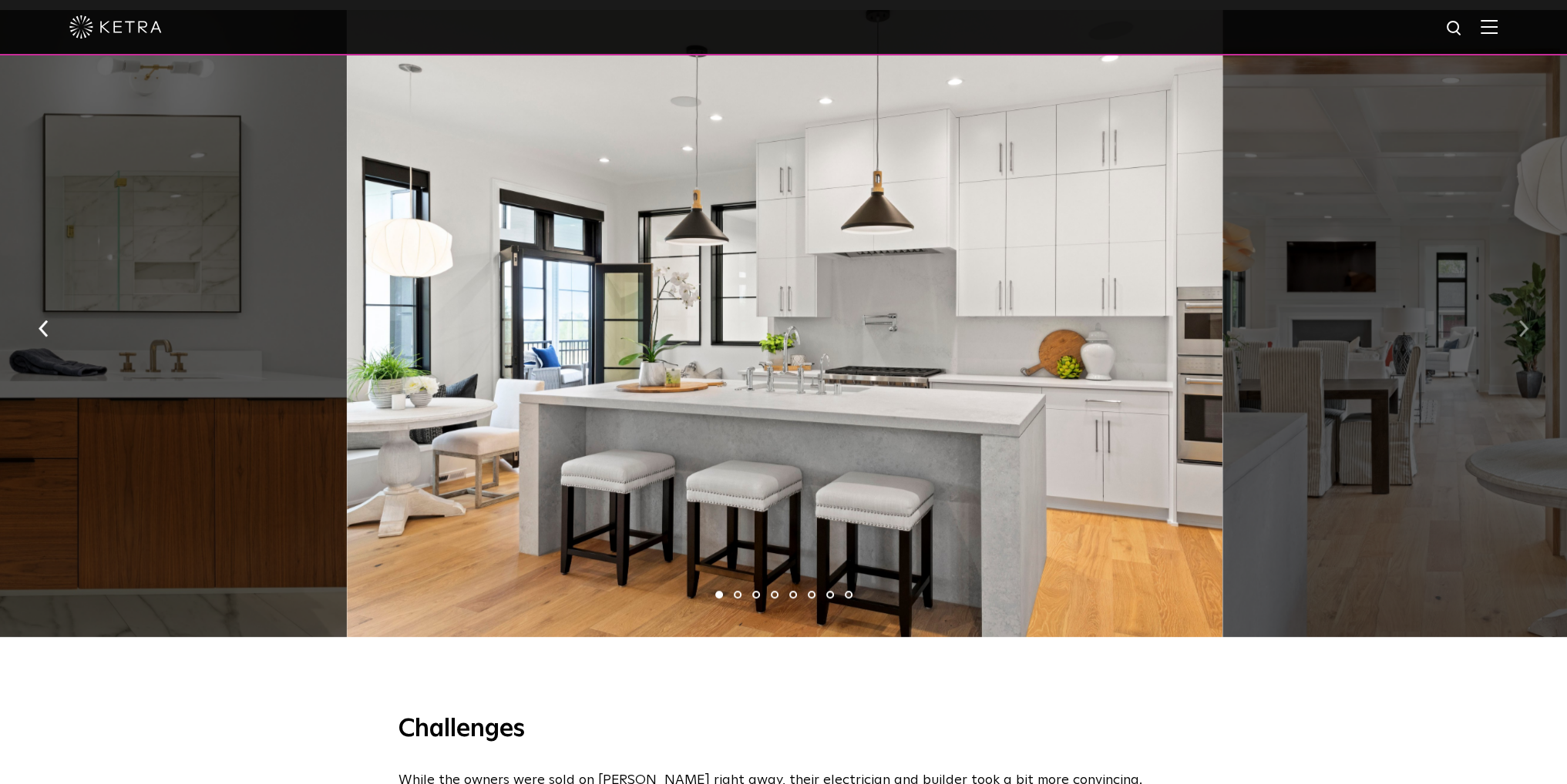
click at [1522, 337] on img "button" at bounding box center [1523, 329] width 10 height 17
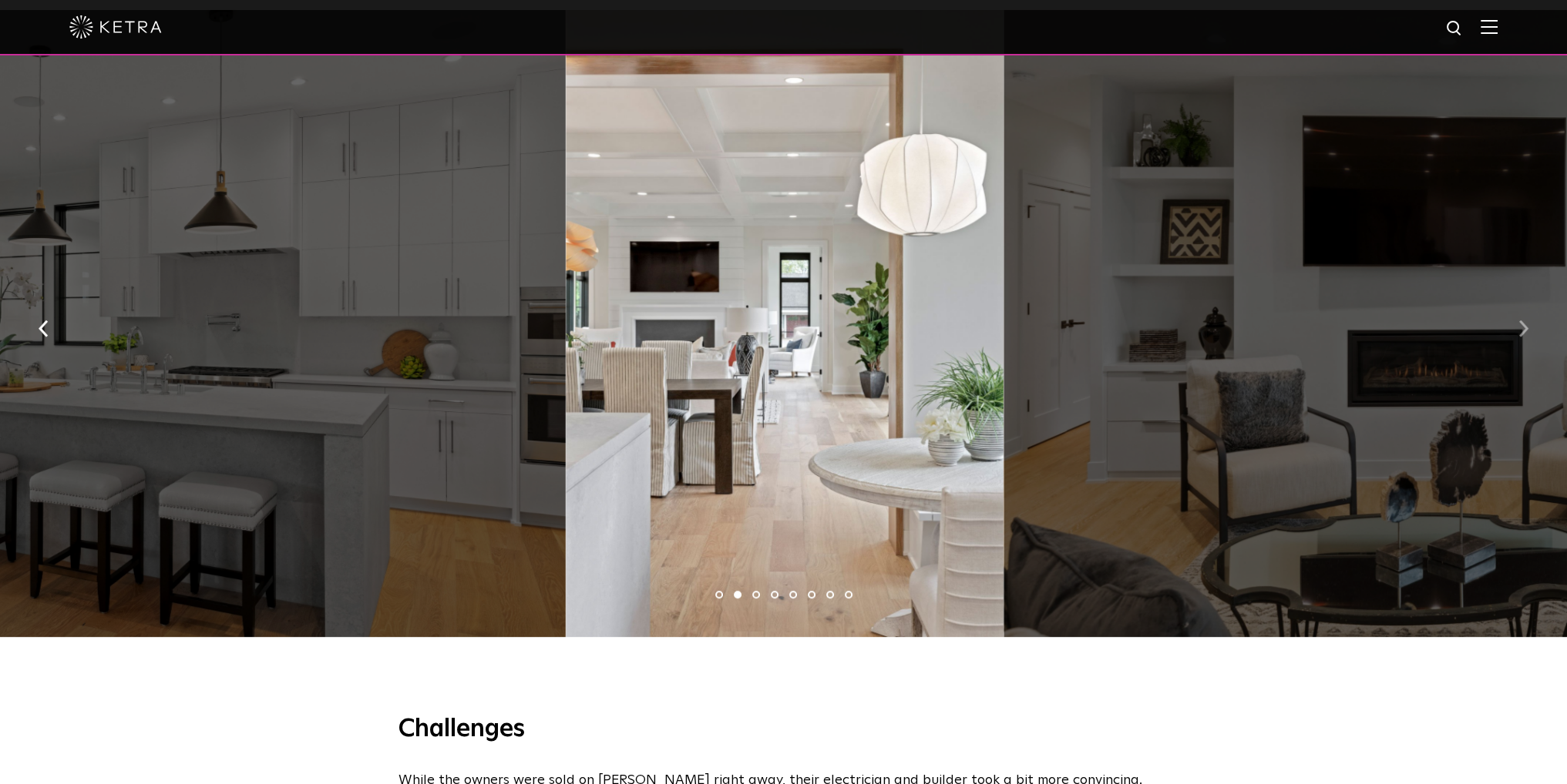
click at [1522, 337] on img "button" at bounding box center [1523, 329] width 10 height 17
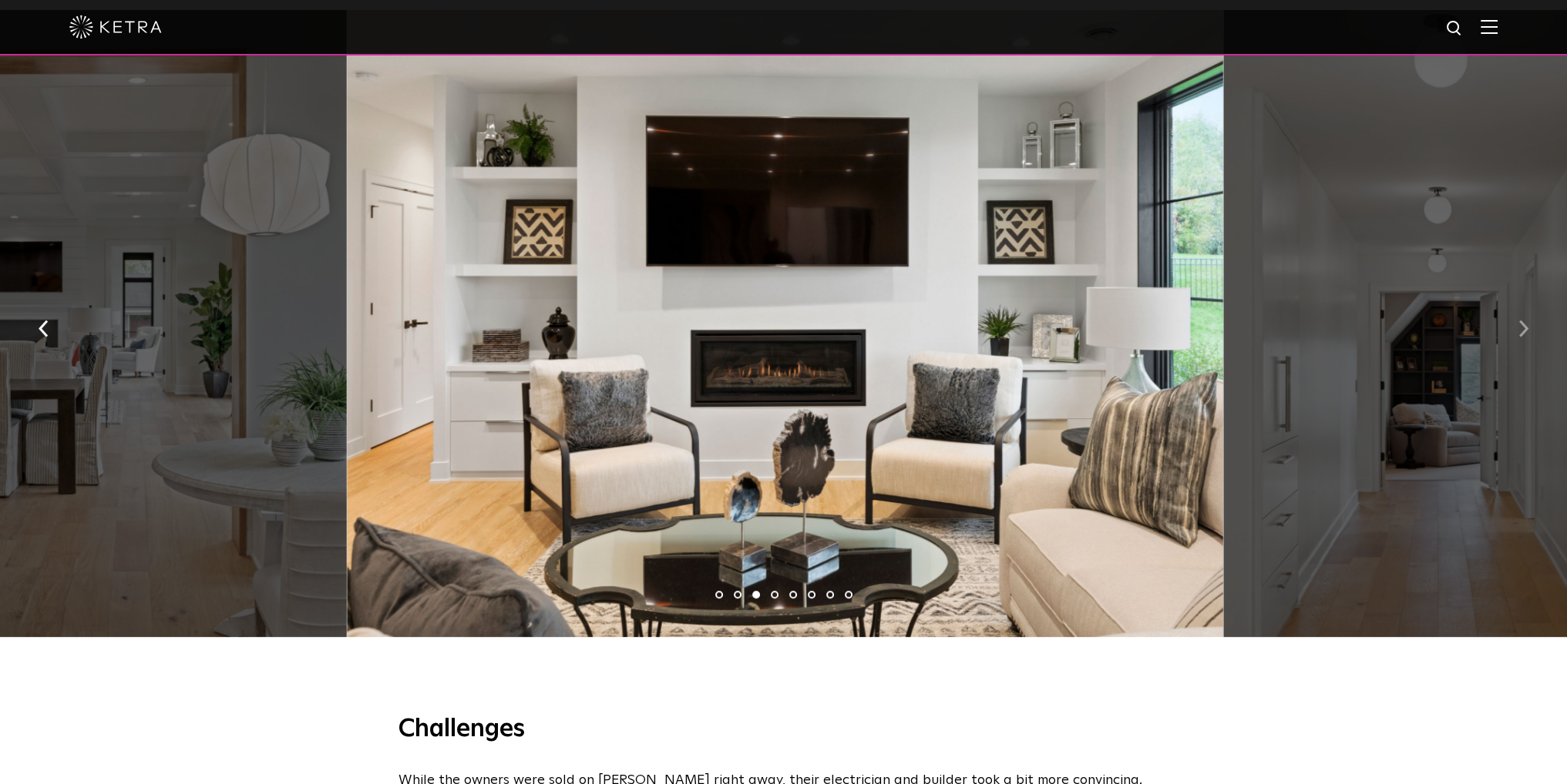
click at [1522, 337] on img "button" at bounding box center [1523, 329] width 10 height 17
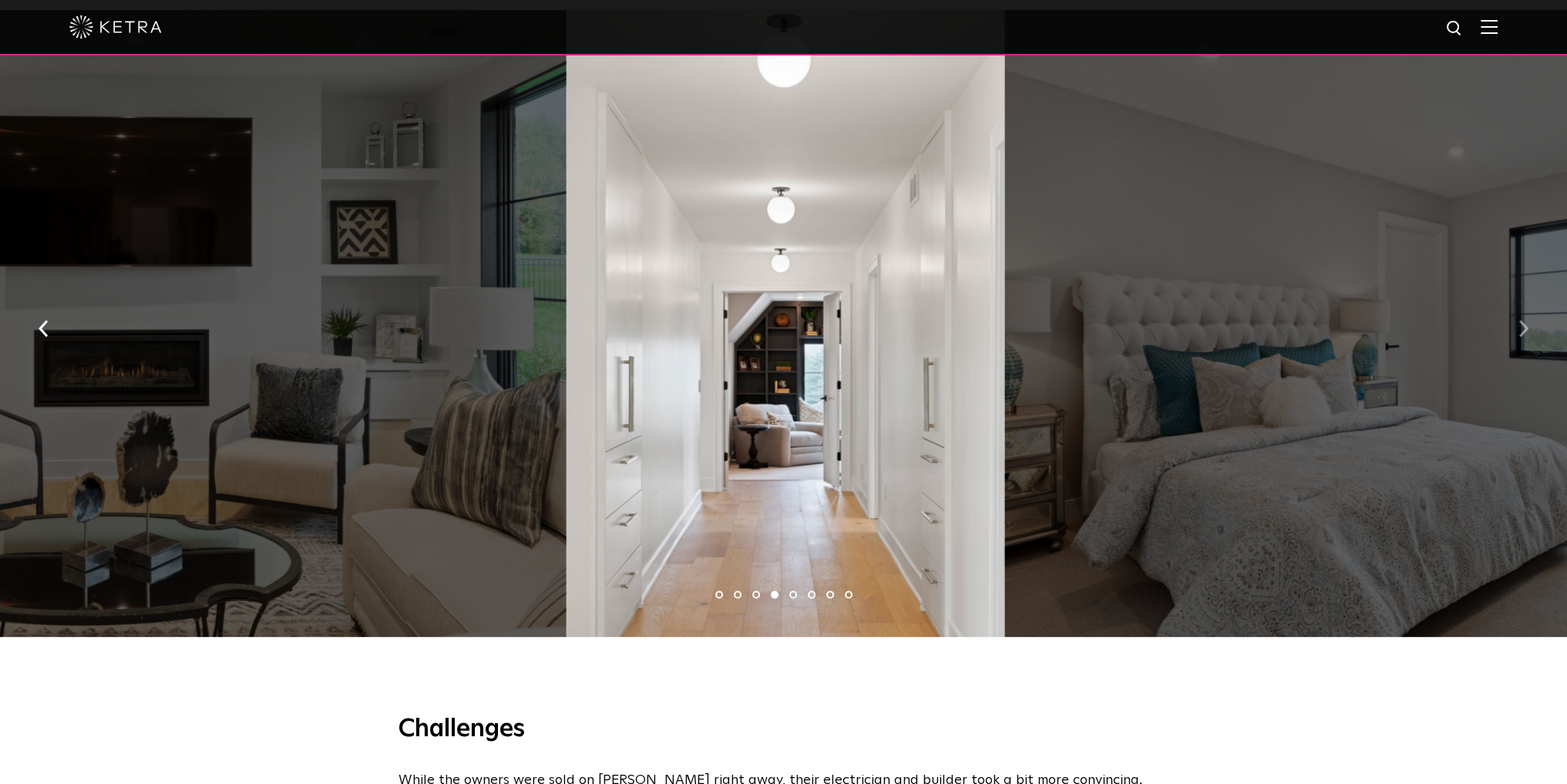
click at [1523, 337] on img "button" at bounding box center [1523, 329] width 10 height 17
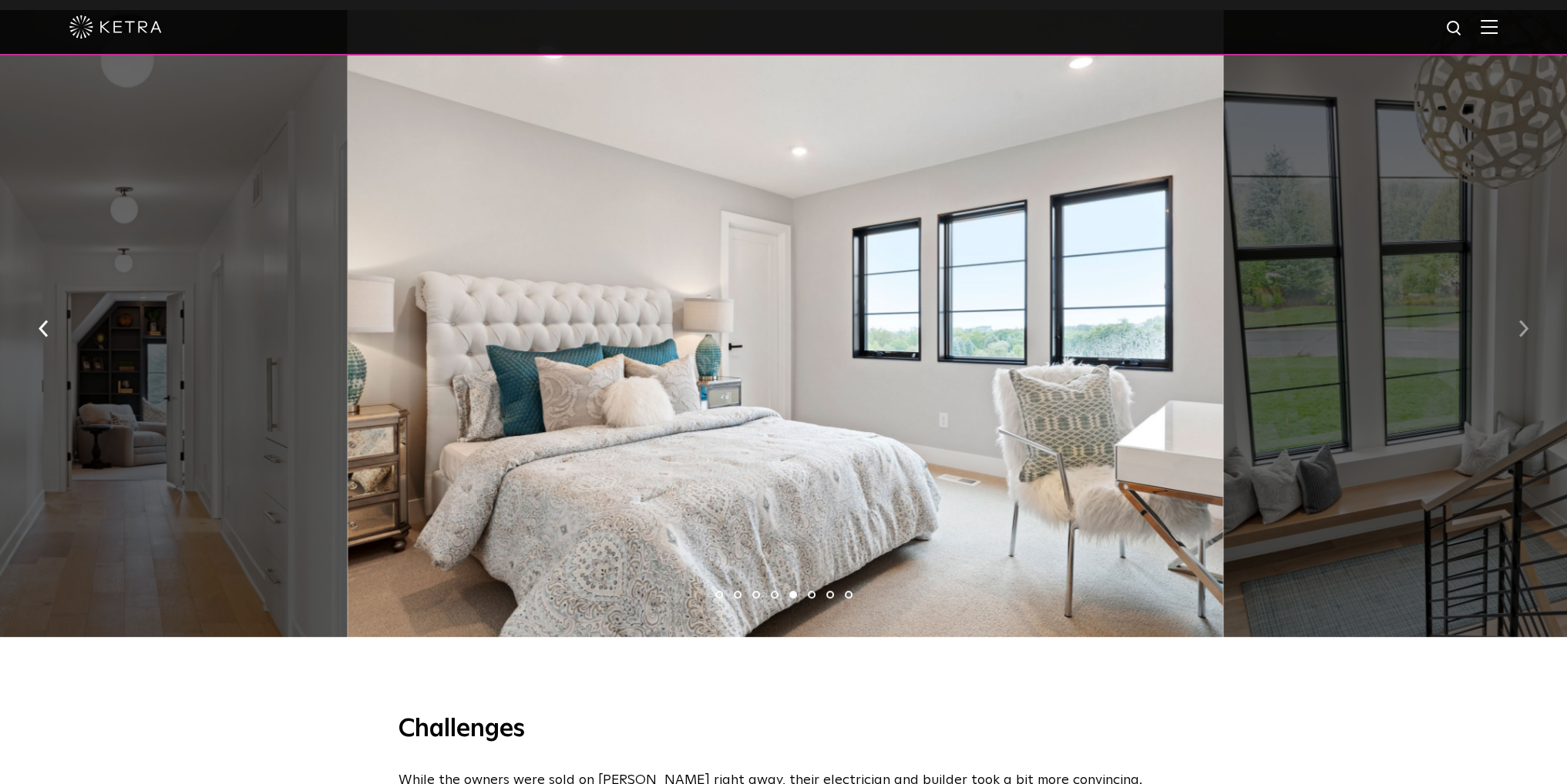
click at [1526, 337] on img "button" at bounding box center [1523, 329] width 10 height 17
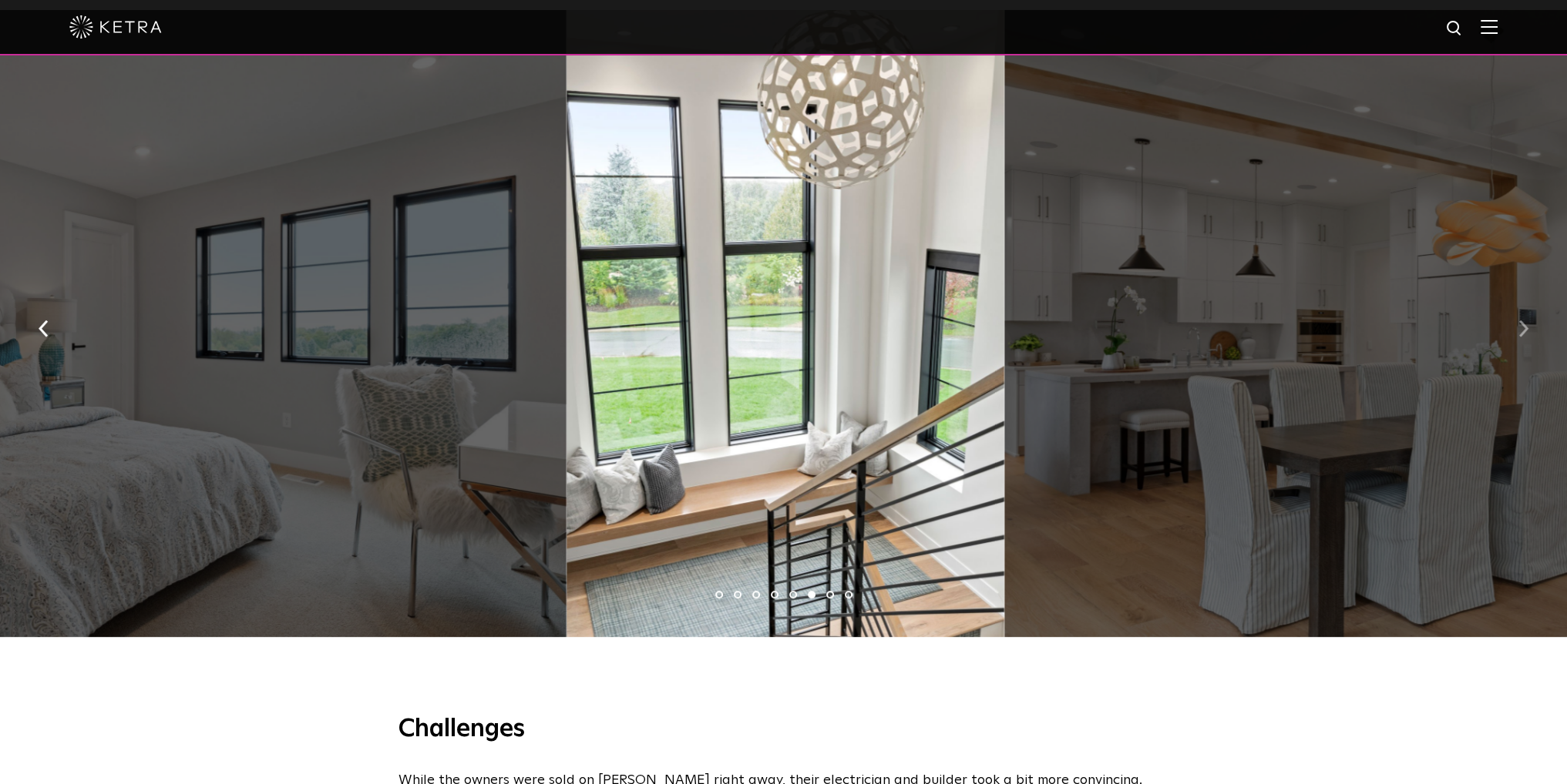
click at [1526, 337] on img "button" at bounding box center [1523, 329] width 10 height 17
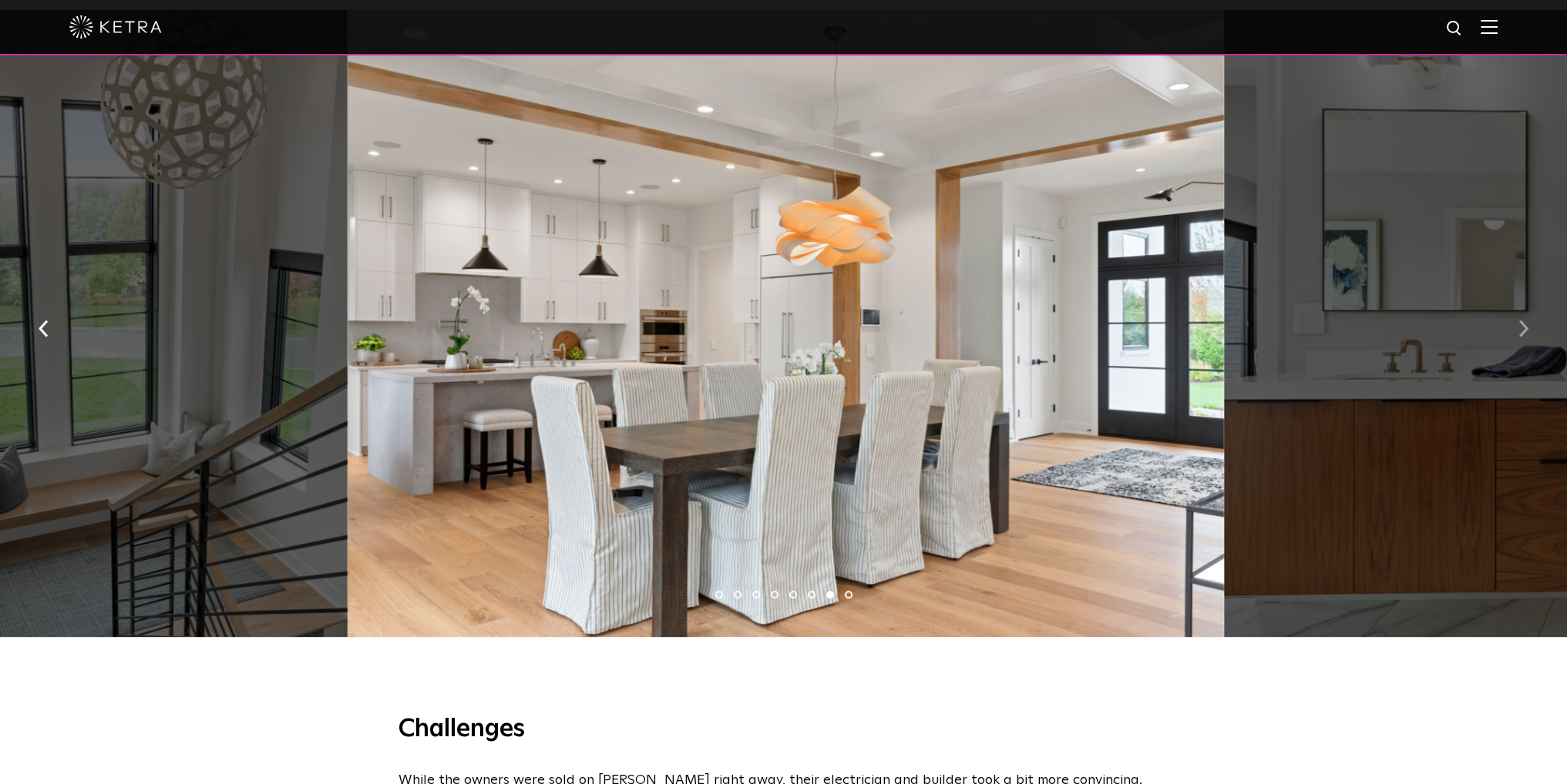
click at [1526, 337] on img "button" at bounding box center [1523, 329] width 10 height 17
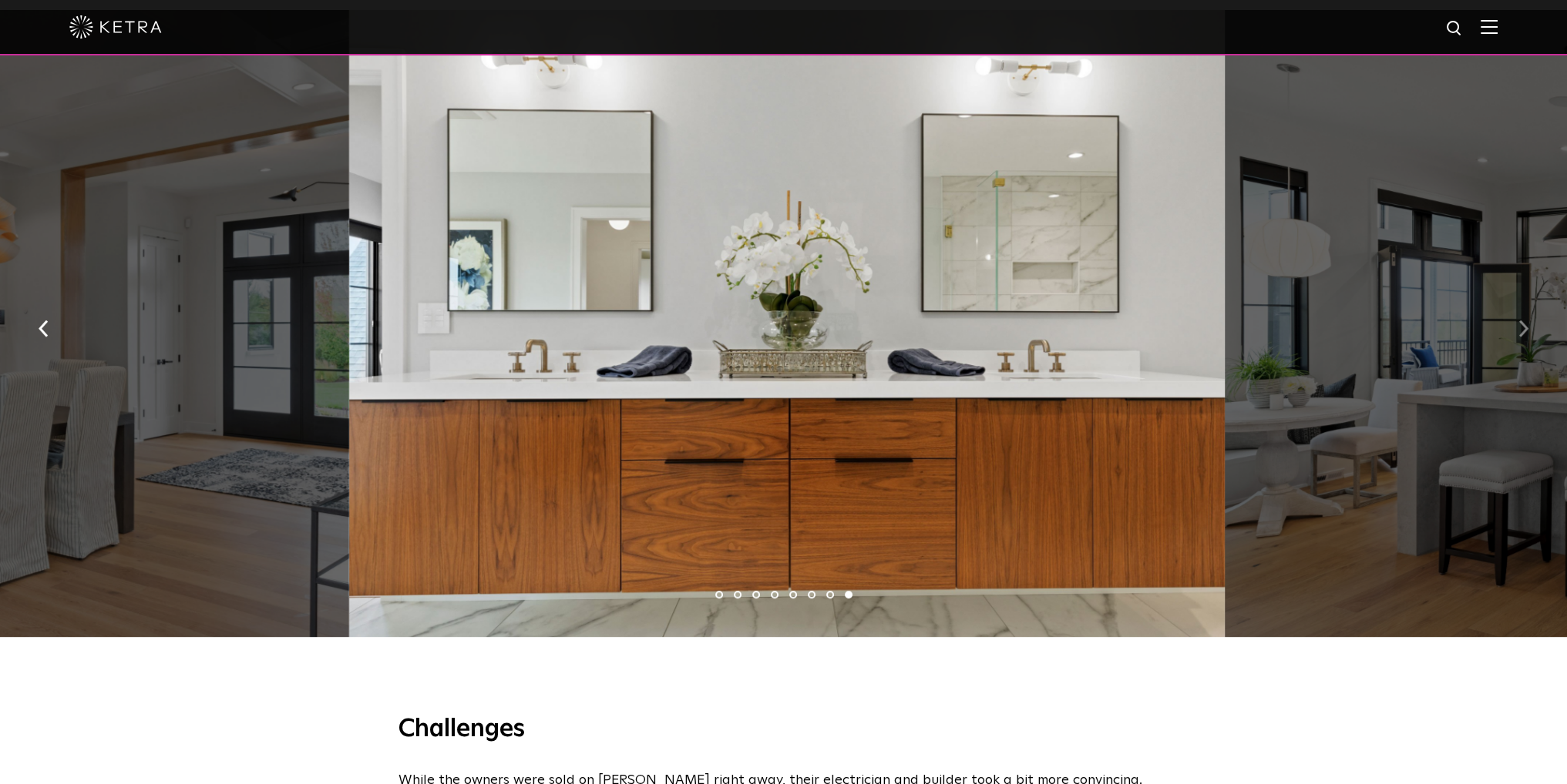
click at [1526, 337] on img "button" at bounding box center [1523, 329] width 10 height 17
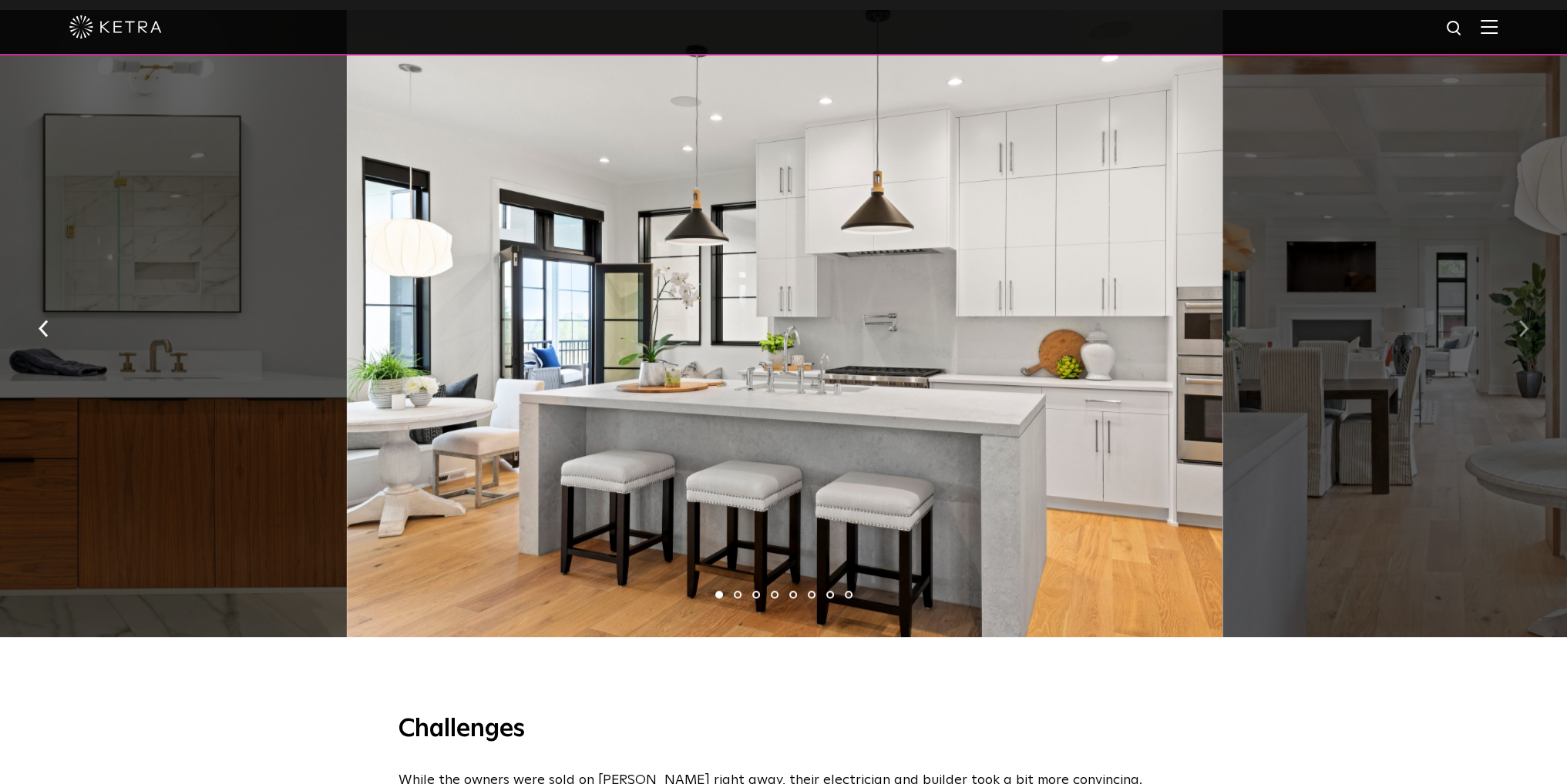
click at [1526, 337] on img "button" at bounding box center [1523, 329] width 10 height 17
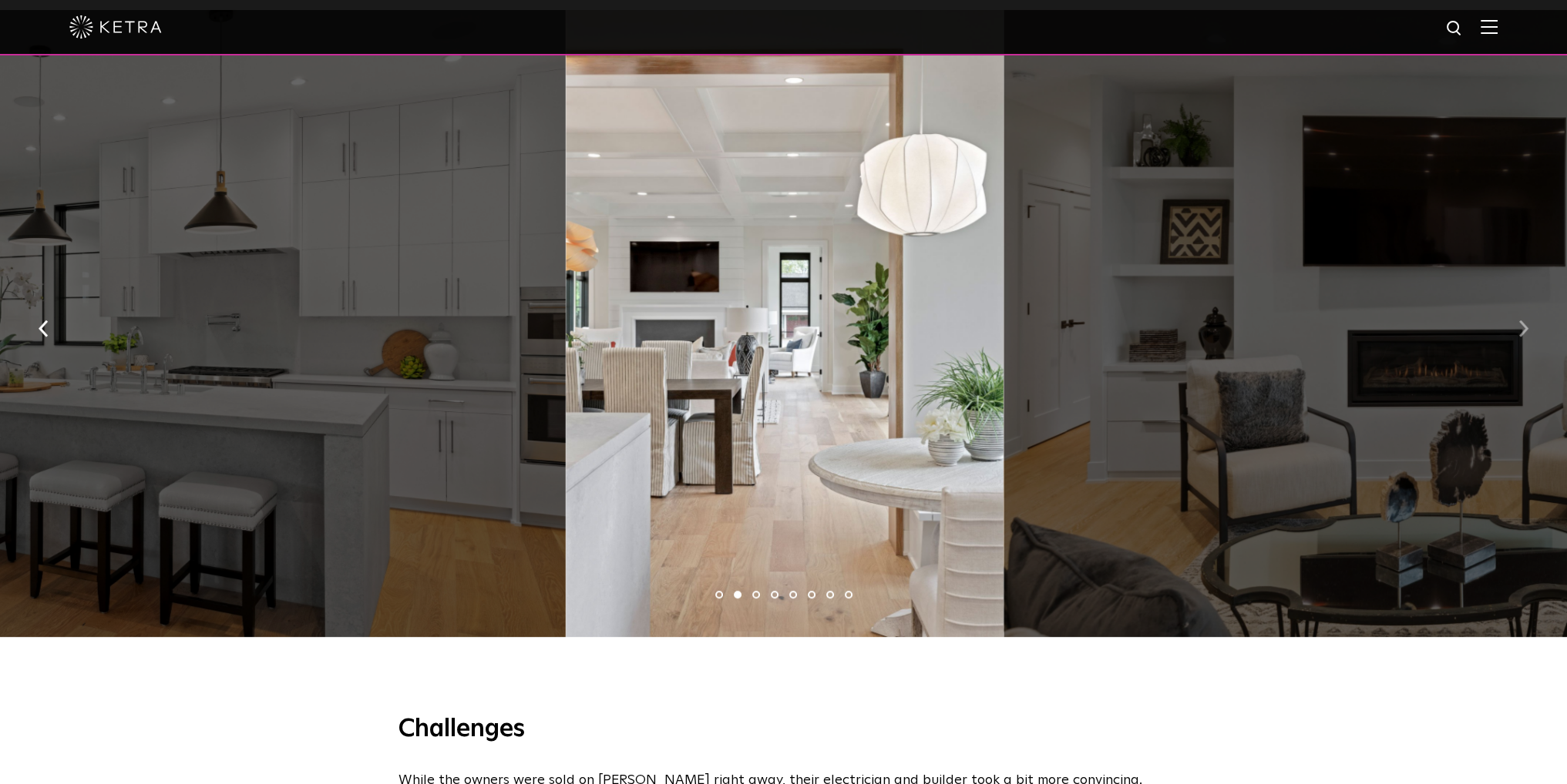
click at [1526, 337] on img "button" at bounding box center [1523, 329] width 10 height 17
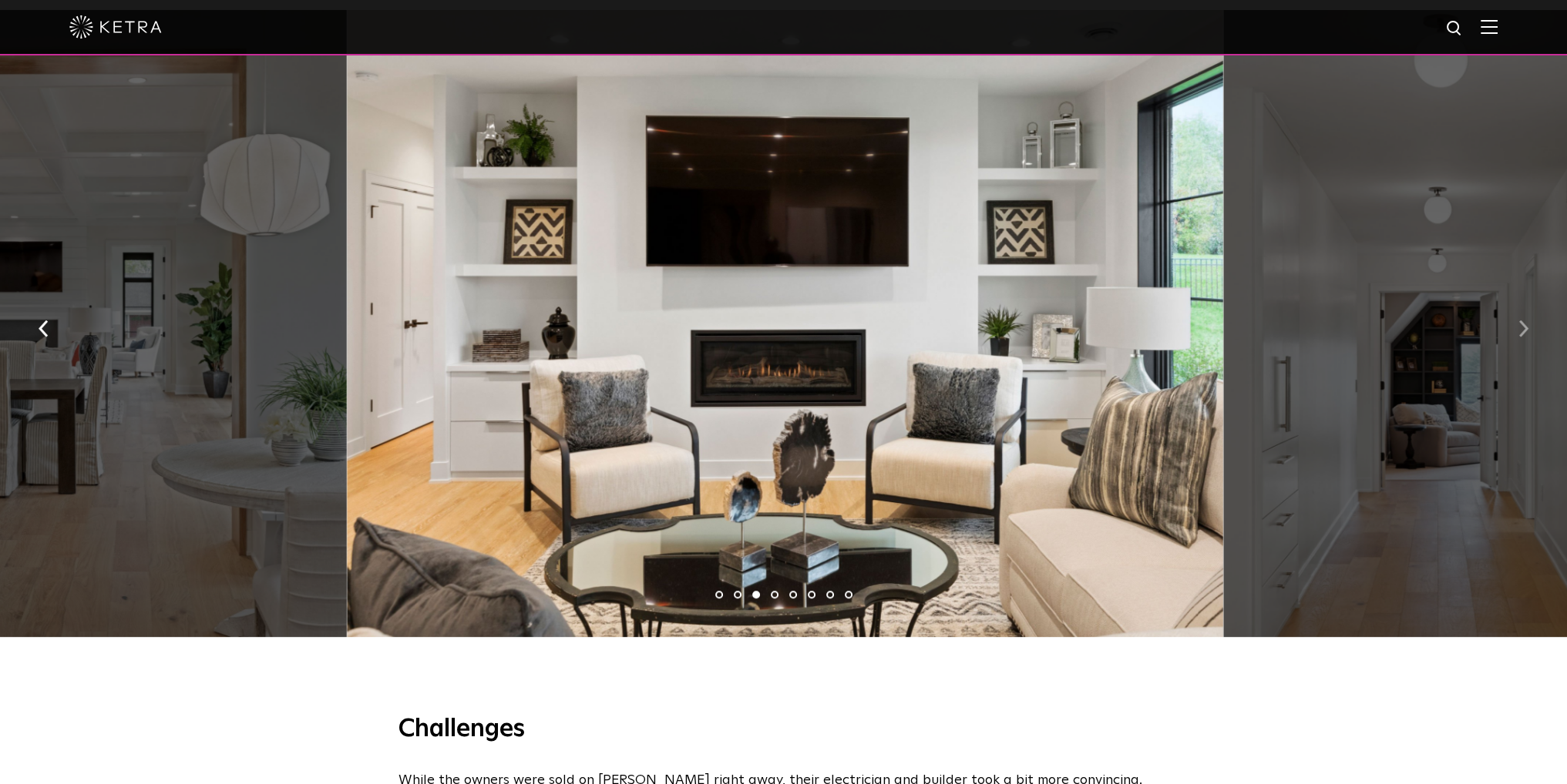
click at [1526, 337] on img "button" at bounding box center [1523, 329] width 10 height 17
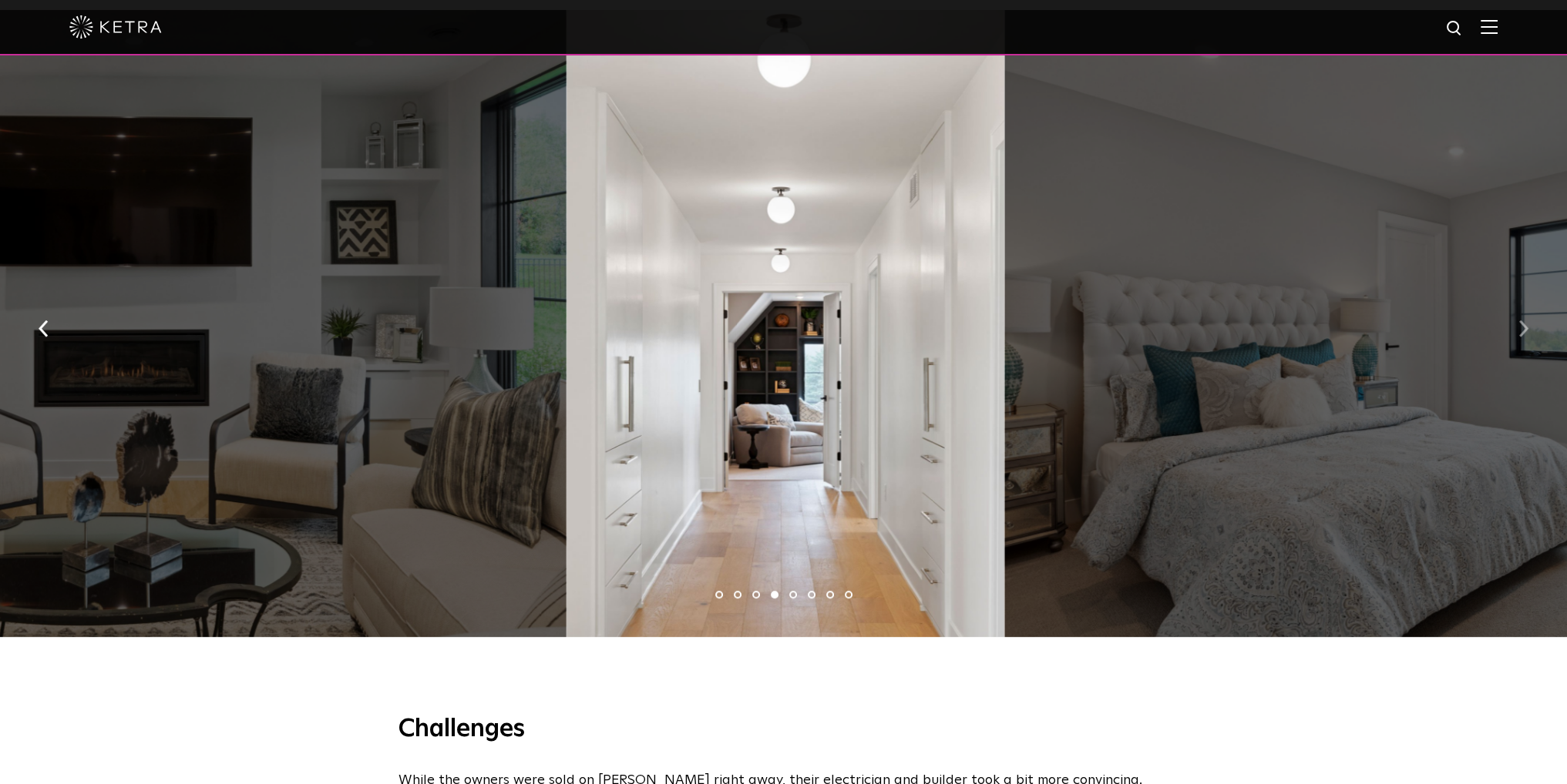
click at [1526, 337] on img "button" at bounding box center [1523, 329] width 10 height 17
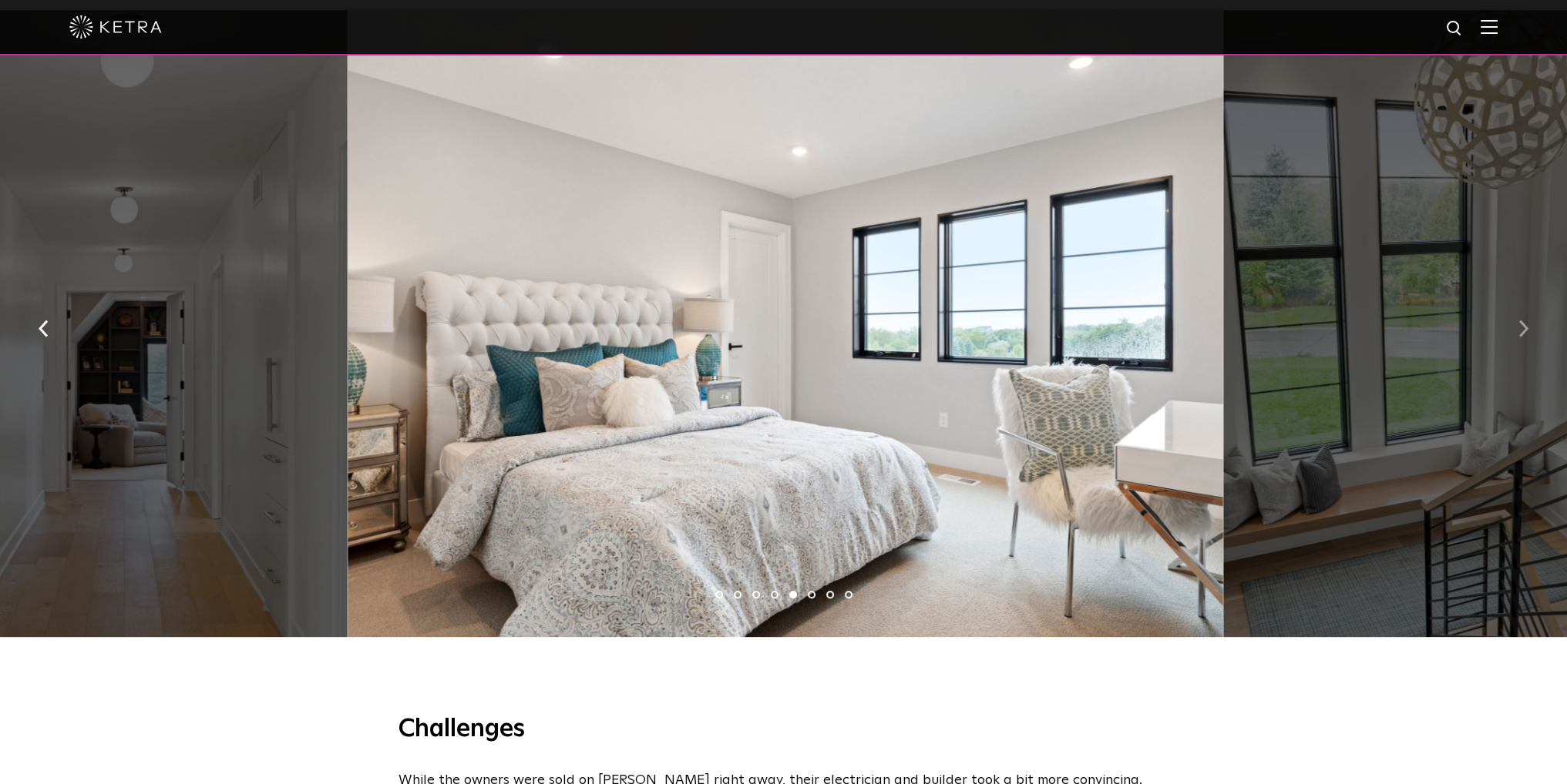
click at [1526, 337] on img "button" at bounding box center [1523, 329] width 10 height 17
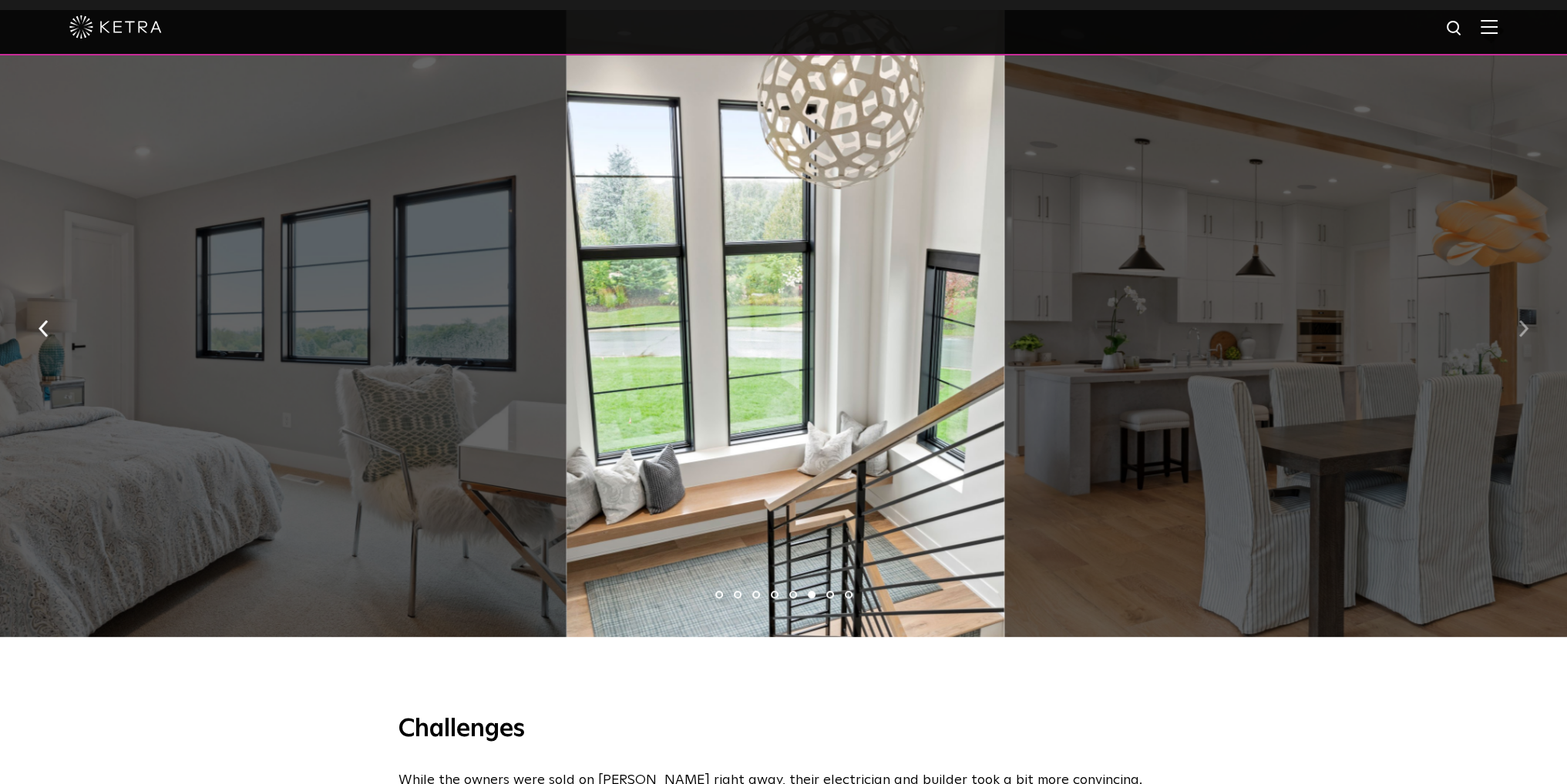
click at [1526, 337] on img "button" at bounding box center [1523, 329] width 10 height 17
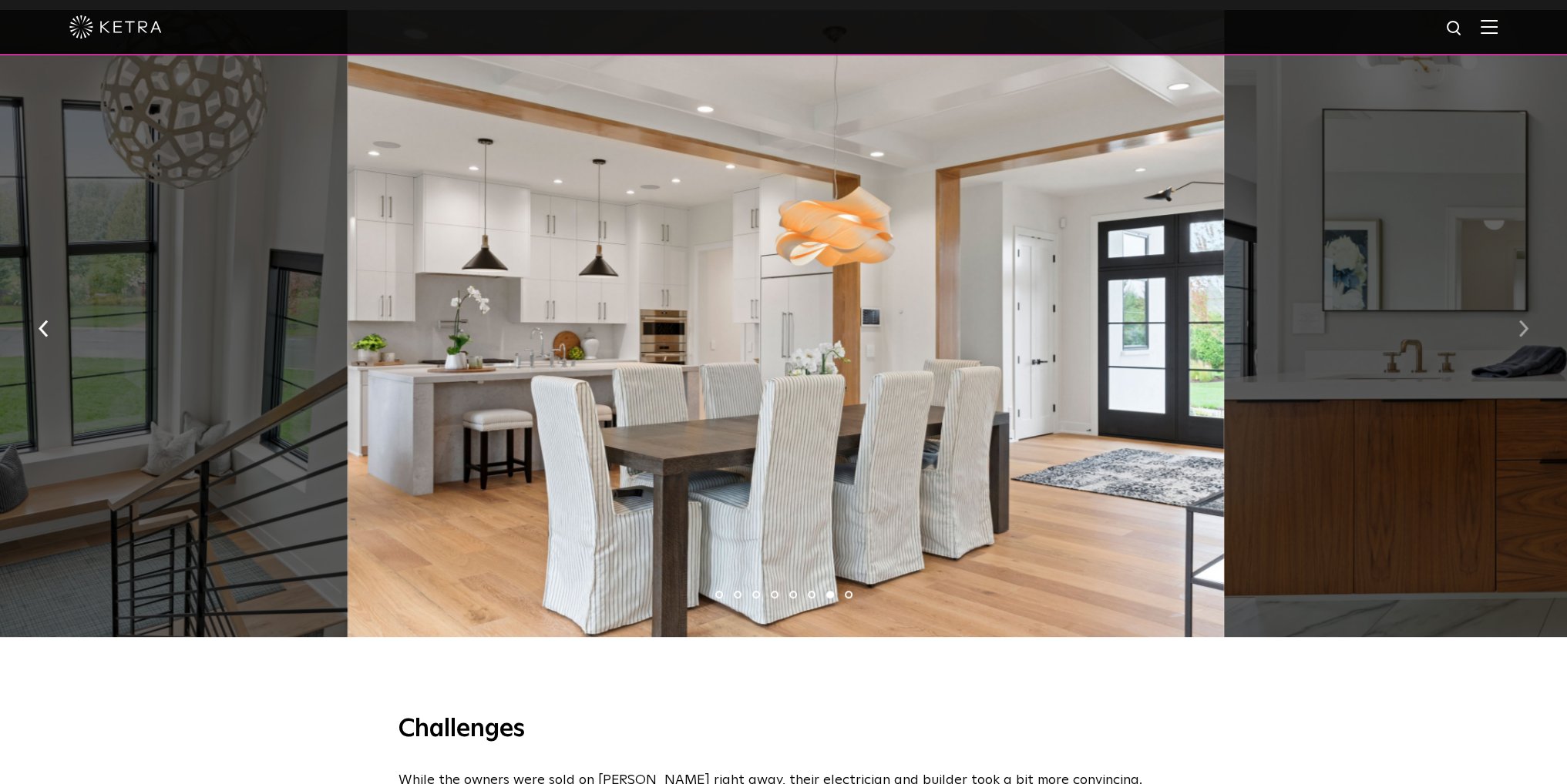
click at [1526, 337] on img "button" at bounding box center [1523, 329] width 10 height 17
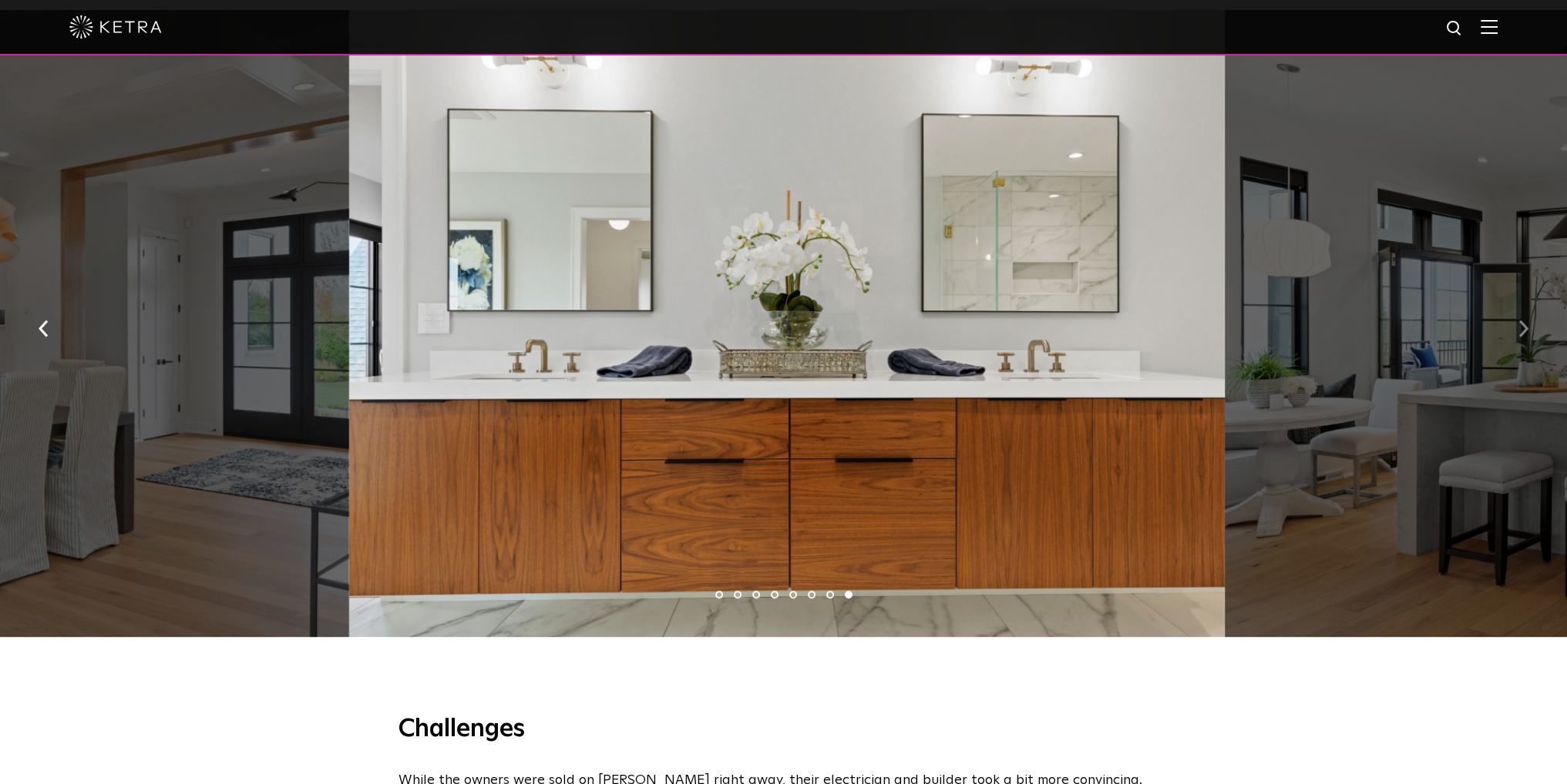
click at [1526, 337] on img "button" at bounding box center [1523, 329] width 10 height 17
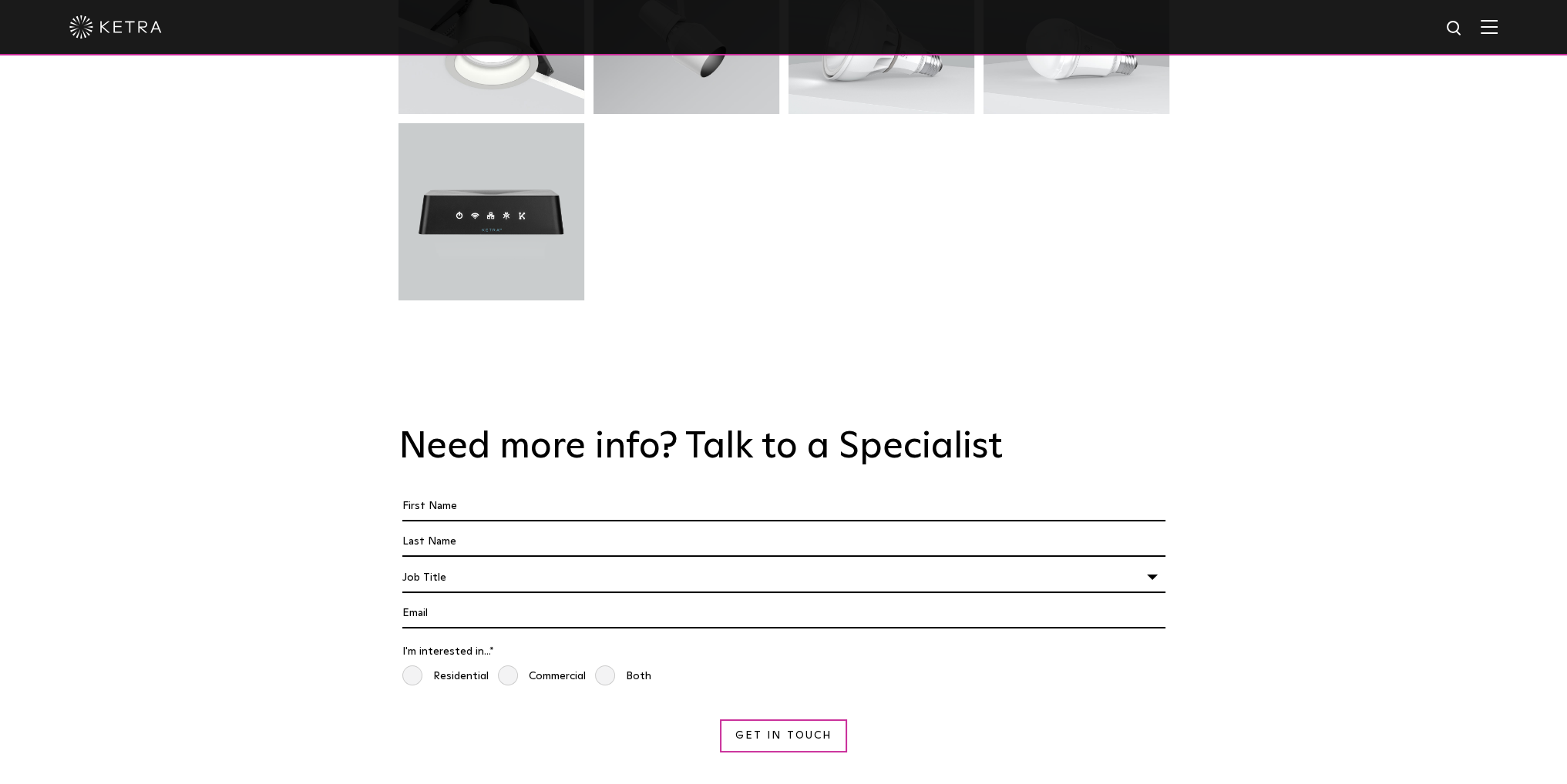
scroll to position [4004, 0]
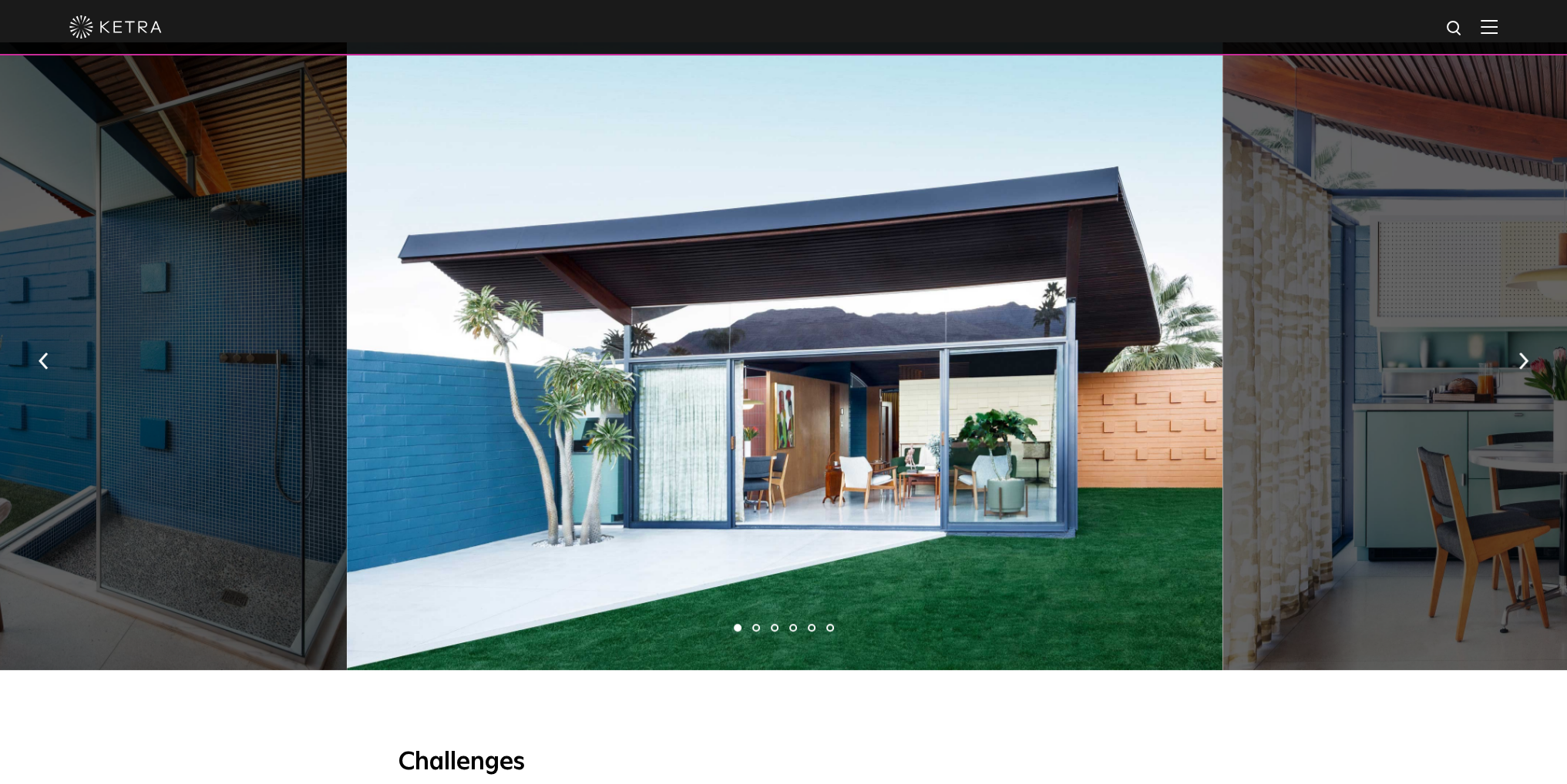
scroll to position [1078, 0]
click at [1523, 361] on button "button" at bounding box center [1523, 360] width 34 height 54
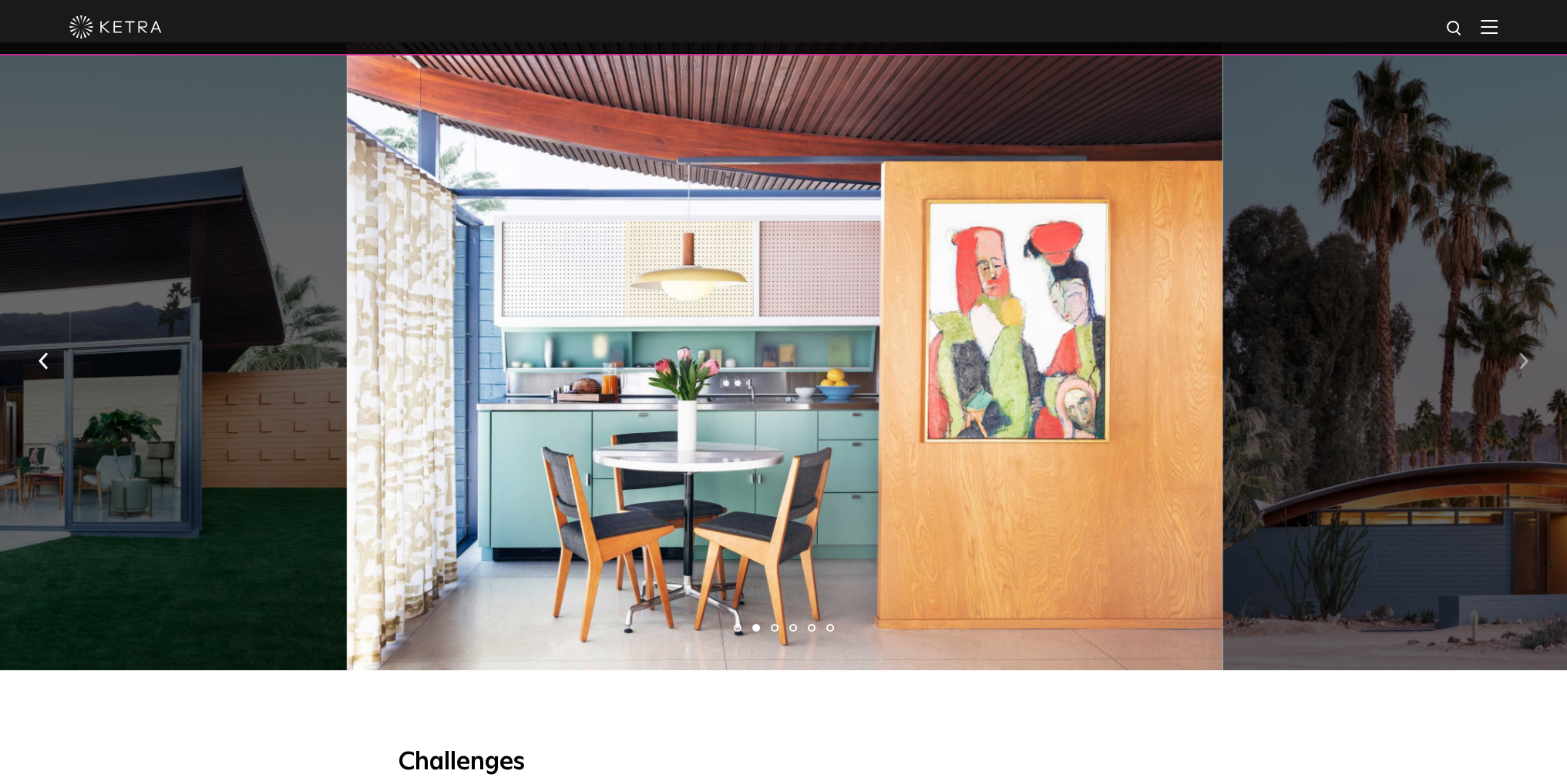
click at [1523, 361] on button "button" at bounding box center [1523, 360] width 34 height 54
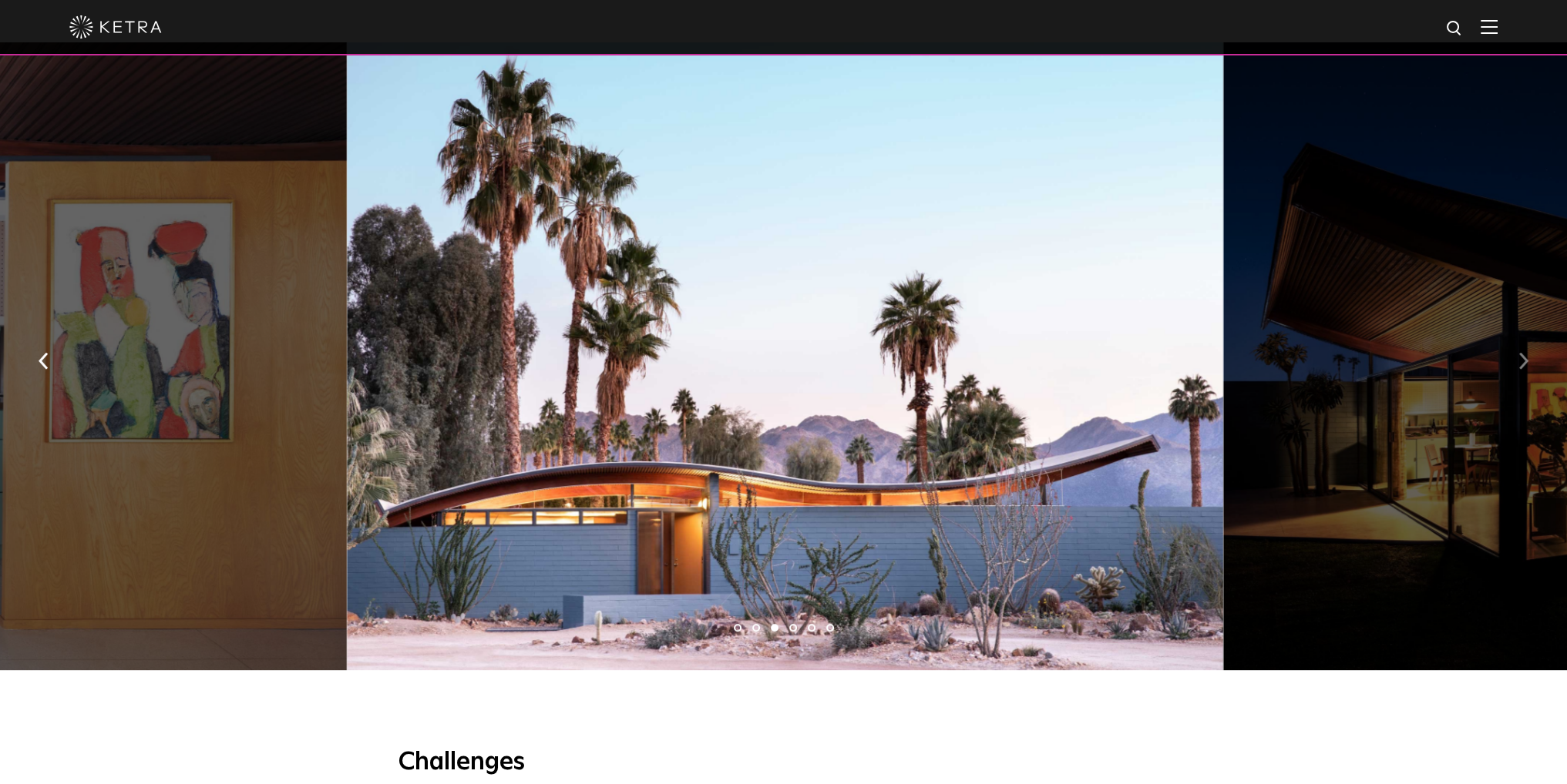
click at [1523, 361] on button "button" at bounding box center [1523, 360] width 34 height 54
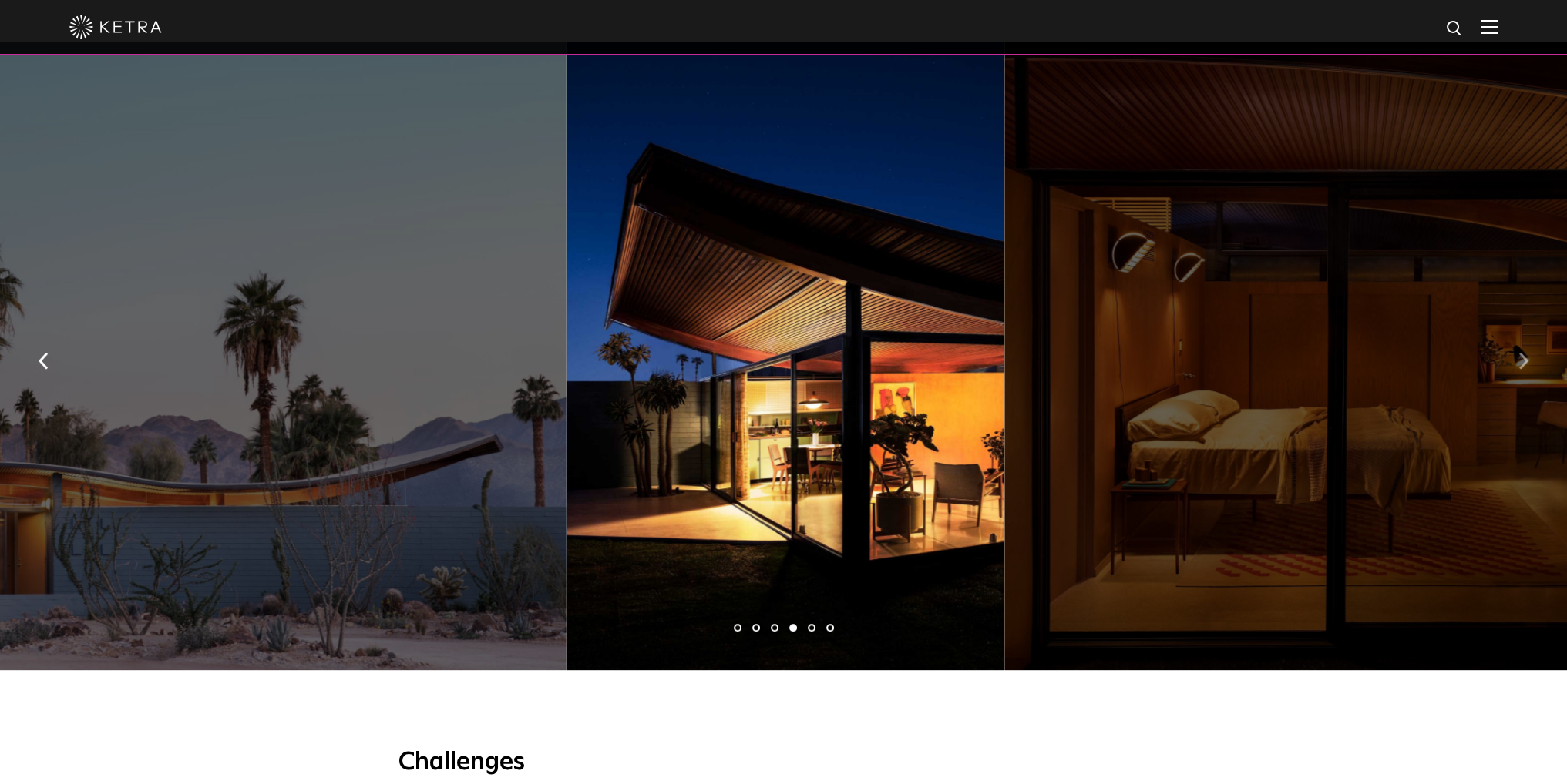
click at [1523, 365] on button "button" at bounding box center [1523, 360] width 34 height 54
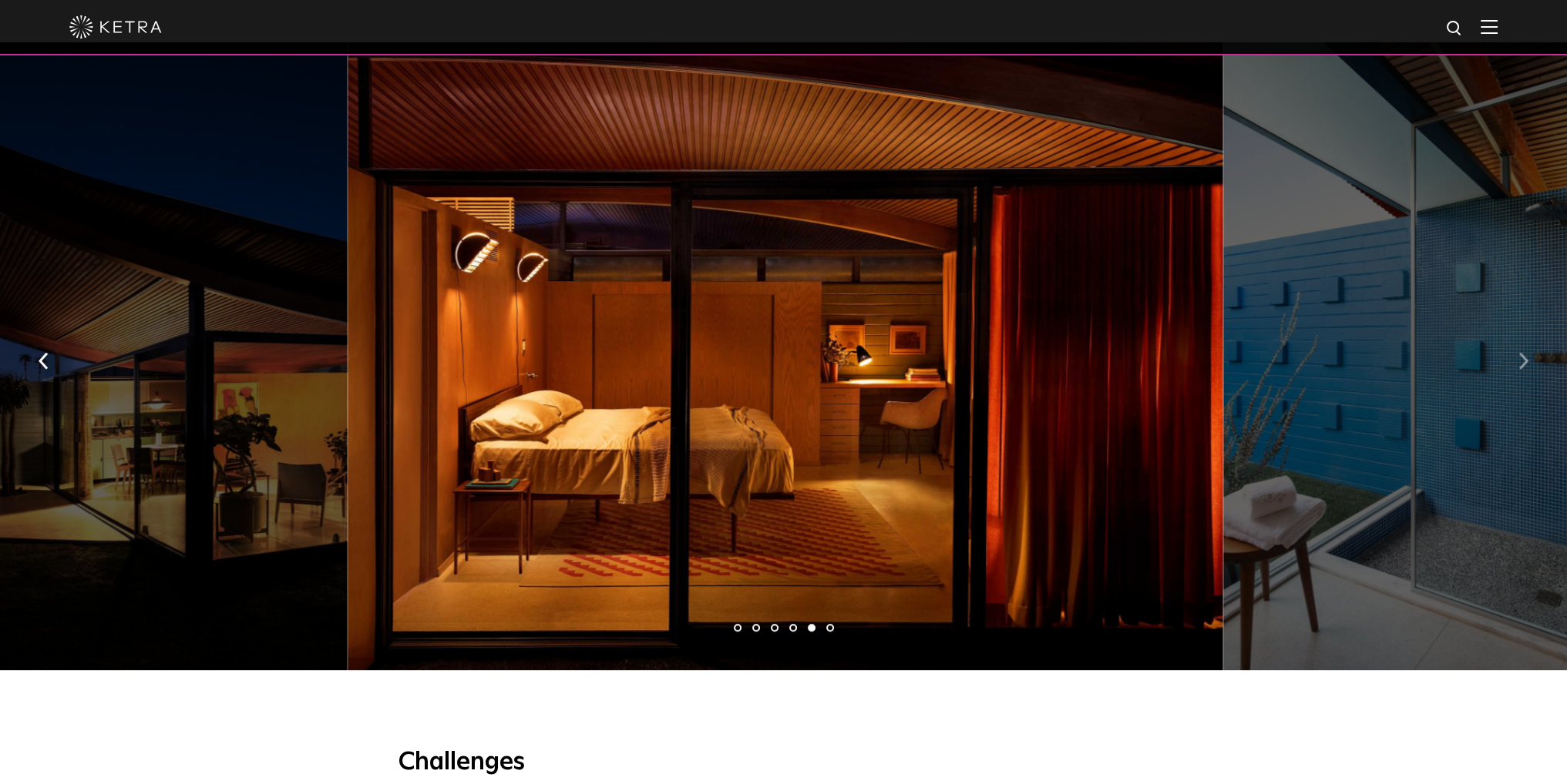
click at [1523, 365] on button "button" at bounding box center [1523, 360] width 34 height 54
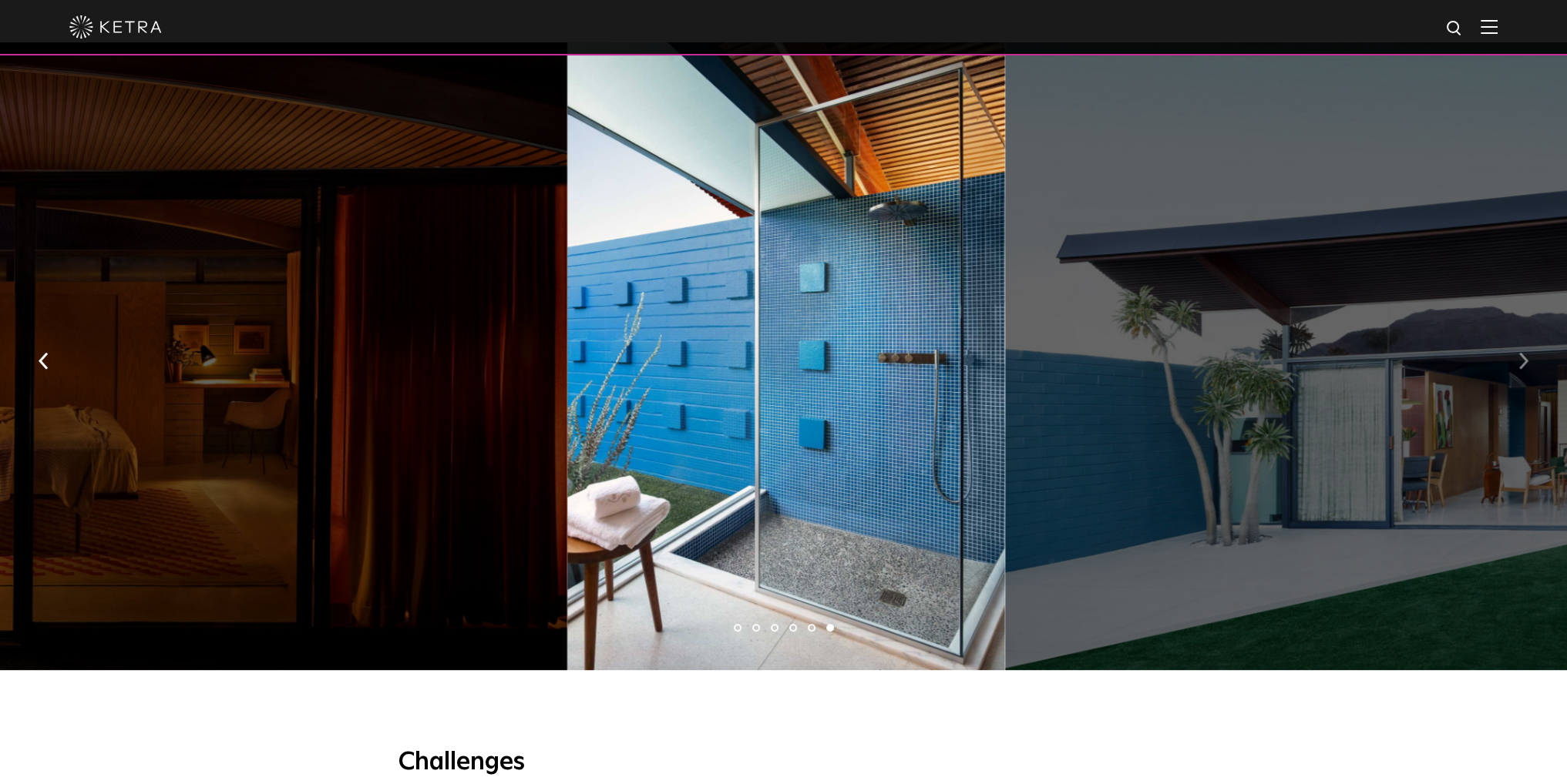
click at [1523, 365] on button "button" at bounding box center [1523, 360] width 34 height 54
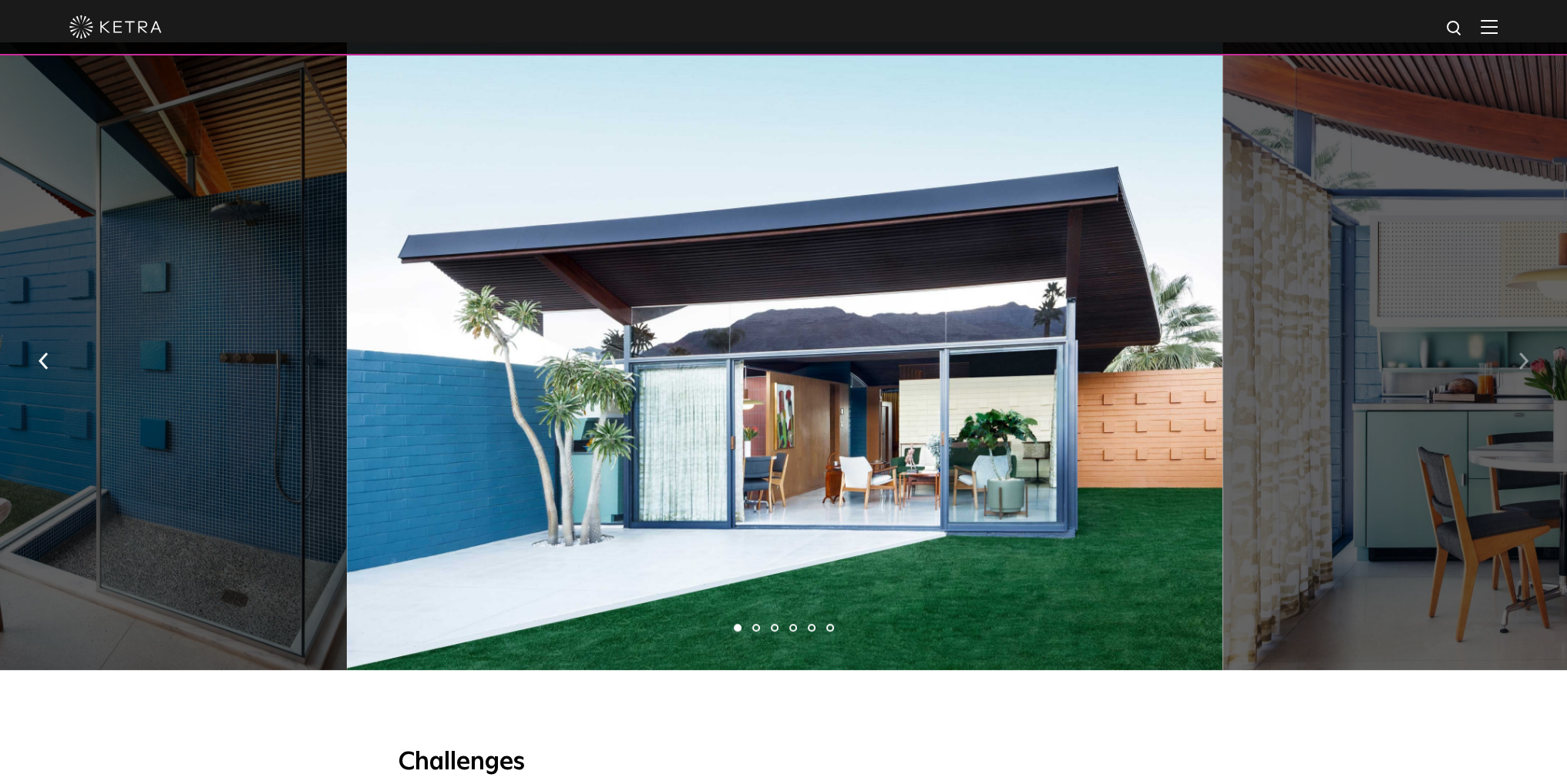
click at [1523, 365] on button "button" at bounding box center [1523, 360] width 34 height 54
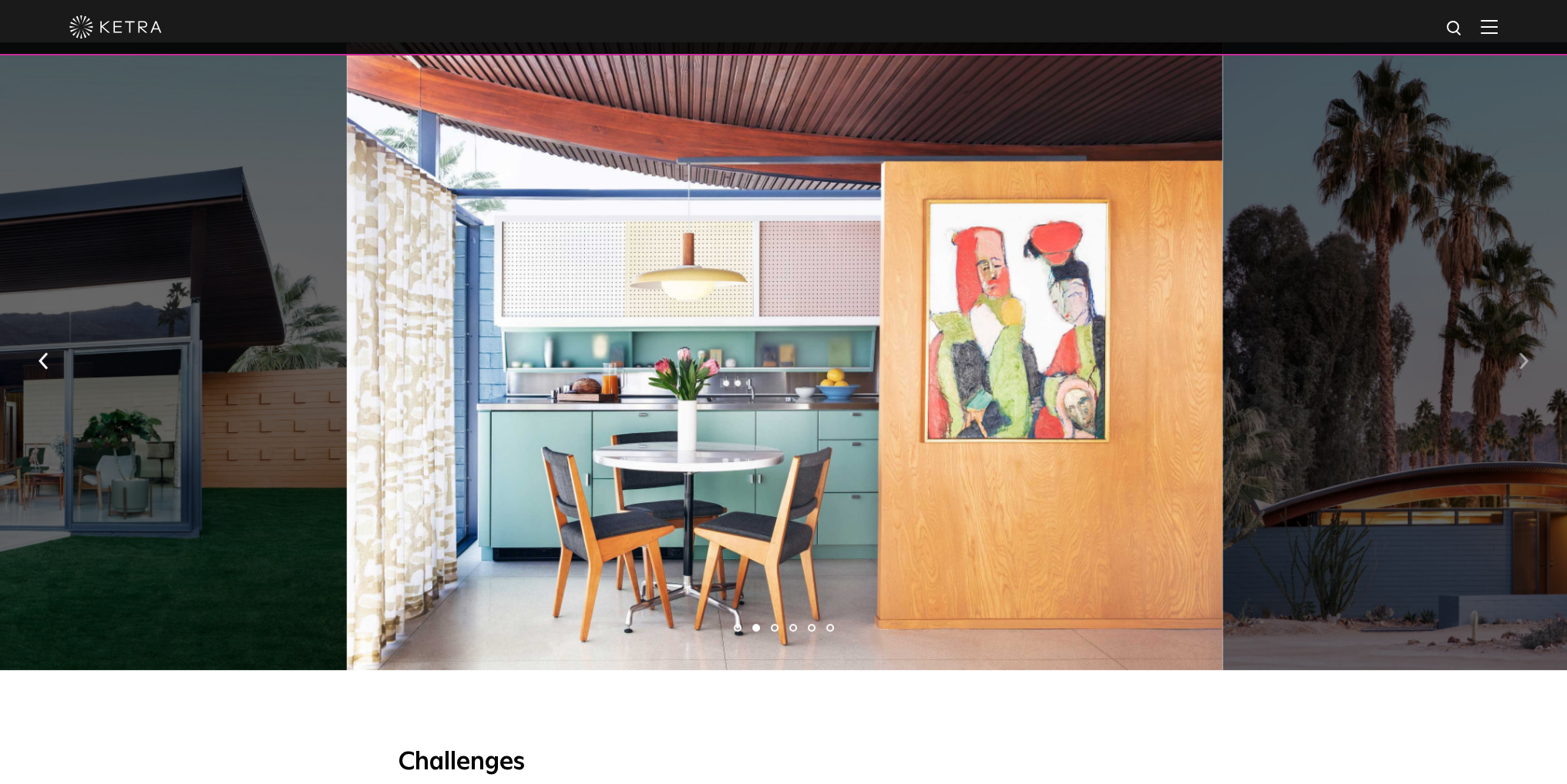
click at [1523, 365] on button "button" at bounding box center [1523, 360] width 34 height 54
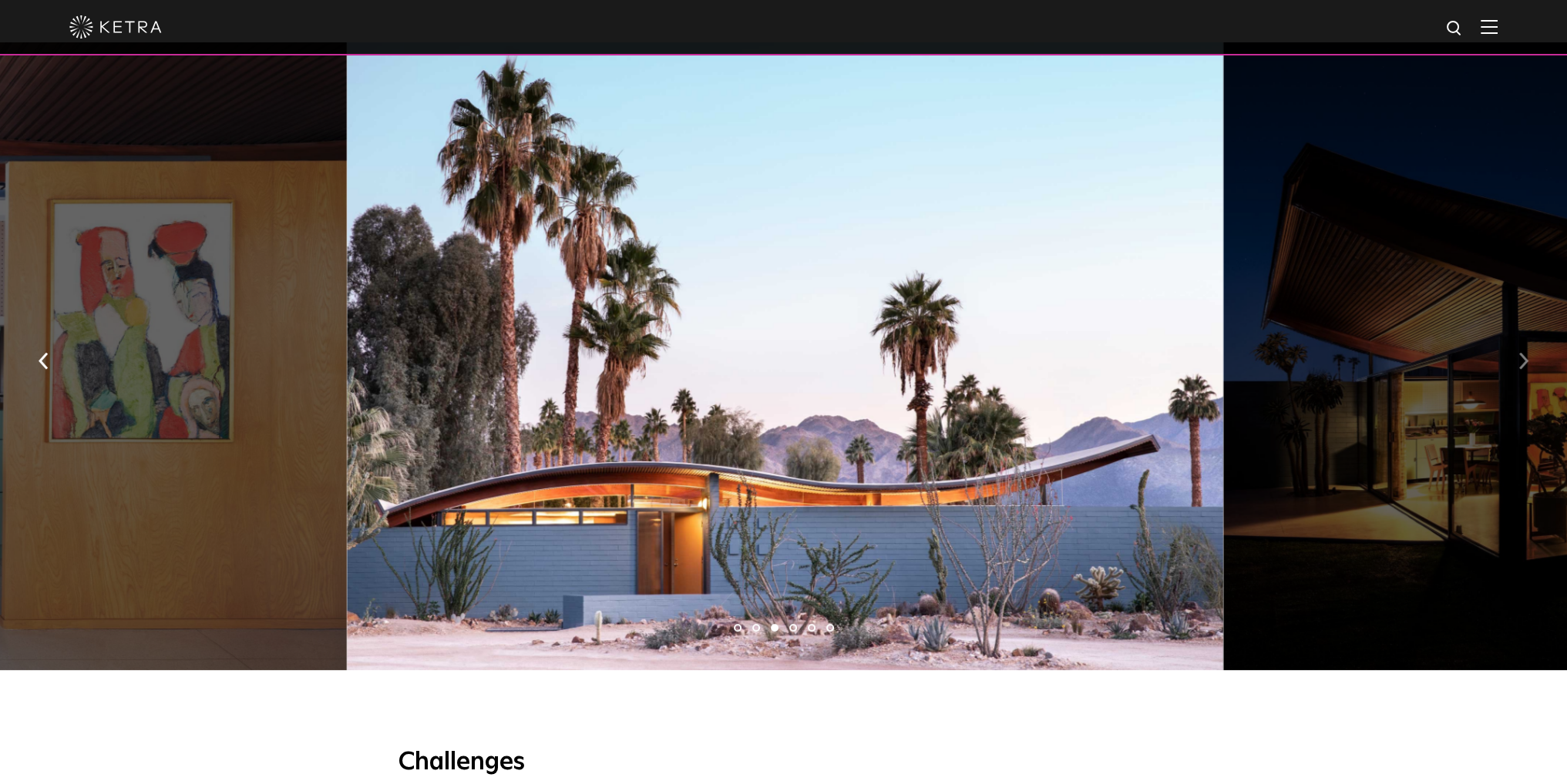
click at [1523, 365] on button "button" at bounding box center [1523, 360] width 34 height 54
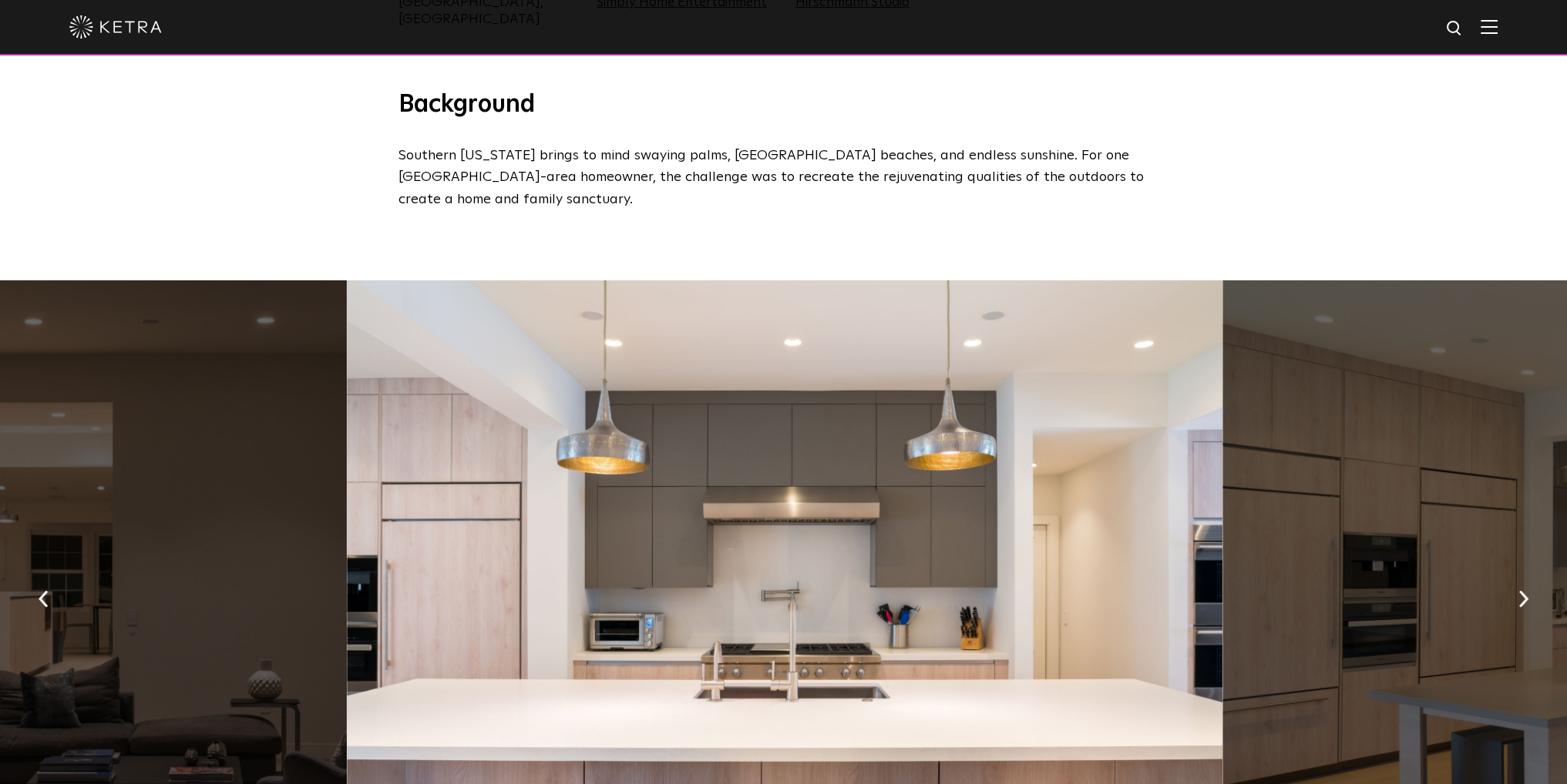
scroll to position [770, 0]
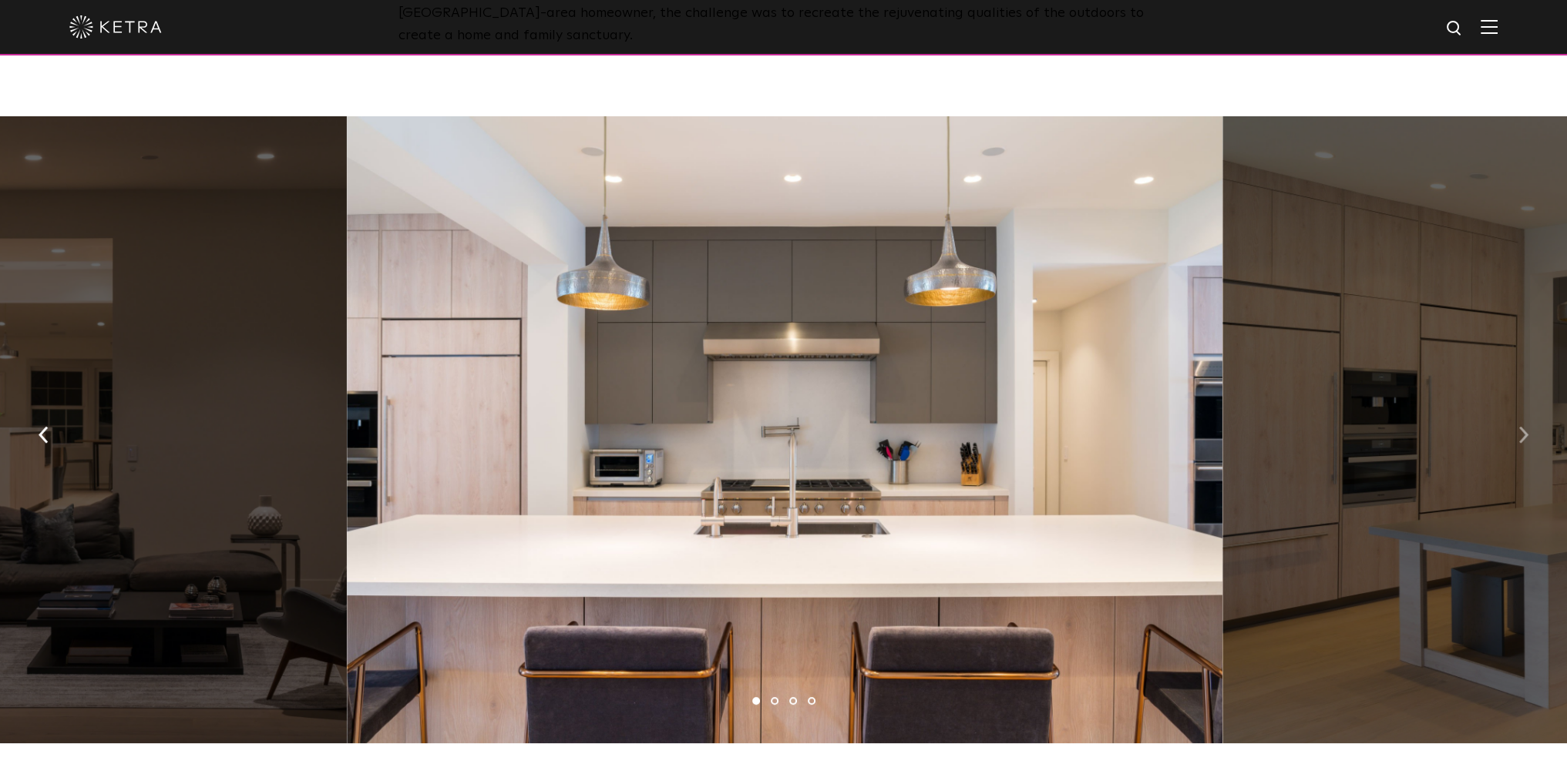
click at [1525, 427] on img "button" at bounding box center [1523, 436] width 10 height 17
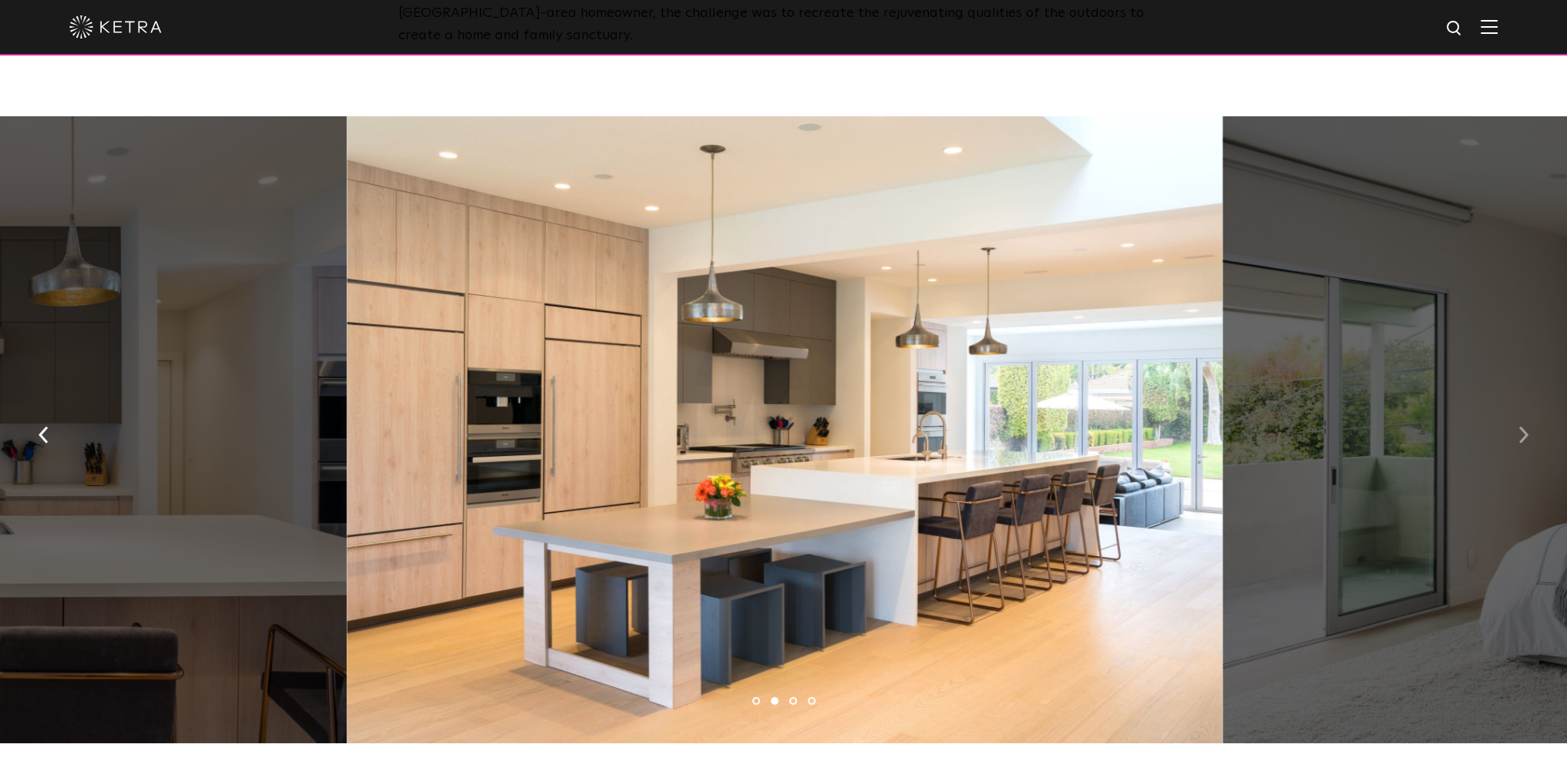
click at [1525, 427] on img "button" at bounding box center [1523, 436] width 10 height 17
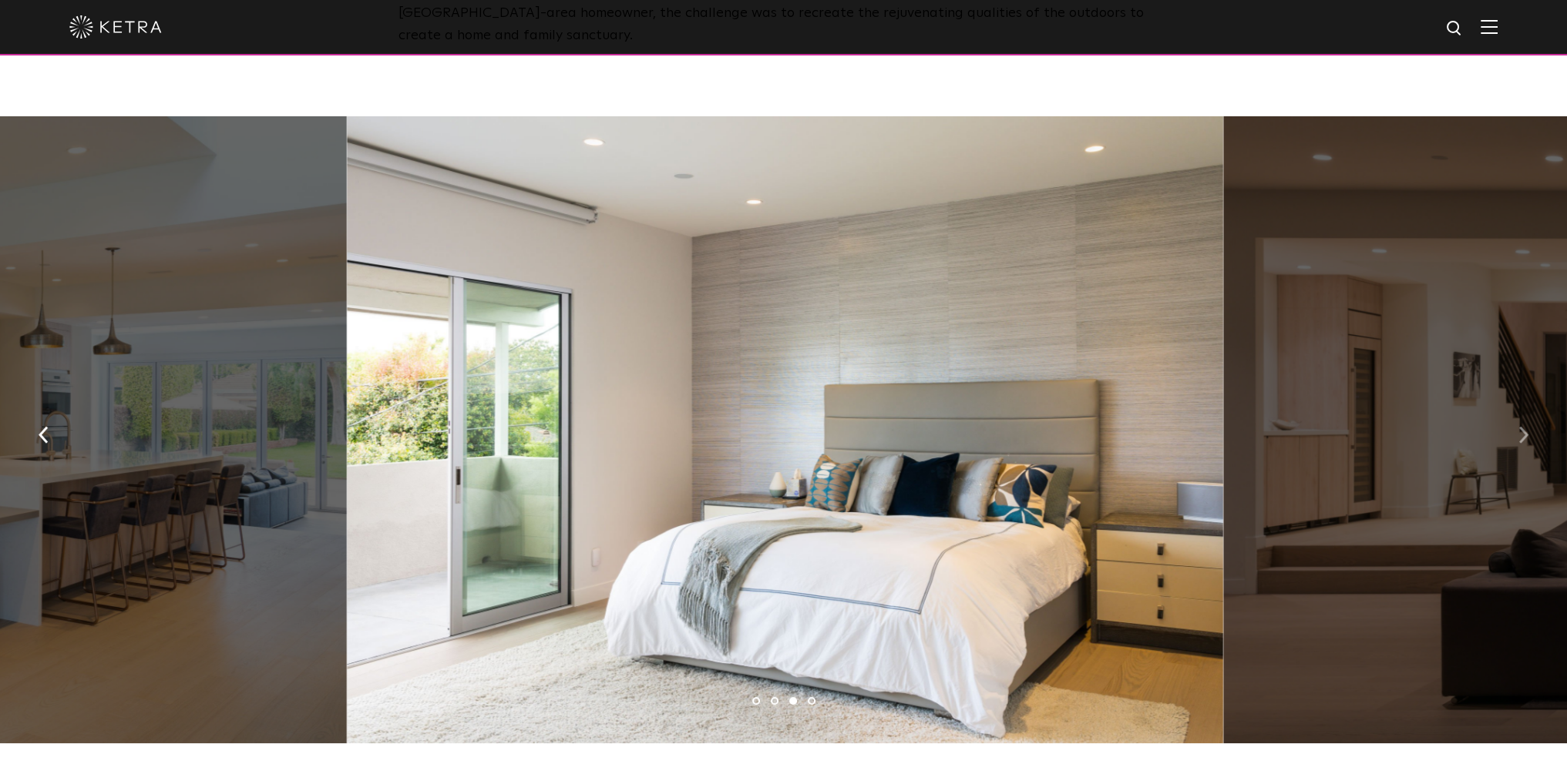
click at [1525, 427] on img "button" at bounding box center [1523, 436] width 10 height 17
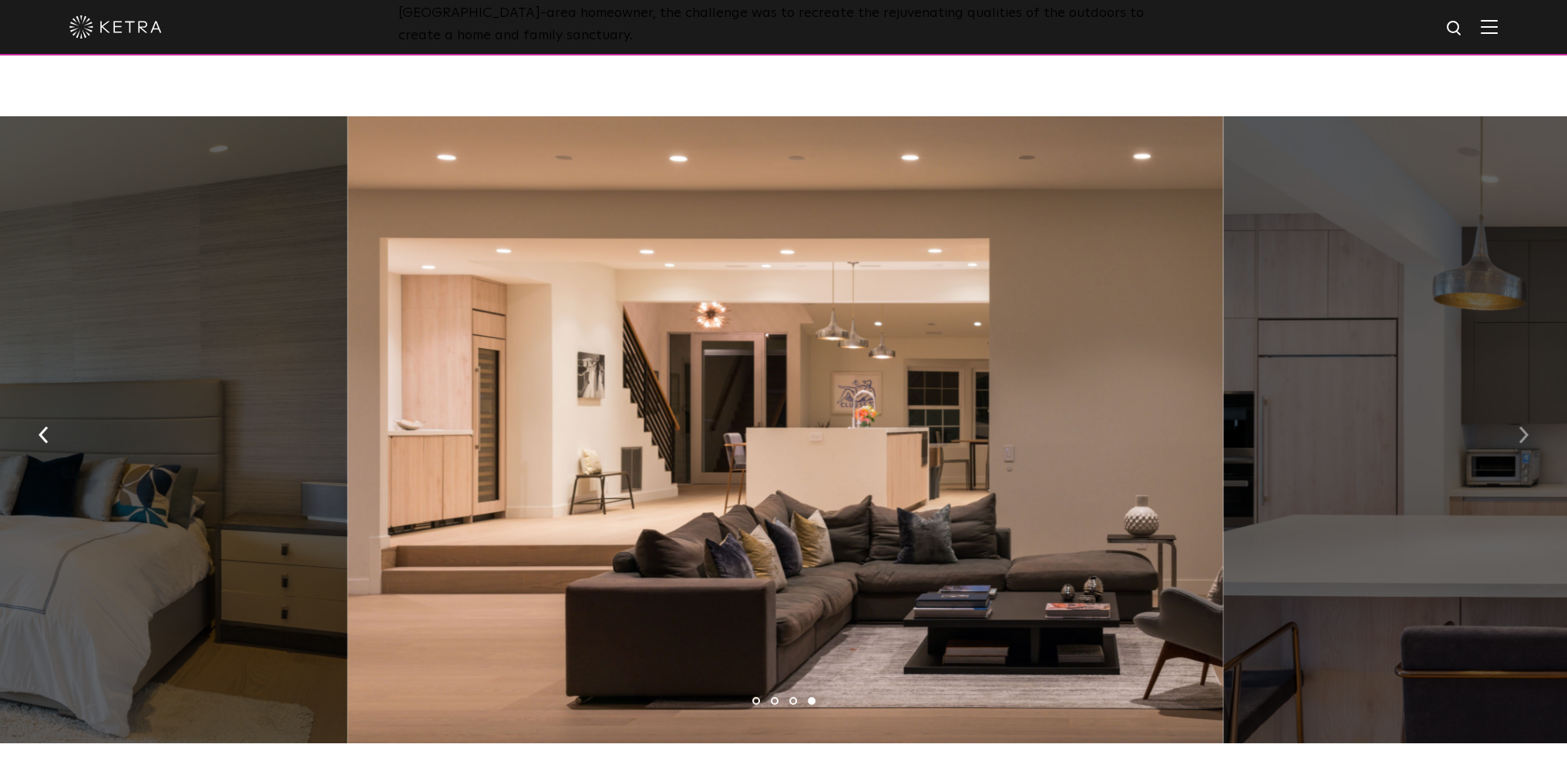
click at [1525, 427] on img "button" at bounding box center [1523, 436] width 10 height 17
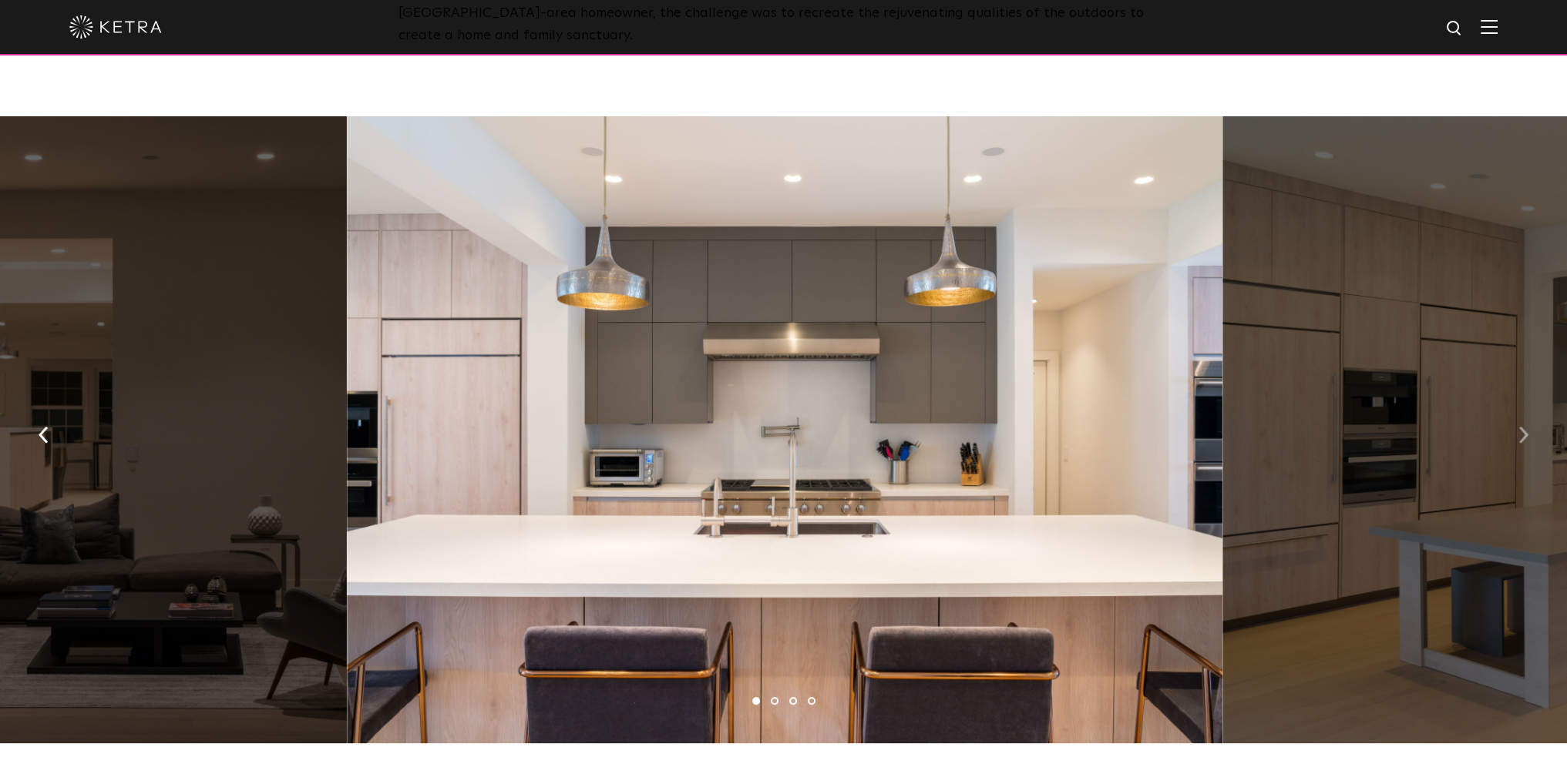
click at [1527, 413] on button "button" at bounding box center [1523, 435] width 34 height 54
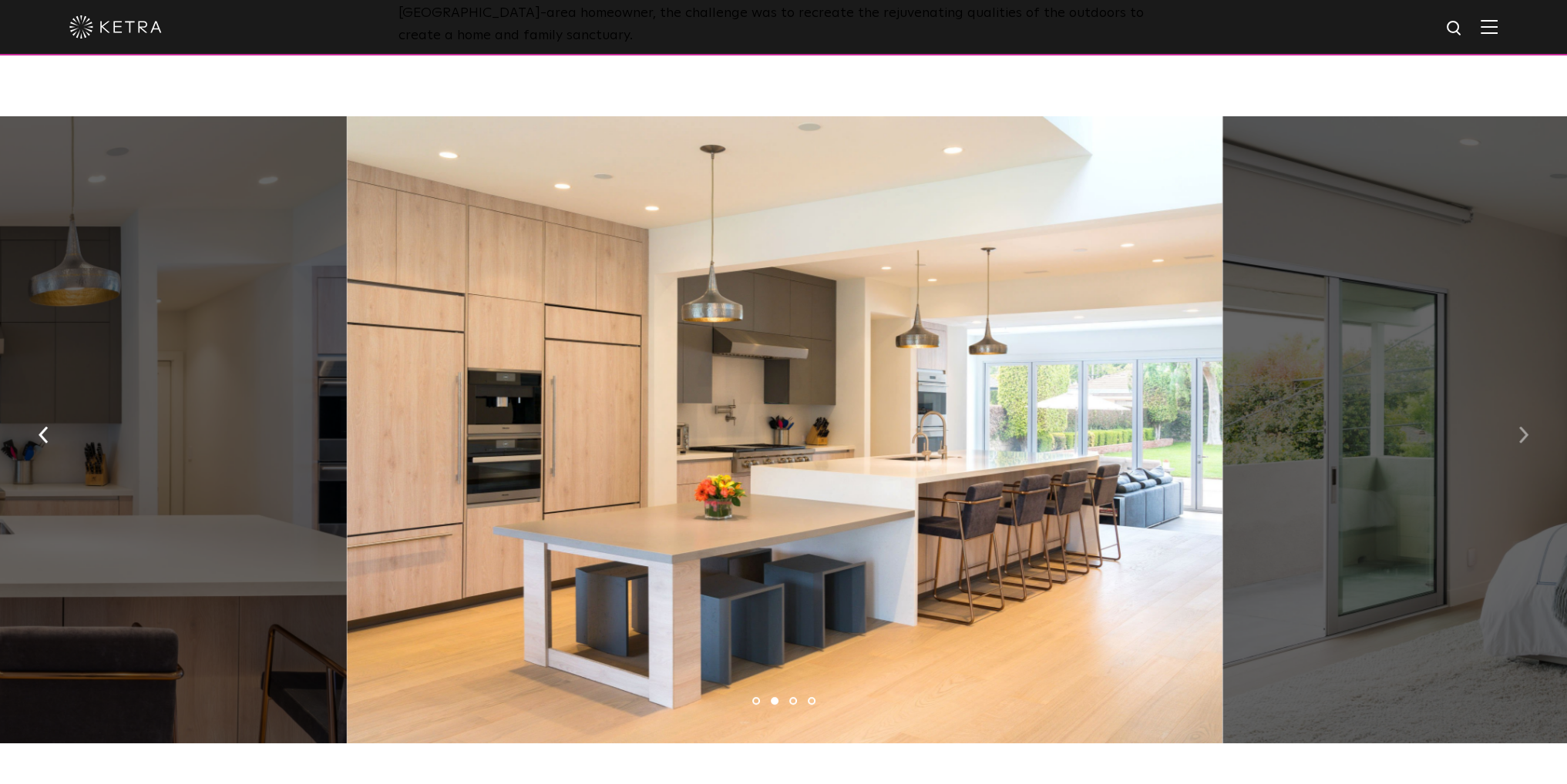
click at [1520, 432] on img "button" at bounding box center [1523, 436] width 10 height 17
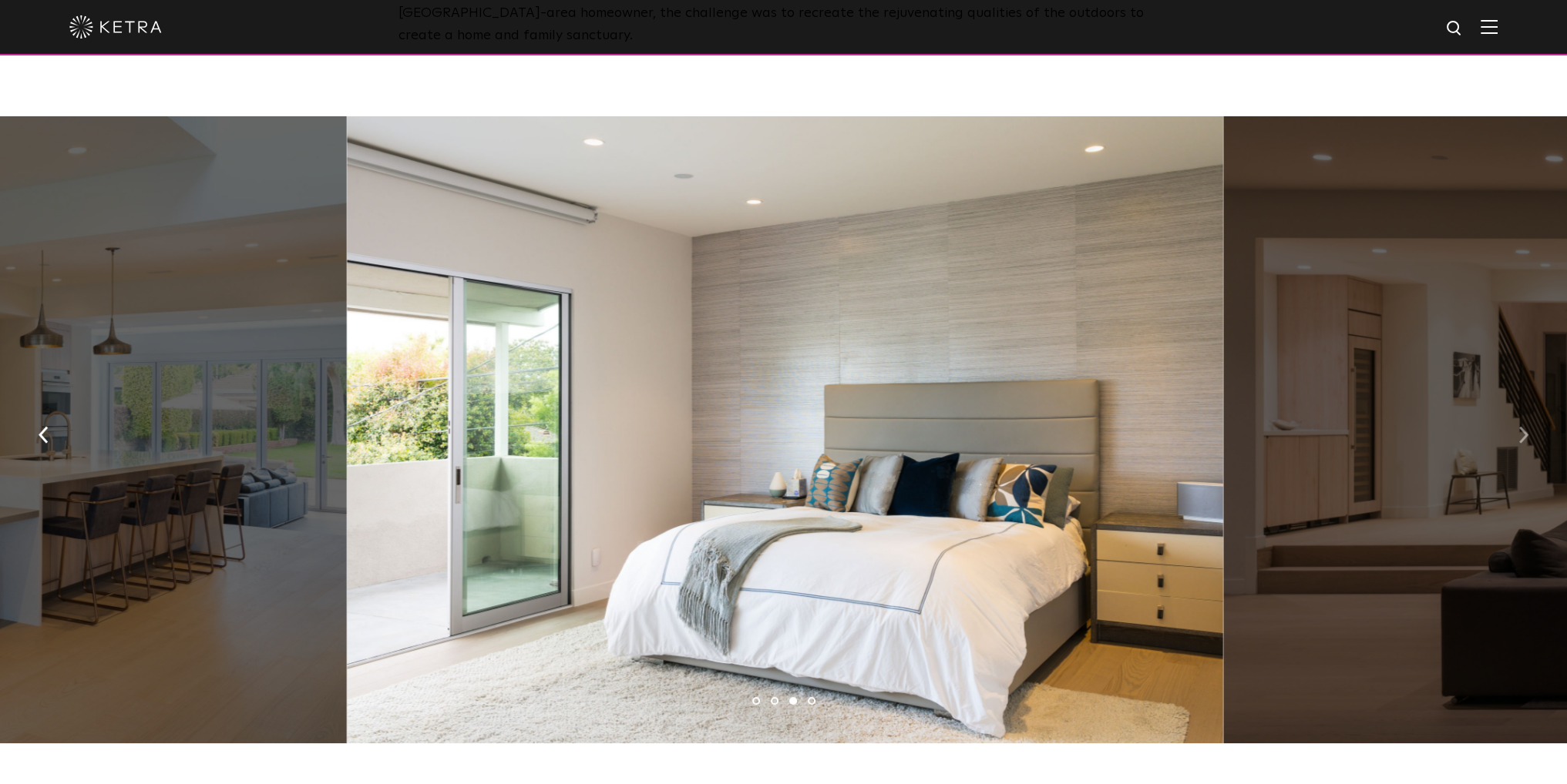
click at [1520, 432] on img "button" at bounding box center [1523, 436] width 10 height 17
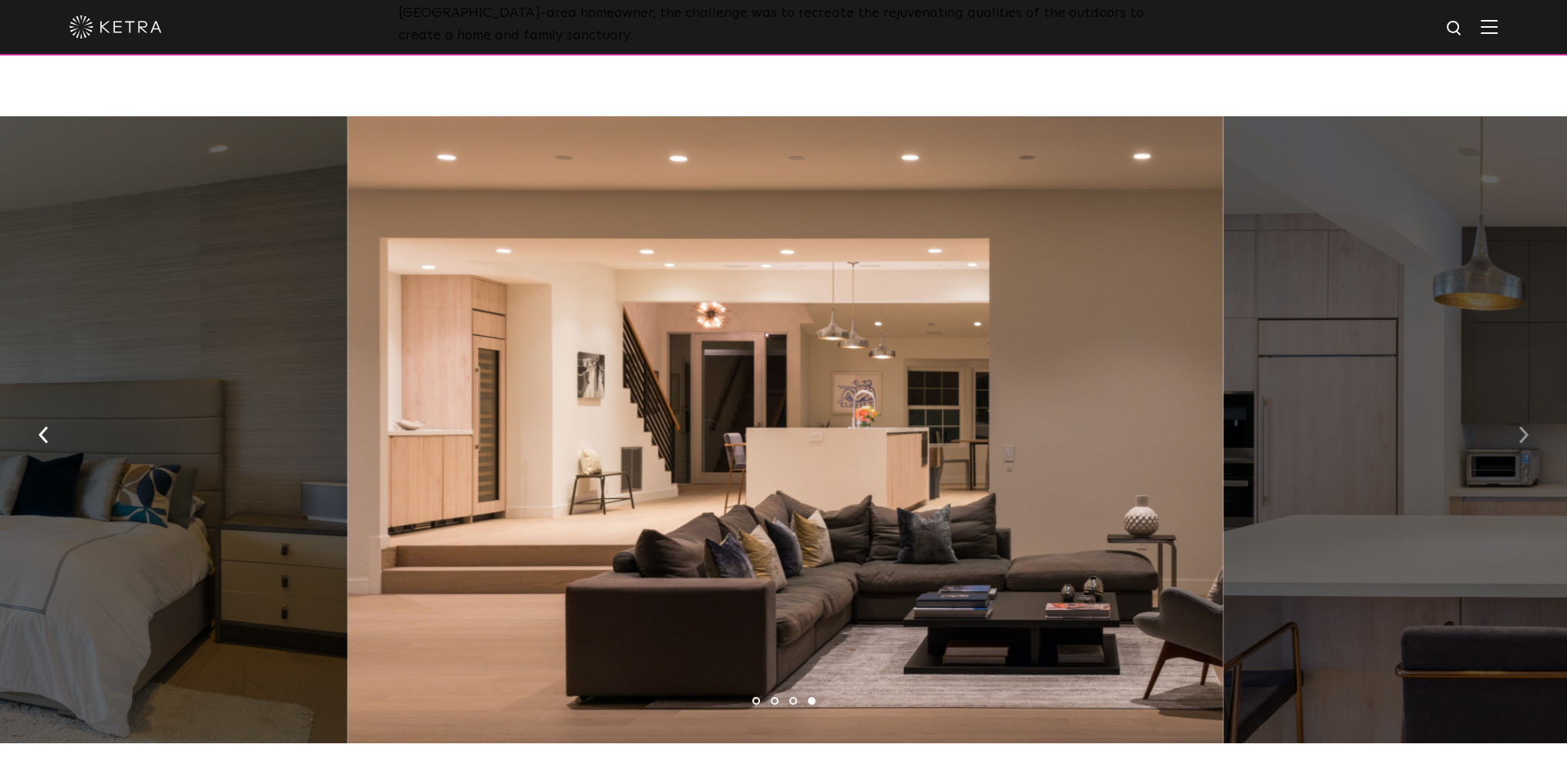
click at [1520, 432] on img "button" at bounding box center [1523, 436] width 10 height 17
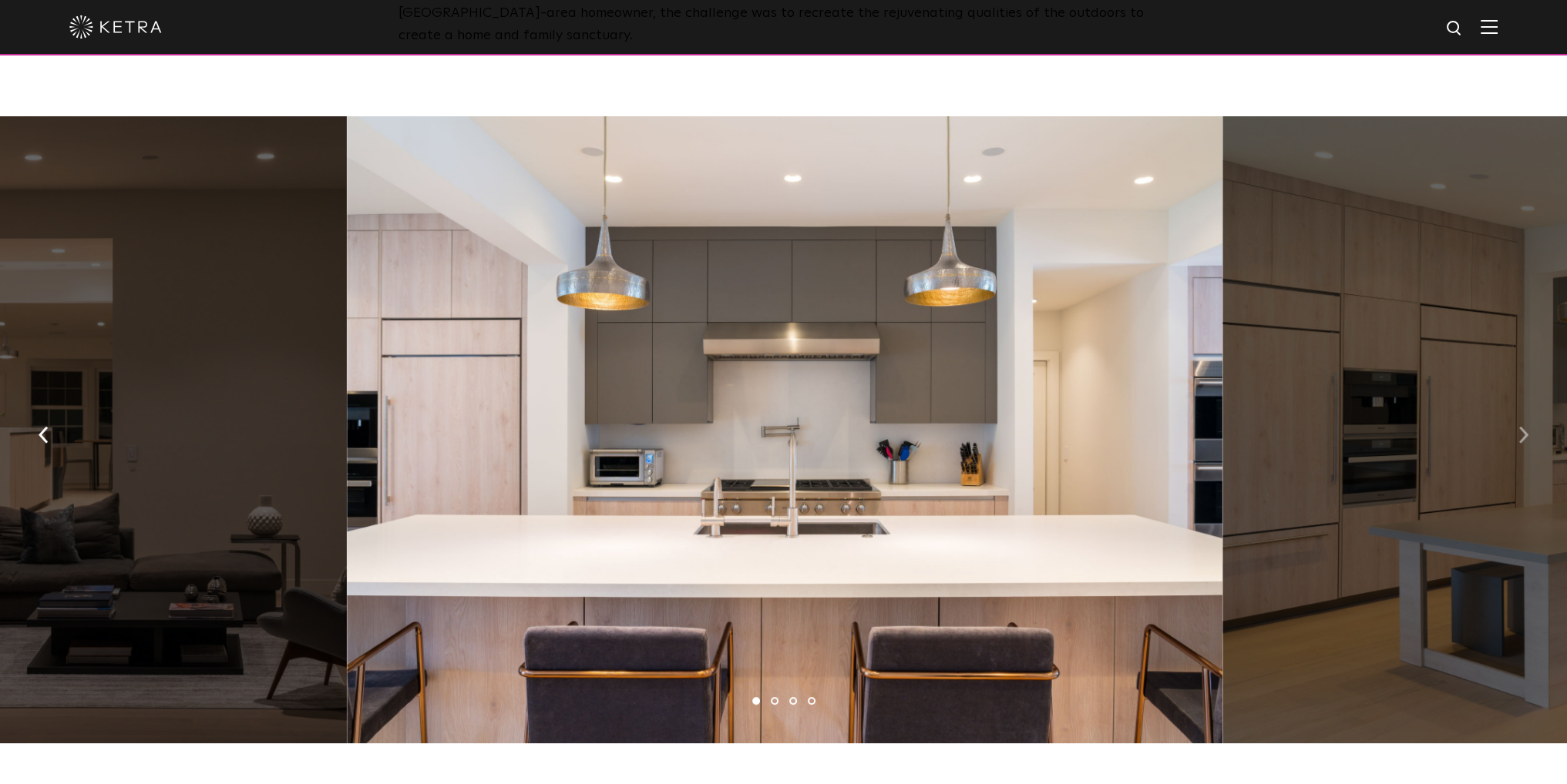
click at [1520, 432] on img "button" at bounding box center [1523, 436] width 10 height 17
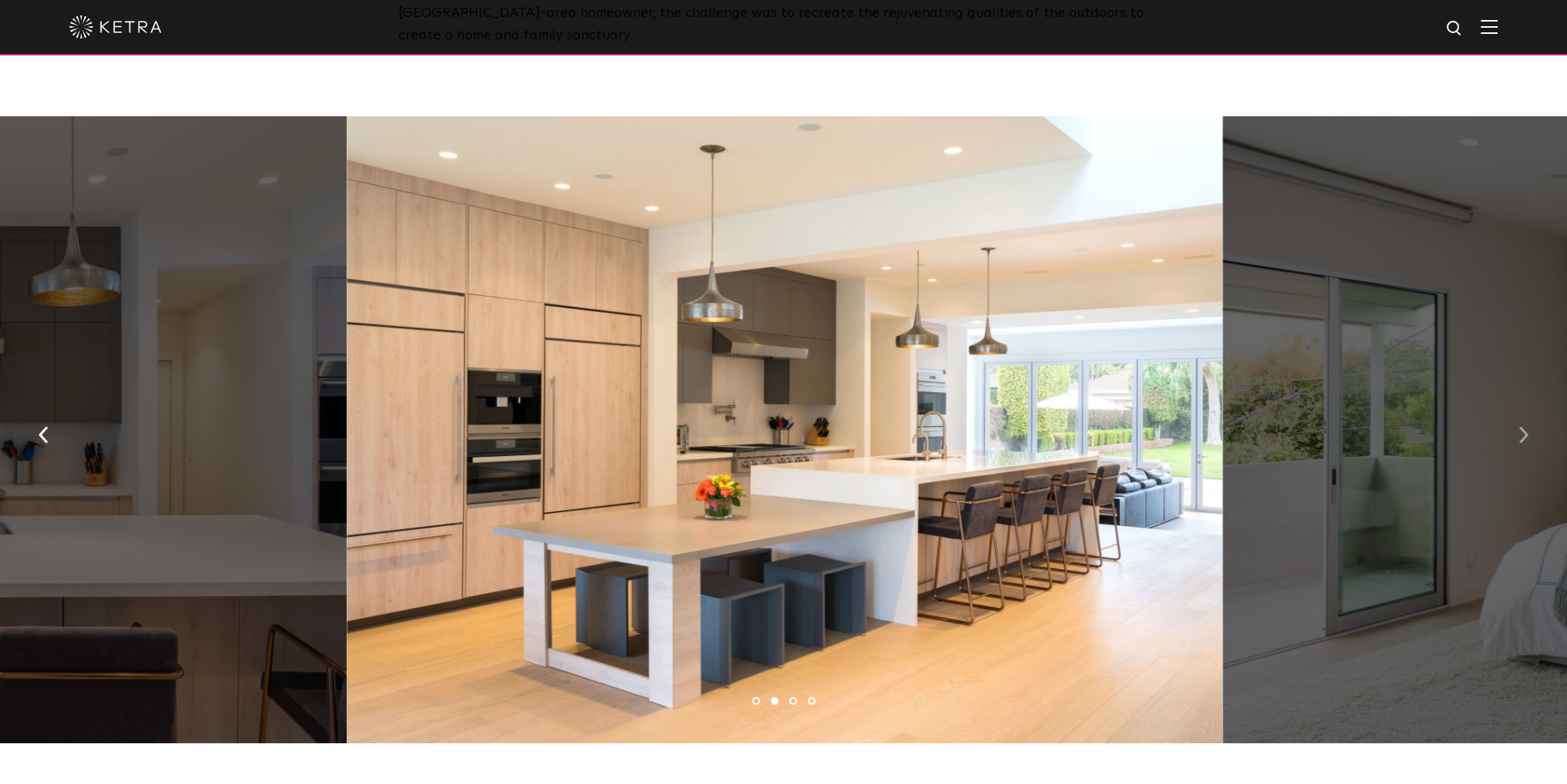
click at [1520, 432] on img "button" at bounding box center [1523, 436] width 10 height 17
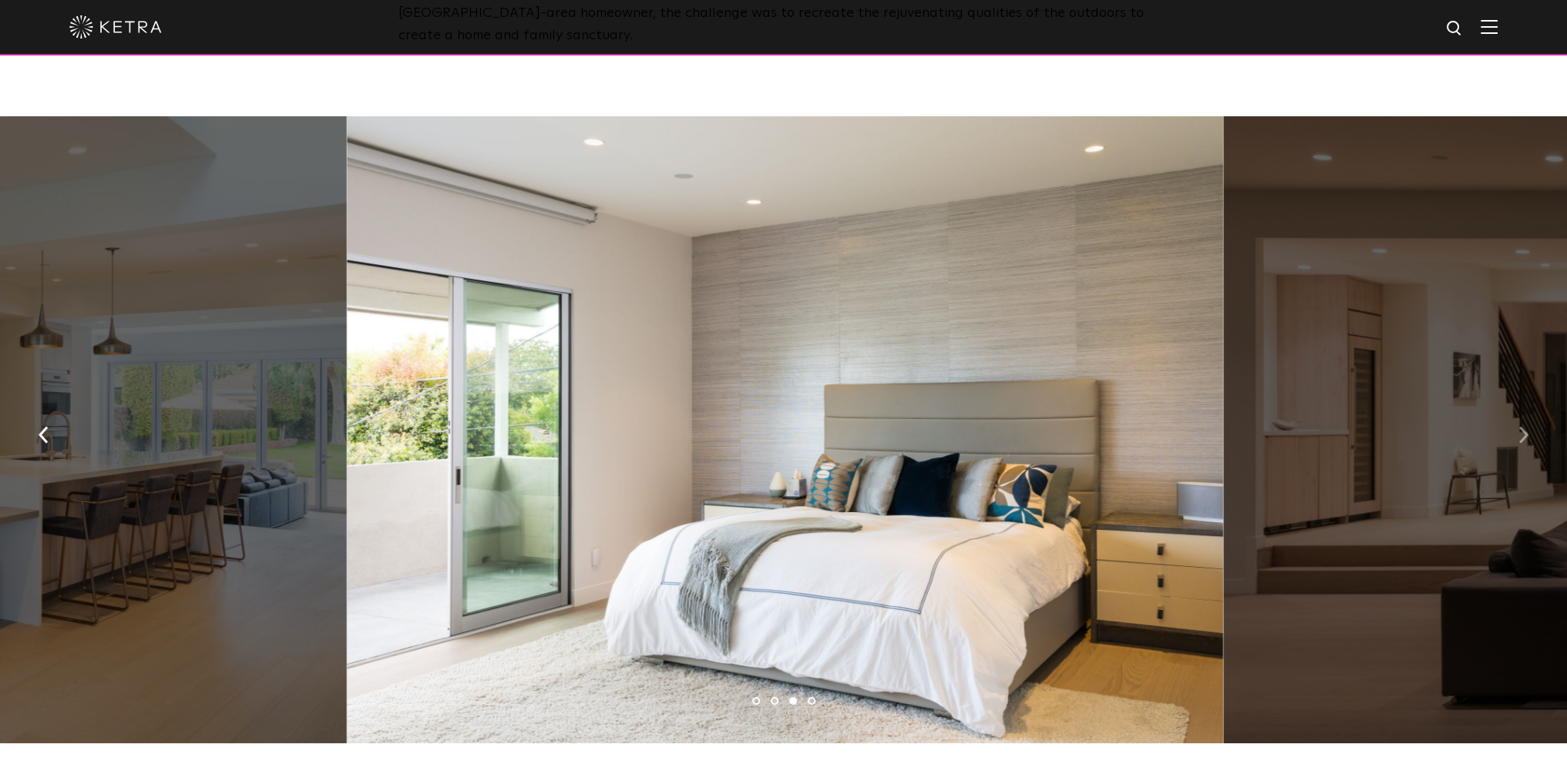
click at [1520, 432] on img "button" at bounding box center [1523, 436] width 10 height 17
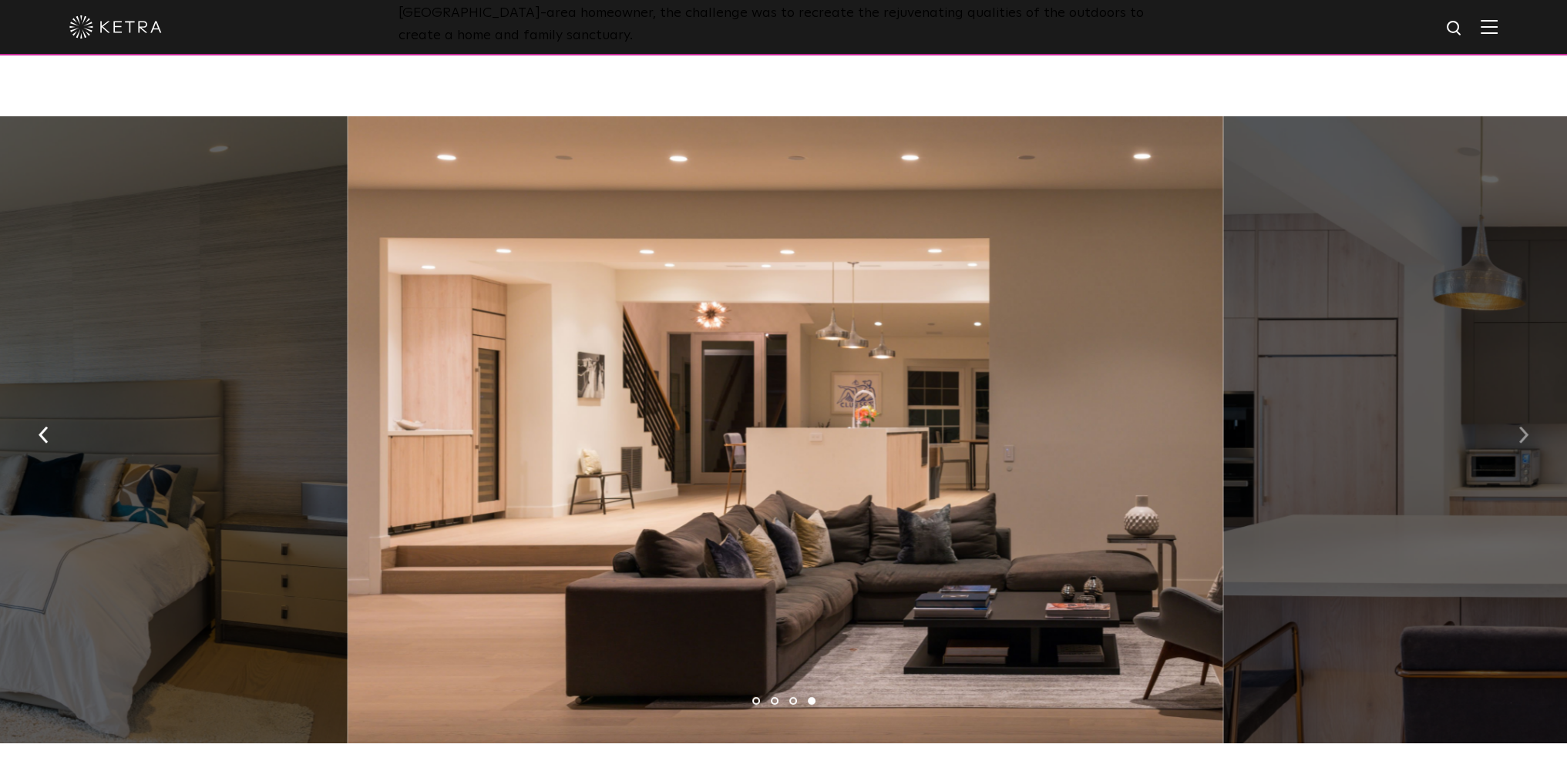
click at [1520, 432] on img "button" at bounding box center [1523, 436] width 10 height 17
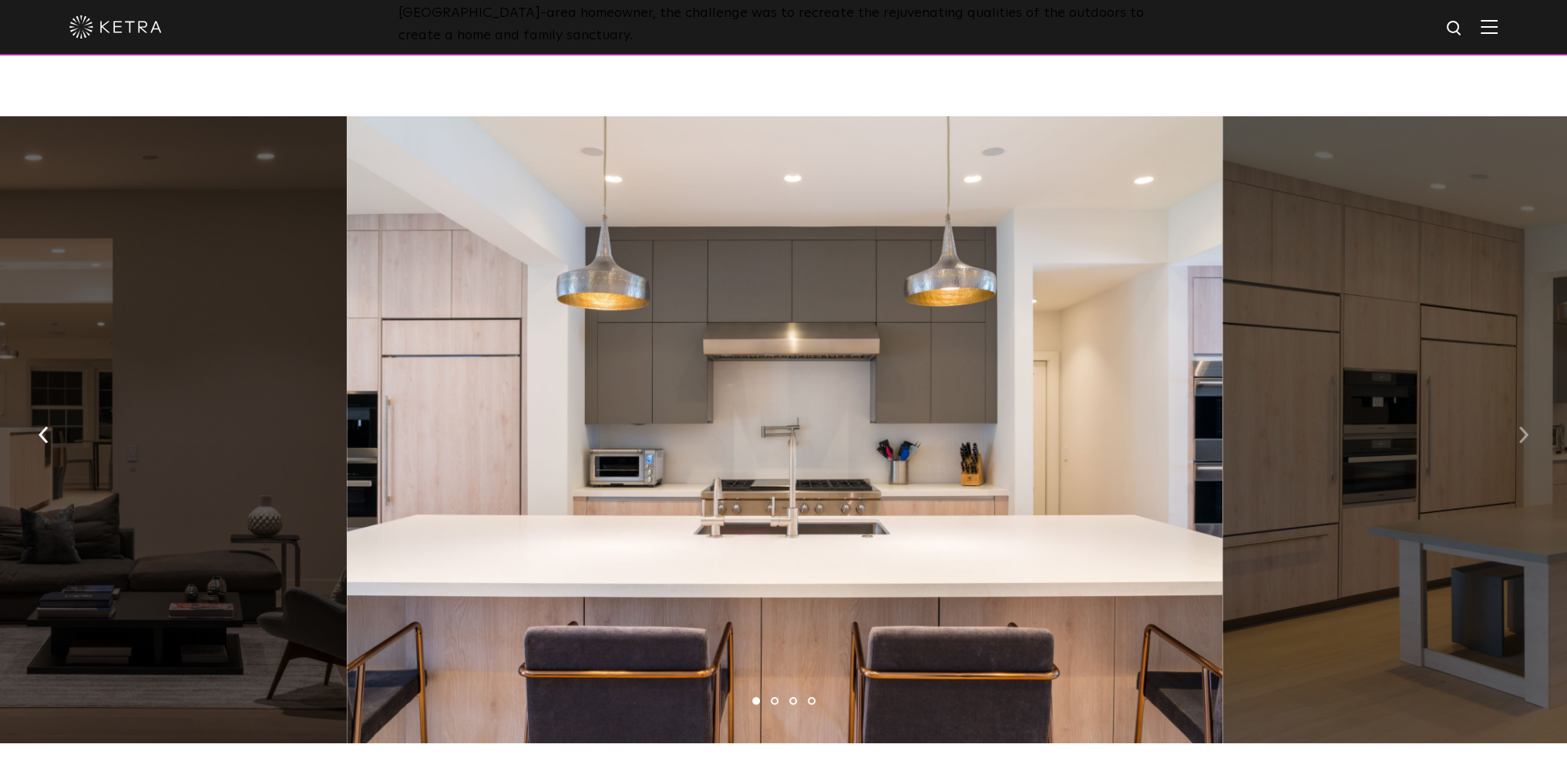
click at [1520, 432] on img "button" at bounding box center [1523, 436] width 10 height 17
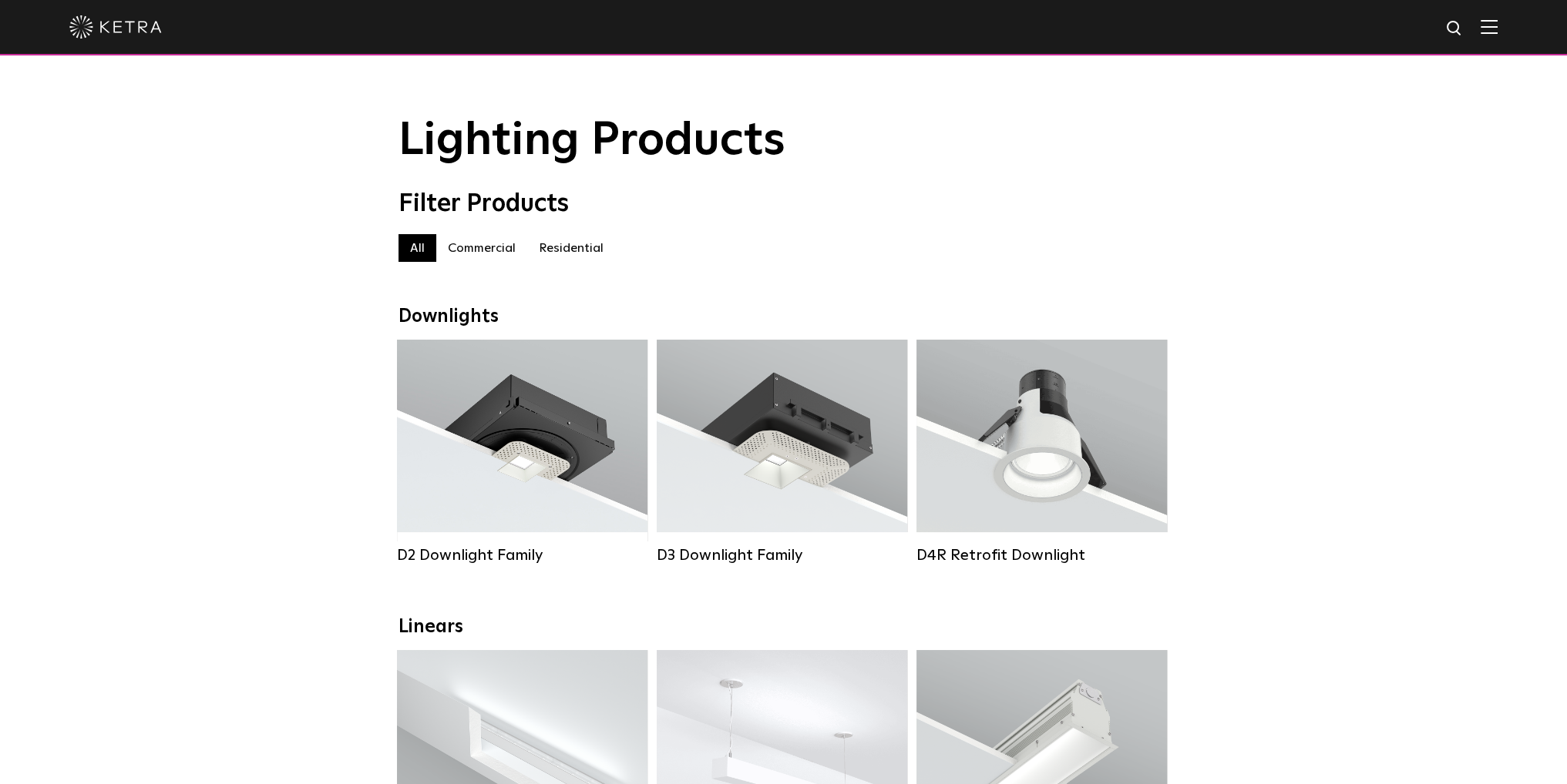
scroll to position [77, 0]
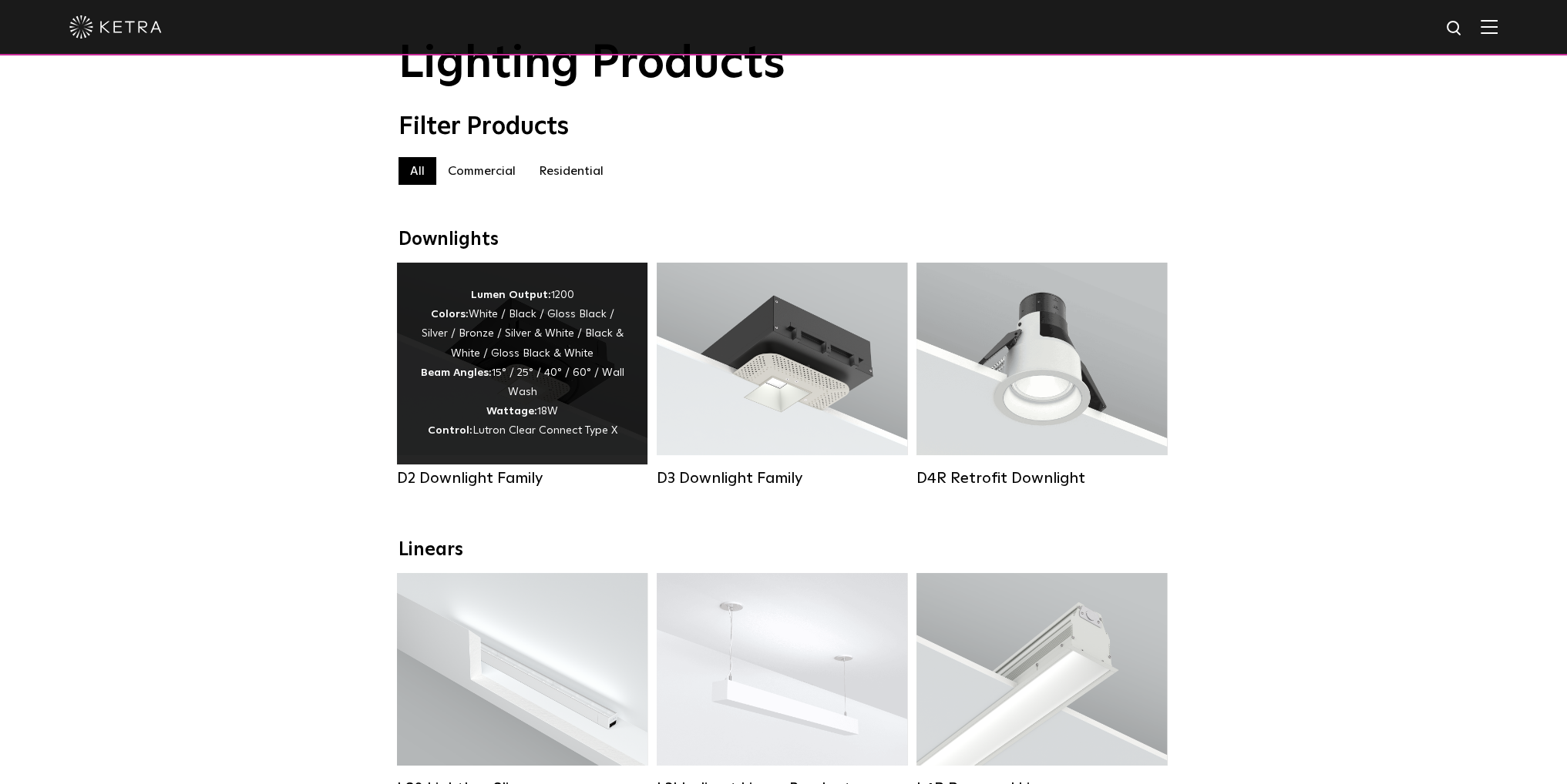
click at [546, 393] on div "Lumen Output: 1200 Colors: White / Black / Gloss Black / Silver / Bronze / Silv…" at bounding box center [521, 363] width 204 height 156
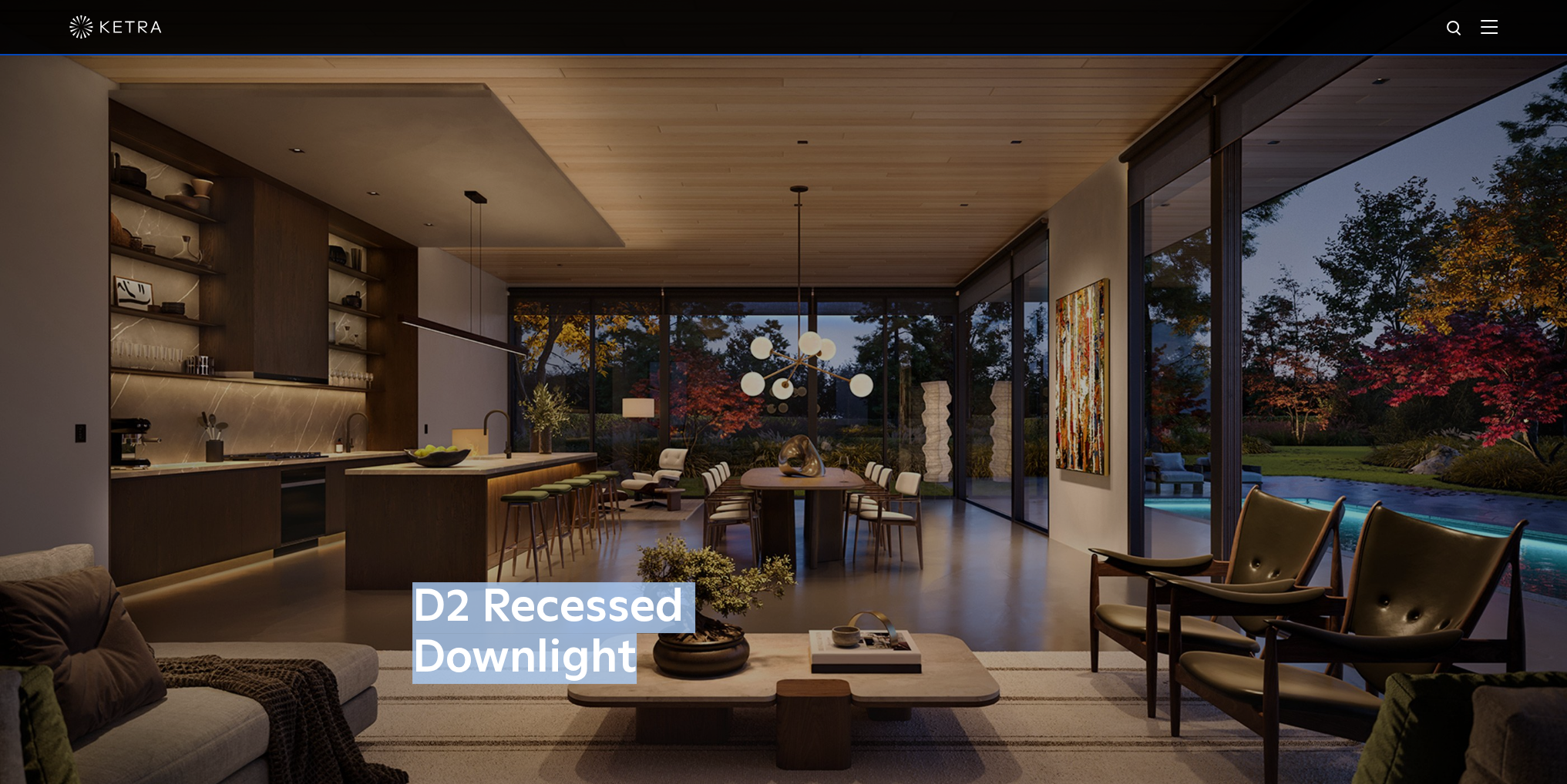
drag, startPoint x: 635, startPoint y: 655, endPoint x: 416, endPoint y: 609, distance: 223.8
click at [416, 609] on h1 "D2 Recessed Downlight" at bounding box center [629, 633] width 436 height 101
copy h1 "D2 Recessed Downlight"
